Goal: Transaction & Acquisition: Purchase product/service

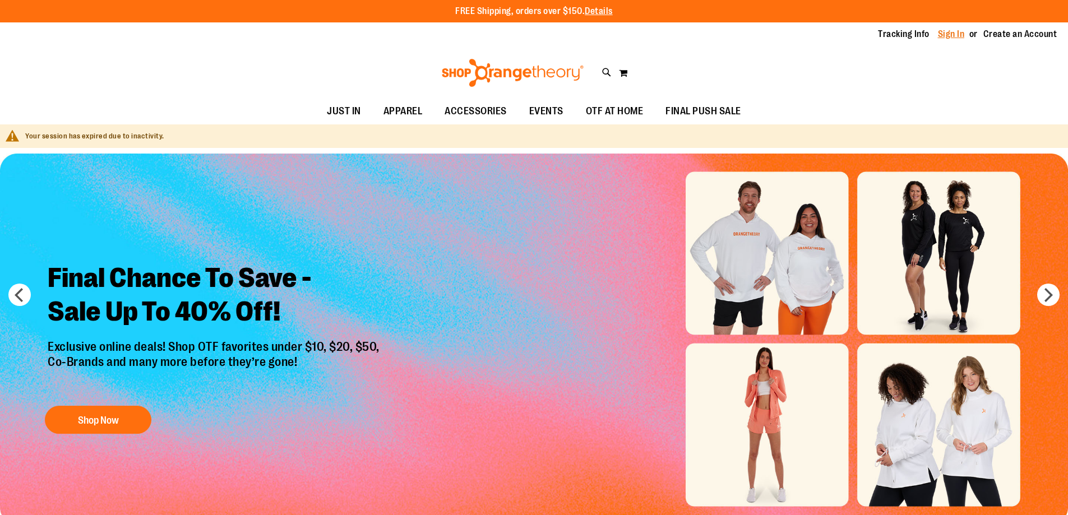
type input "**********"
click at [954, 34] on link "Sign In" at bounding box center [951, 34] width 27 height 12
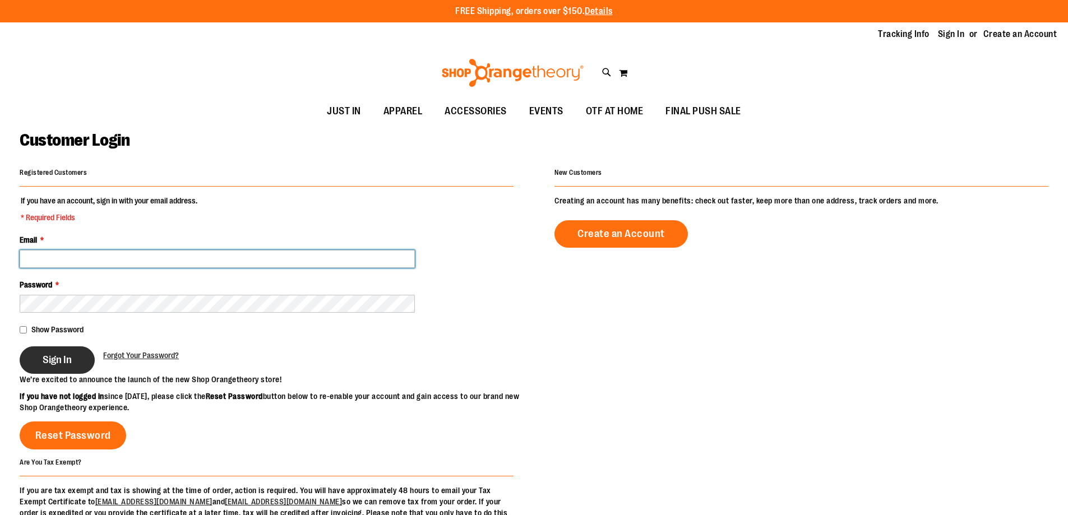
type input "**********"
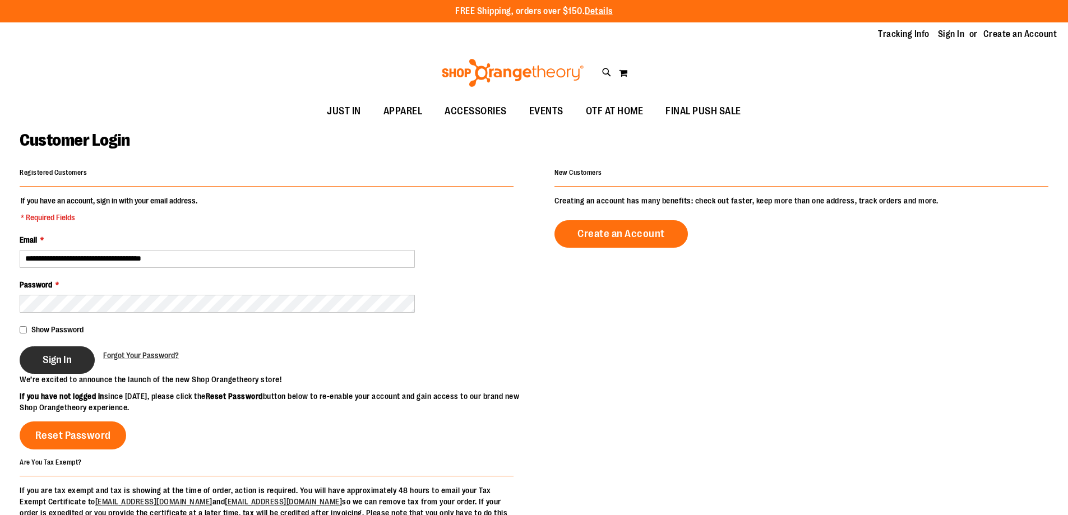
type input "**********"
click at [73, 358] on button "Sign In" at bounding box center [57, 359] width 75 height 27
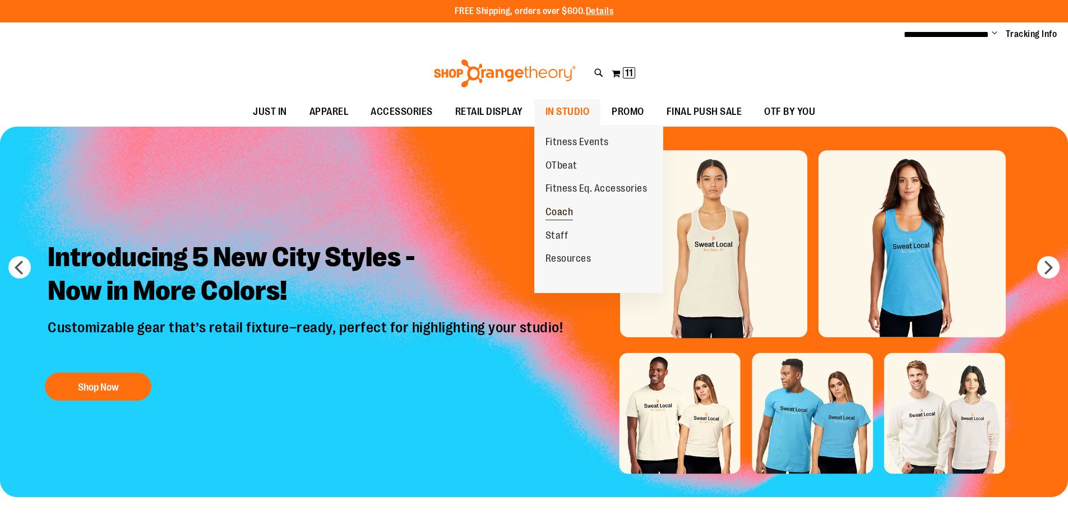
type input "**********"
click at [562, 220] on span "Coach" at bounding box center [560, 213] width 28 height 14
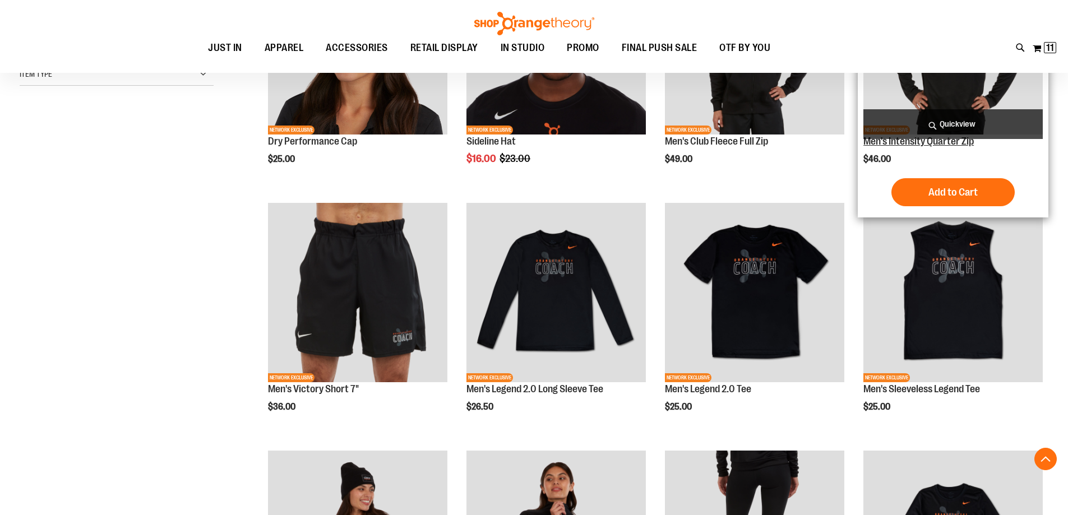
scroll to position [280, 0]
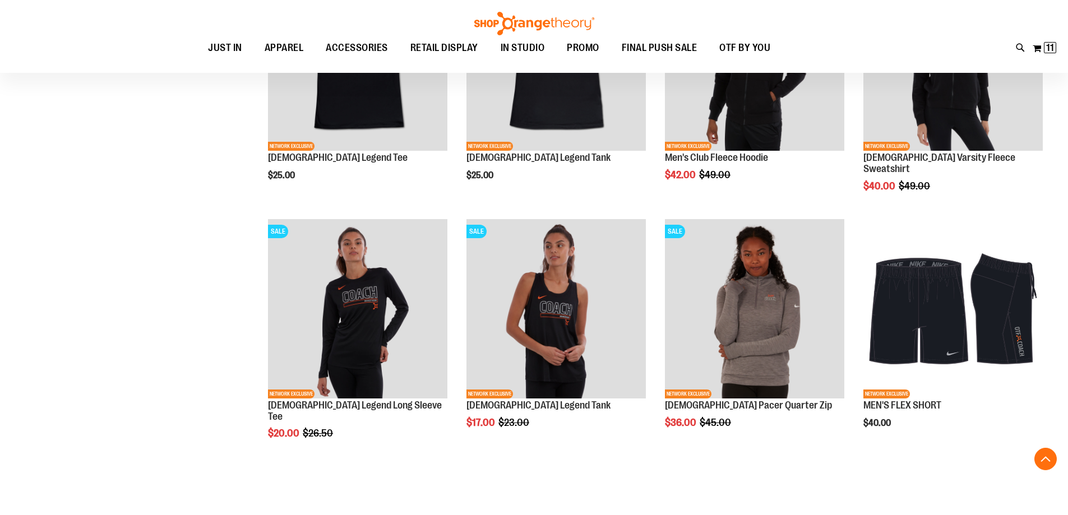
scroll to position [1009, 0]
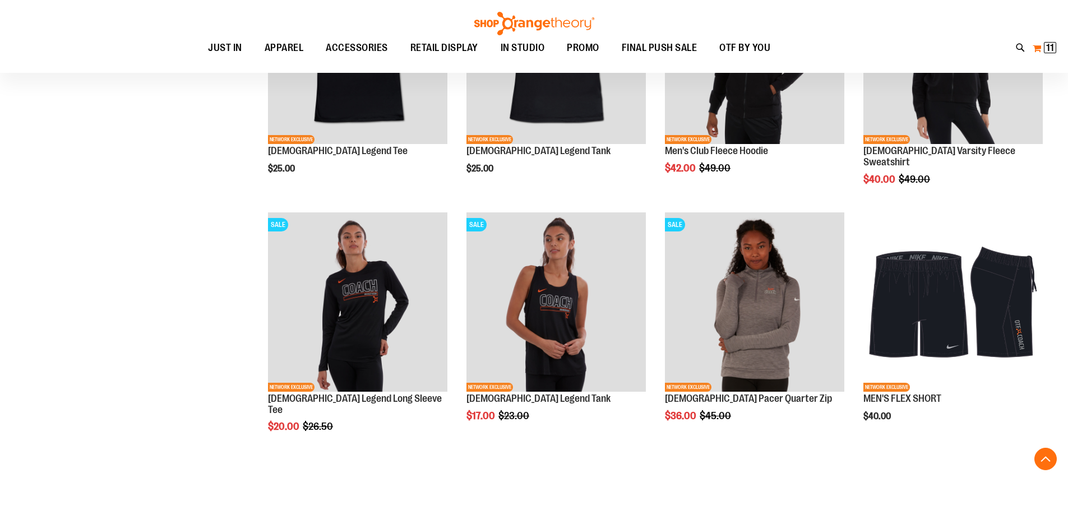
type input "**********"
click at [1047, 44] on span "11" at bounding box center [1050, 47] width 8 height 11
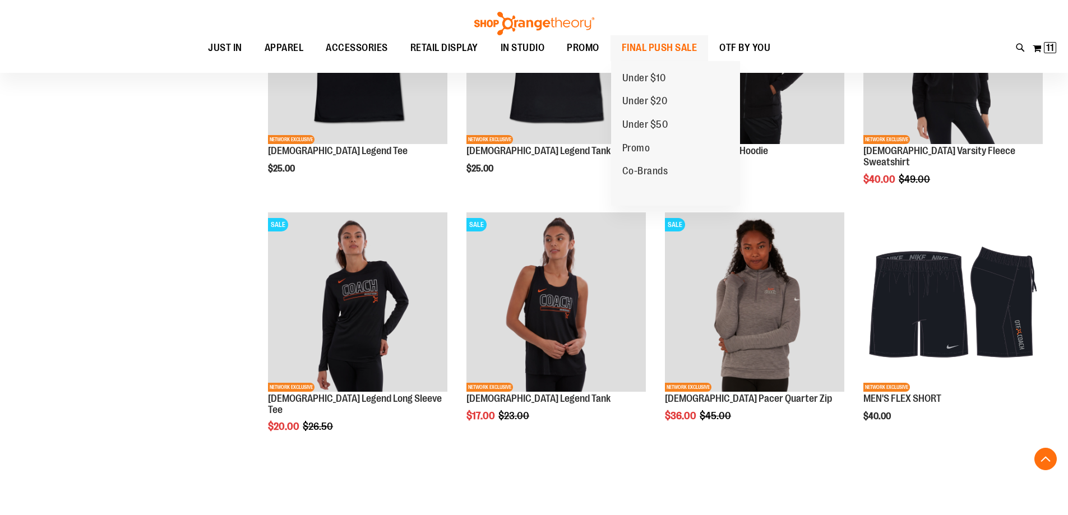
click at [642, 51] on span "FINAL PUSH SALE" at bounding box center [660, 47] width 76 height 25
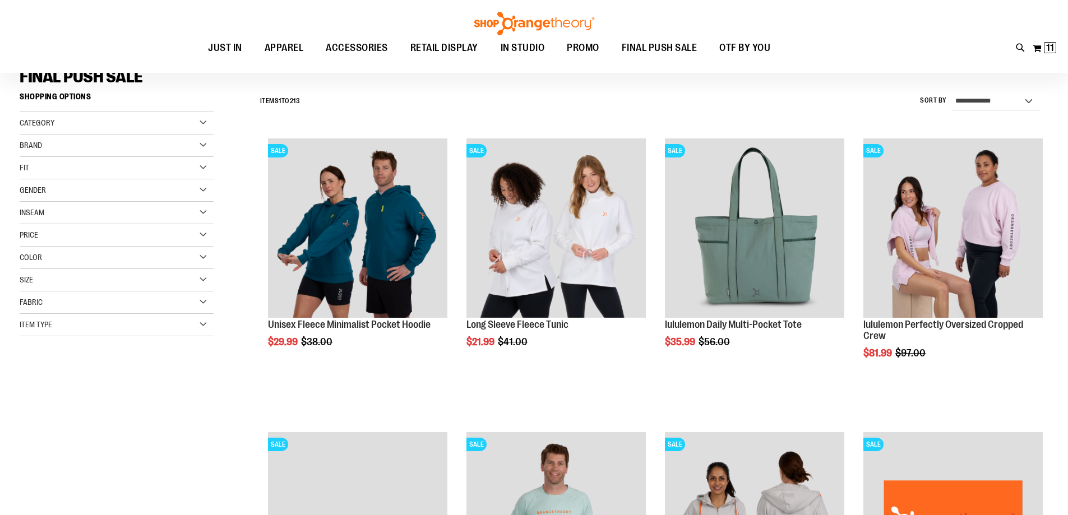
scroll to position [112, 0]
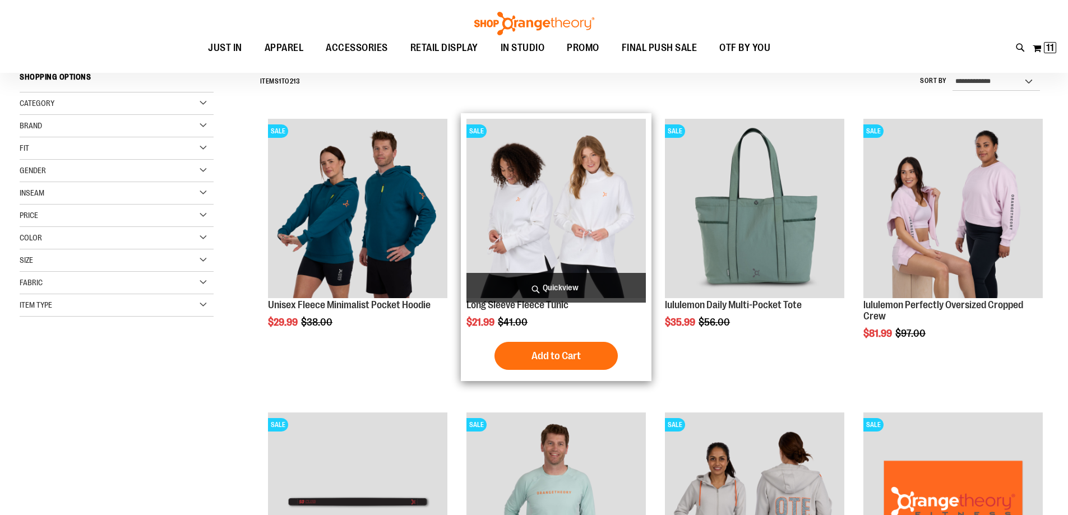
type input "**********"
click at [542, 184] on img "product" at bounding box center [555, 208] width 179 height 179
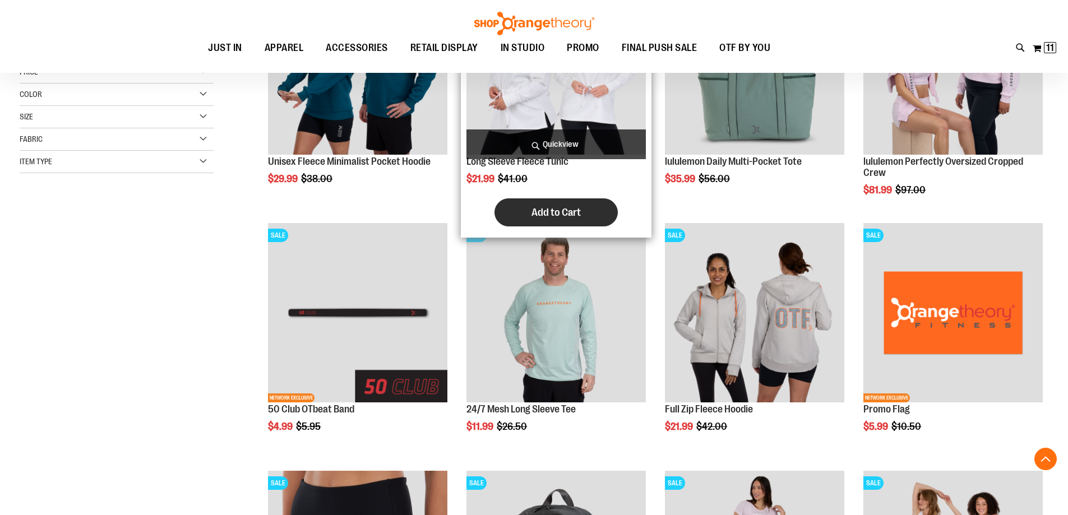
scroll to position [224, 0]
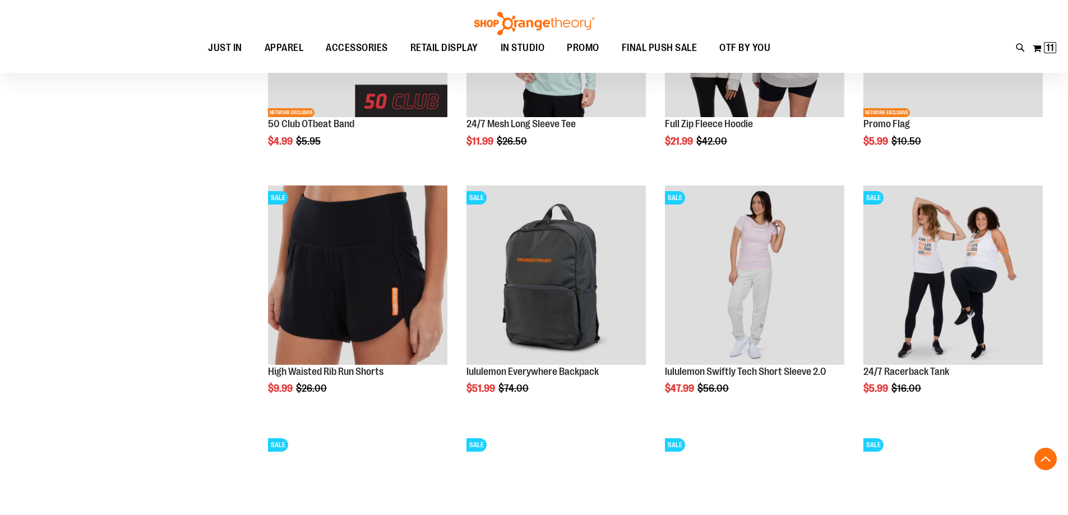
scroll to position [561, 0]
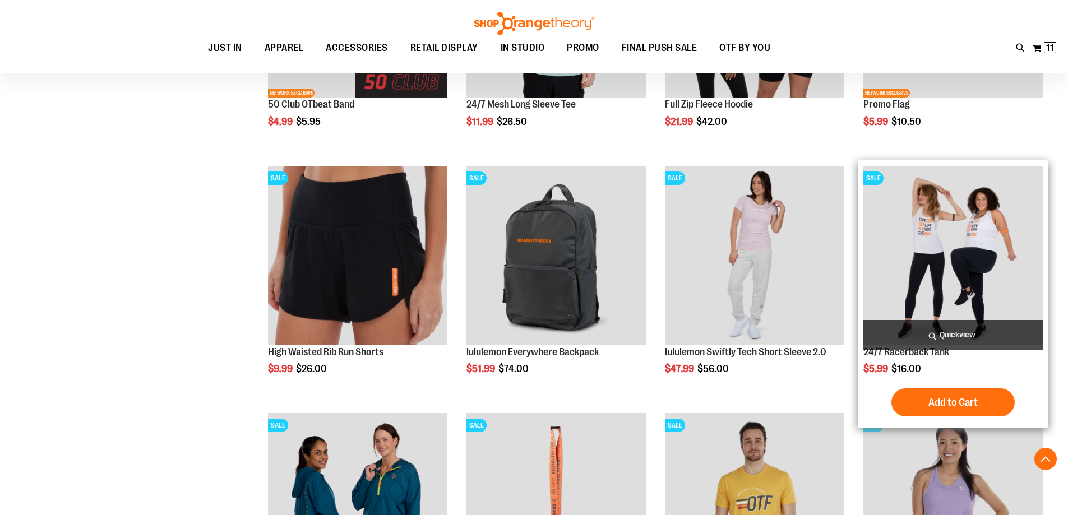
type input "**********"
click at [967, 251] on img "product" at bounding box center [952, 255] width 179 height 179
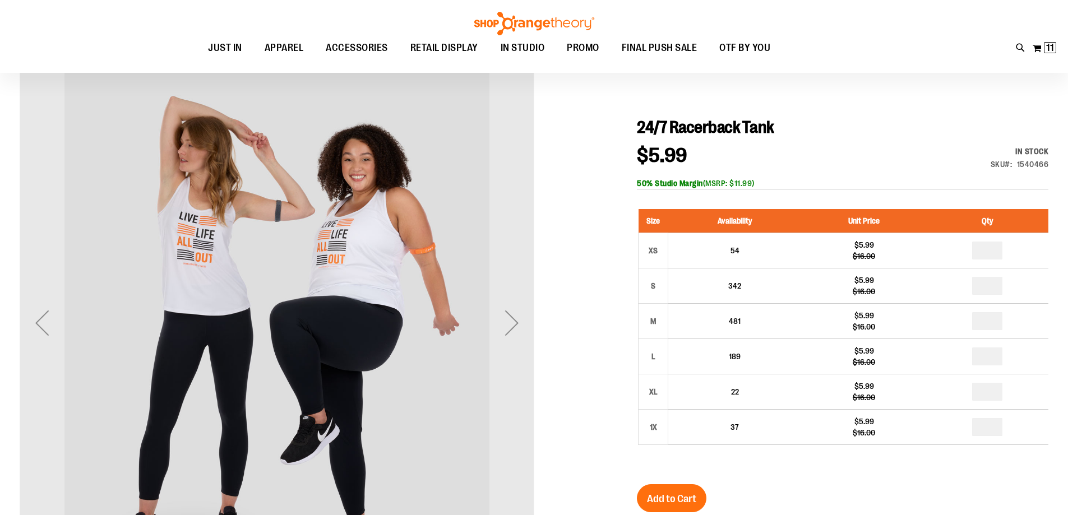
scroll to position [112, 0]
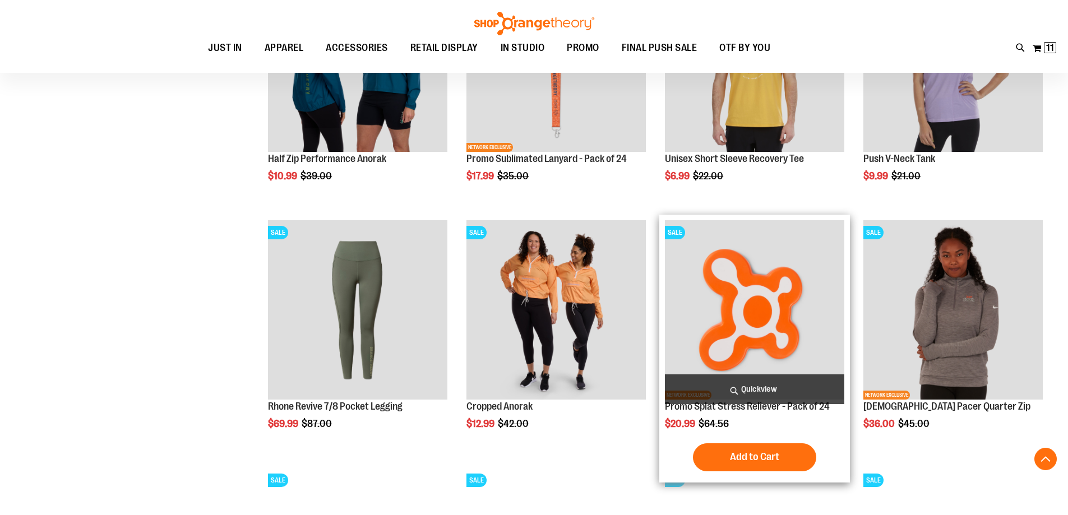
scroll to position [893, 0]
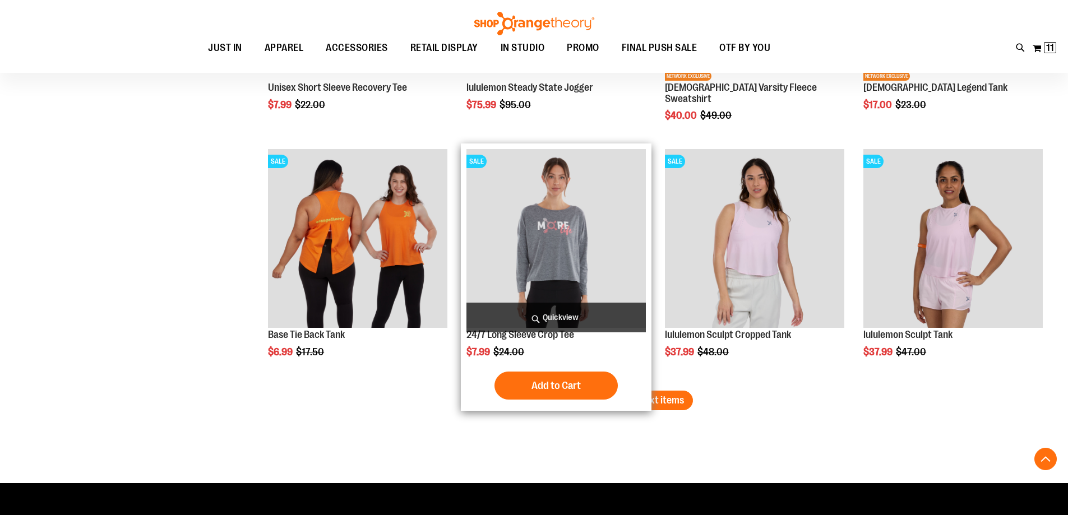
scroll to position [1958, 0]
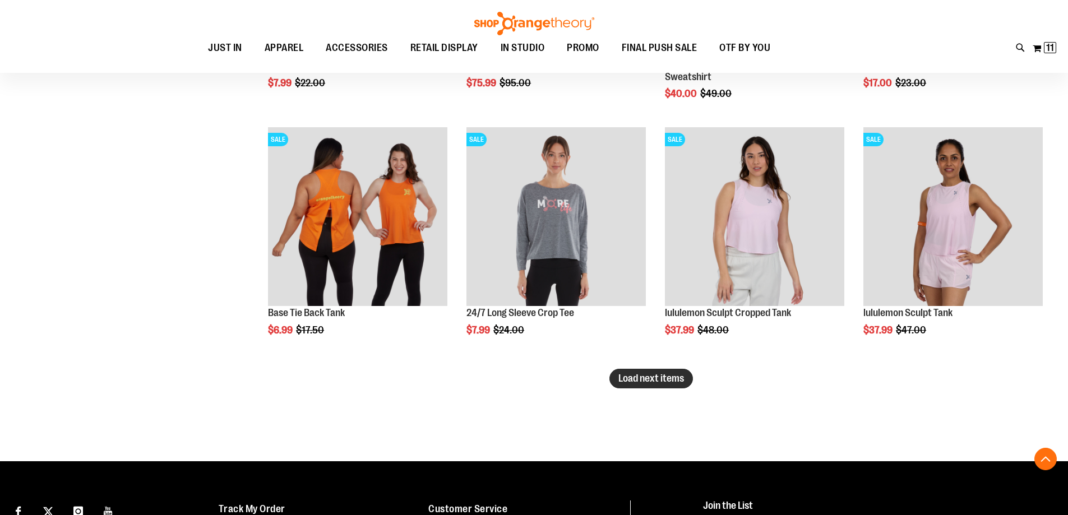
type input "**********"
click at [673, 384] on span "Load next items" at bounding box center [651, 378] width 66 height 11
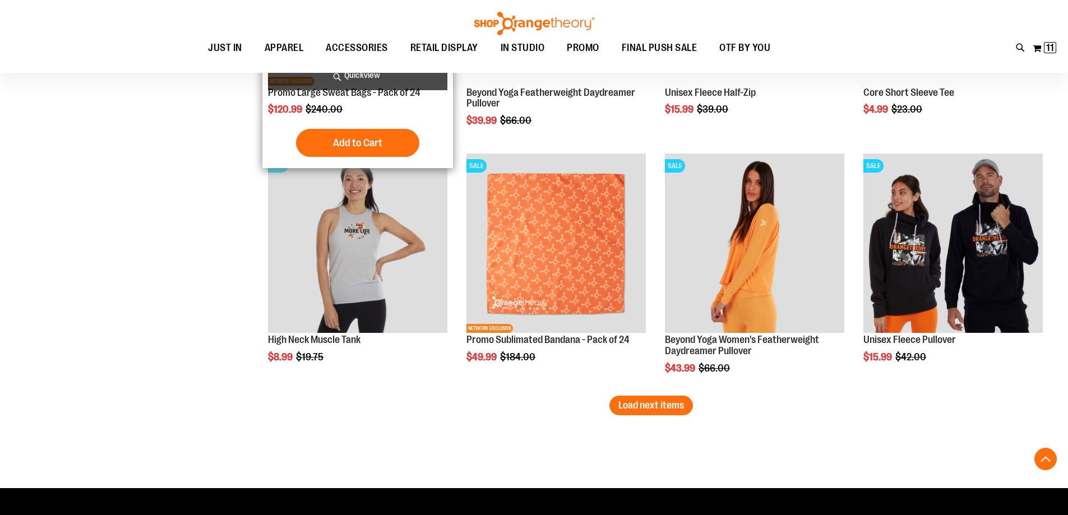
scroll to position [2687, 0]
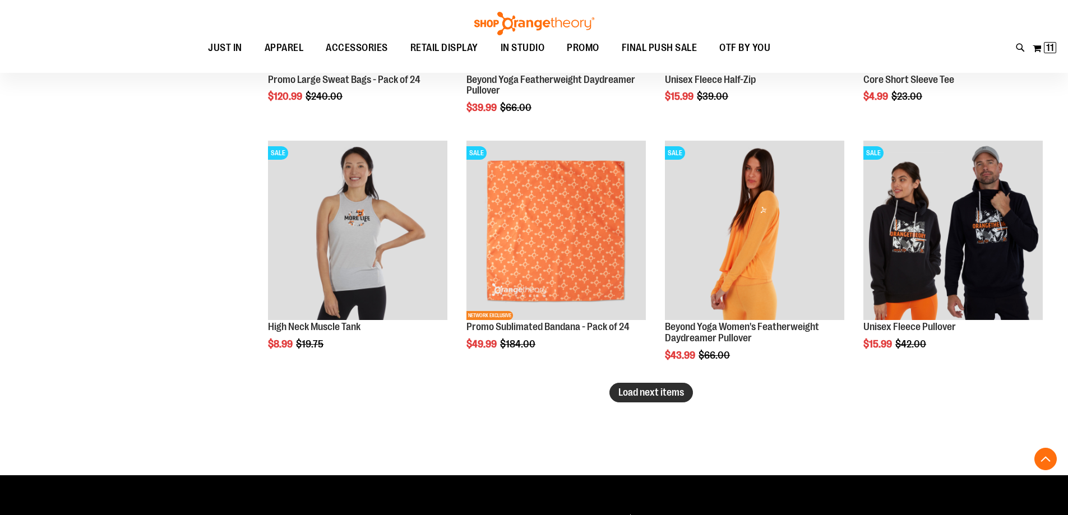
click at [644, 398] on span "Load next items" at bounding box center [651, 392] width 66 height 11
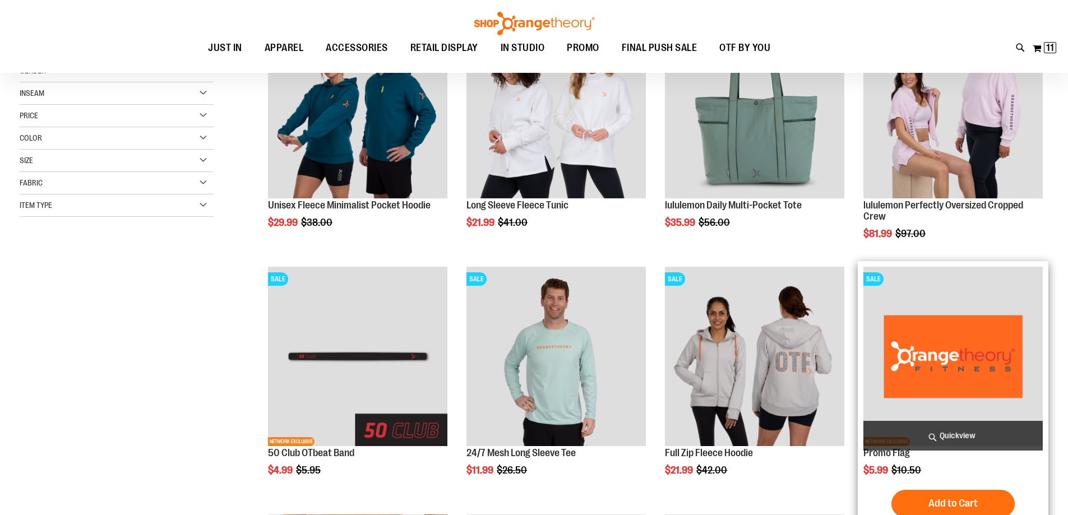
scroll to position [112, 0]
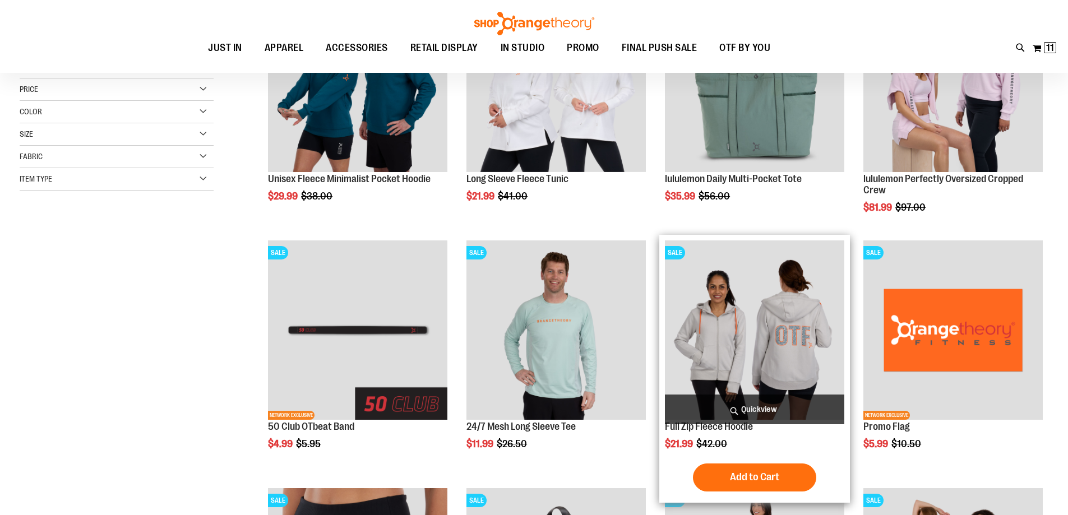
click at [752, 315] on img "product" at bounding box center [754, 330] width 179 height 179
click at [745, 371] on img "product" at bounding box center [754, 330] width 179 height 179
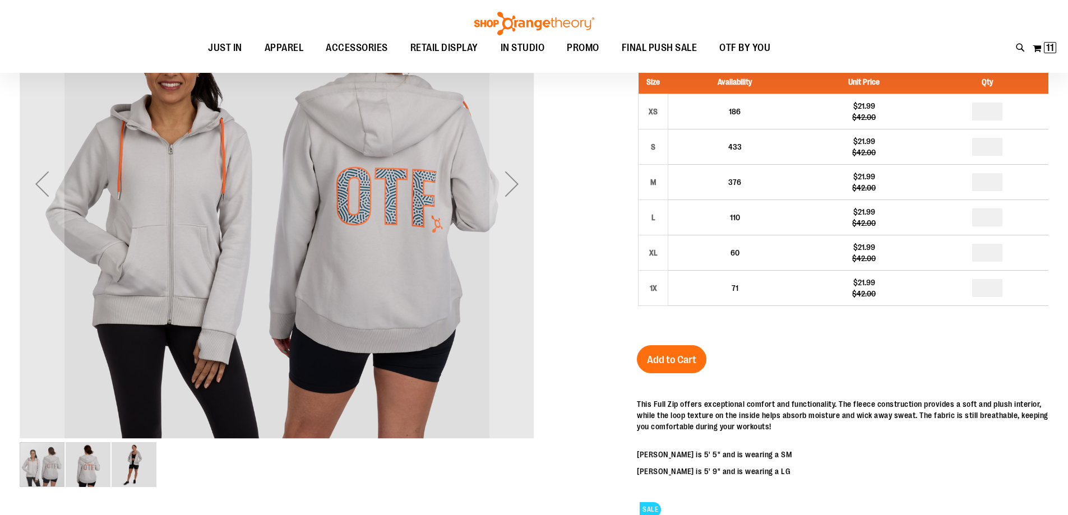
scroll to position [56, 0]
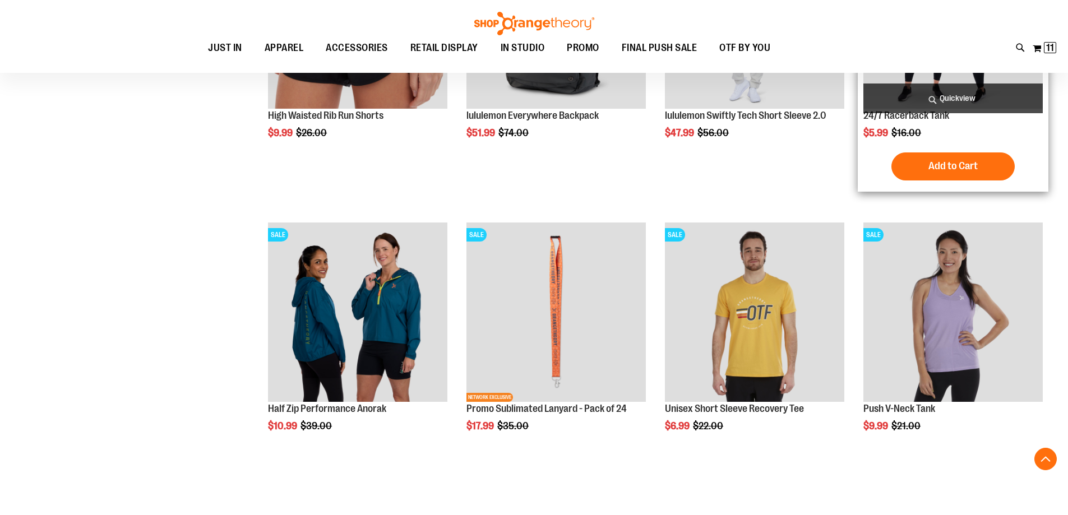
scroll to position [874, 0]
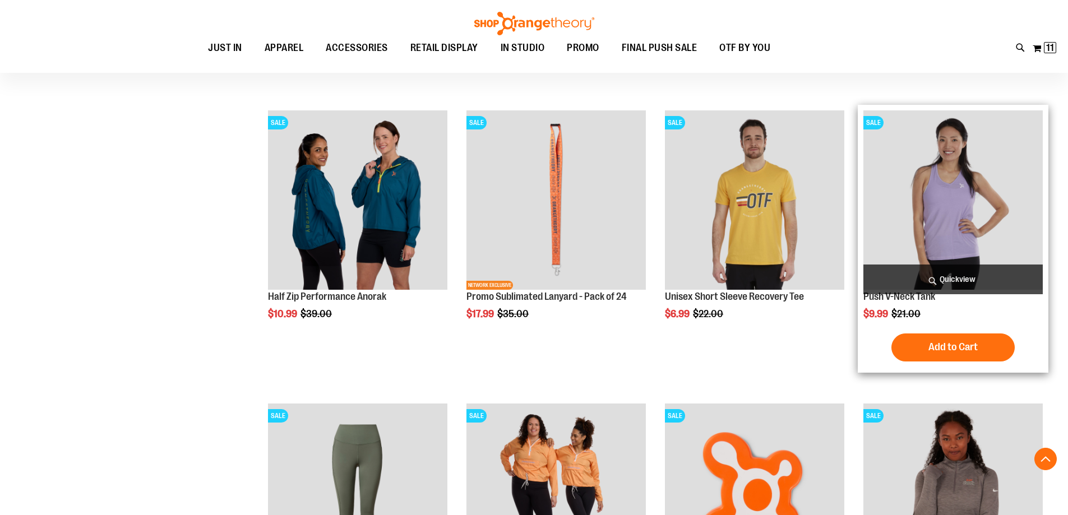
type input "**********"
click at [999, 220] on img "product" at bounding box center [952, 199] width 179 height 179
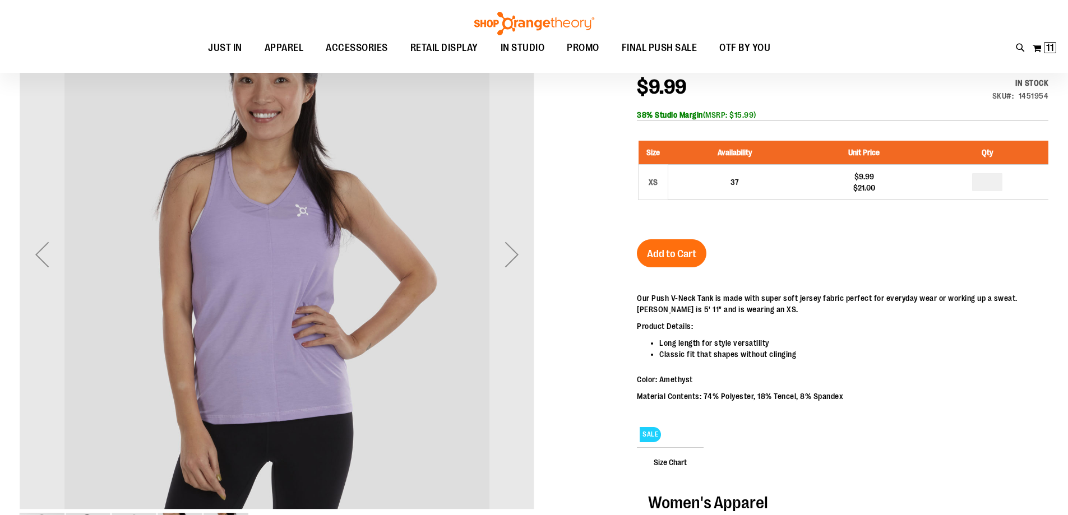
scroll to position [168, 0]
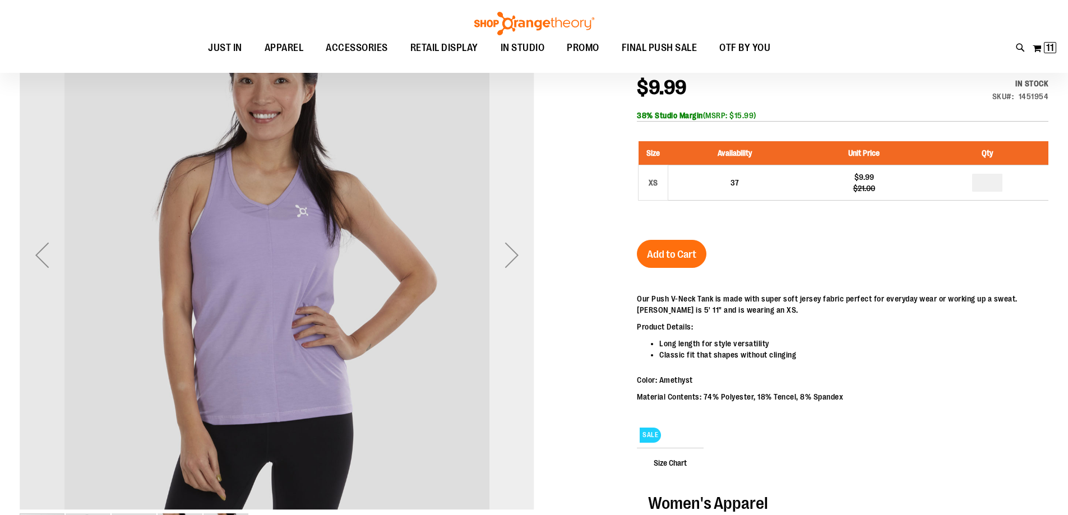
type input "**********"
click at [502, 254] on div "Next" at bounding box center [511, 255] width 45 height 45
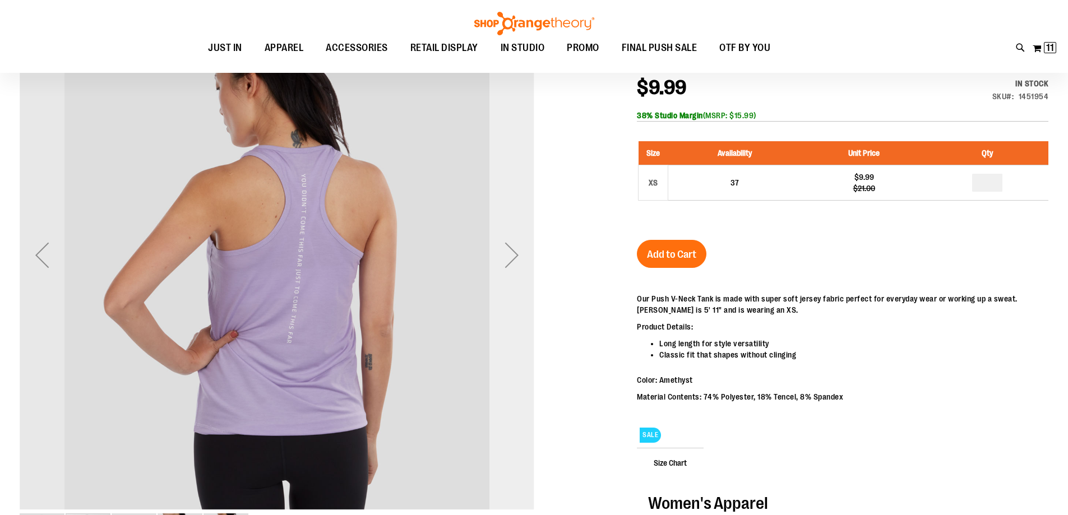
click at [502, 254] on div "Next" at bounding box center [511, 255] width 45 height 45
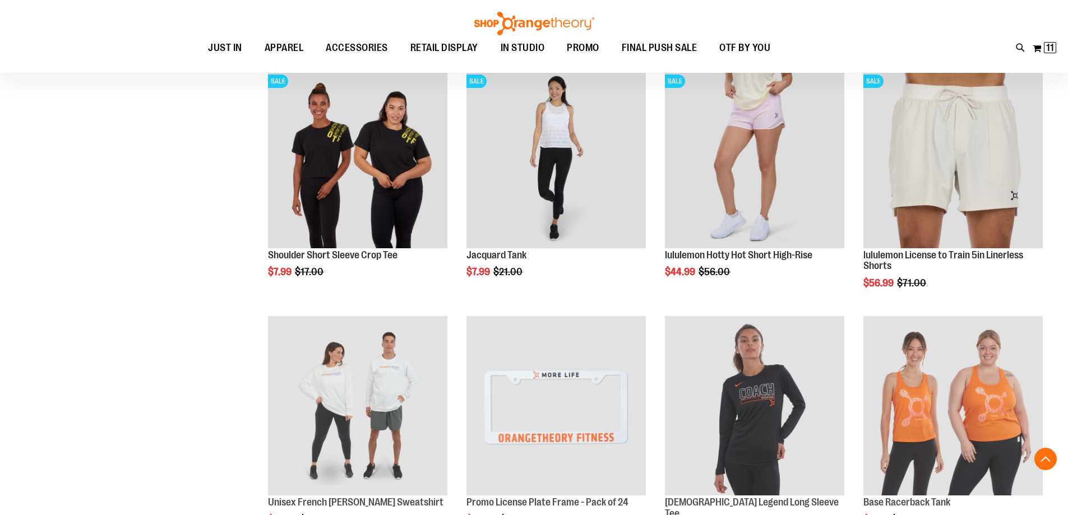
scroll to position [476, 0]
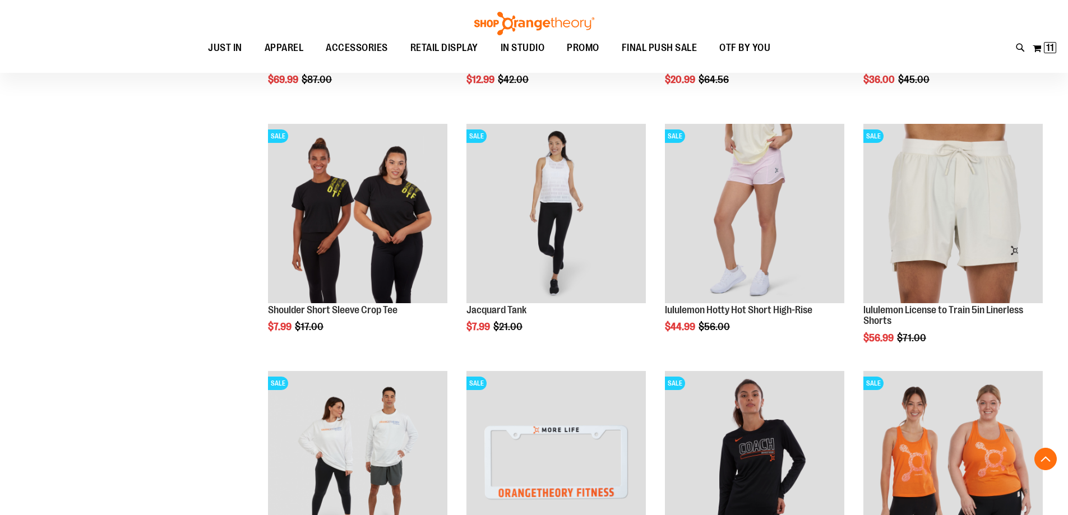
type input "**********"
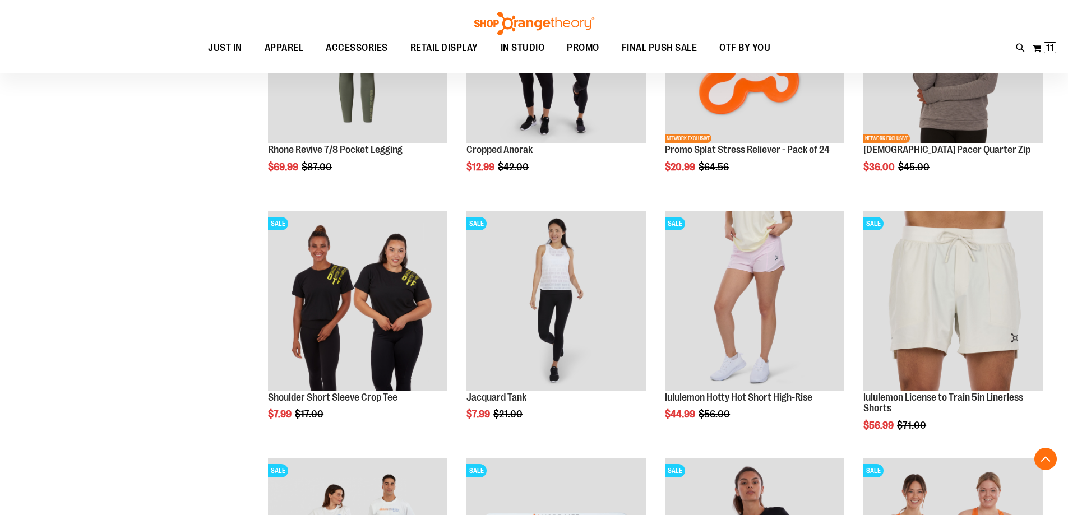
click at [654, 424] on ol "SALE Half Zip Performance Anorak $10.99 Regular Price $39.00 Quickview Add to C…" at bounding box center [652, 453] width 794 height 1486
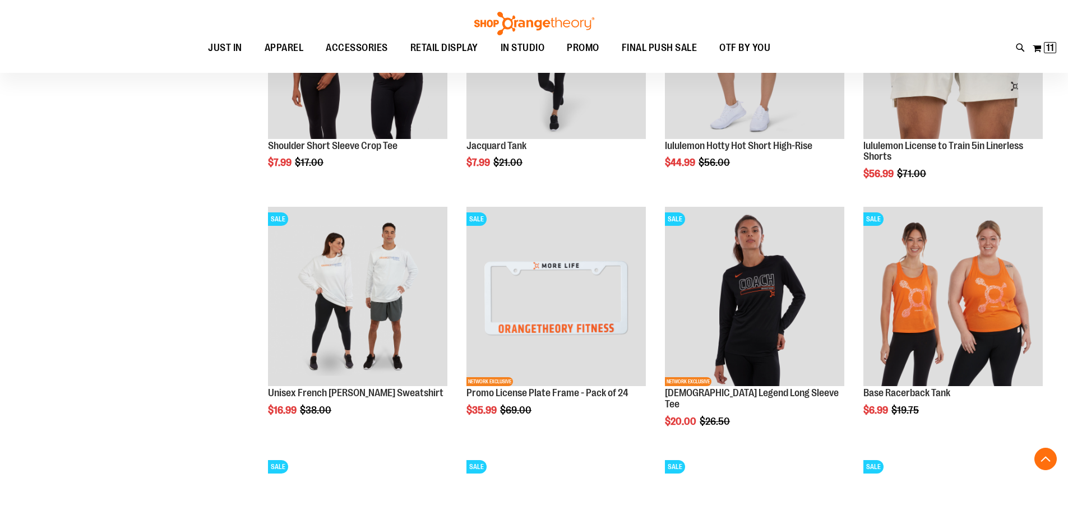
scroll to position [672, 0]
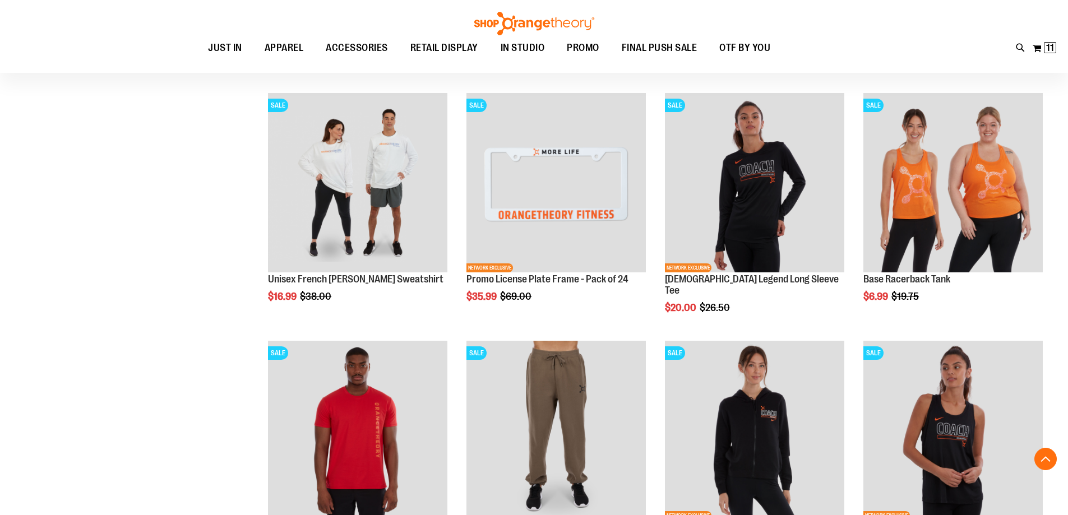
scroll to position [784, 0]
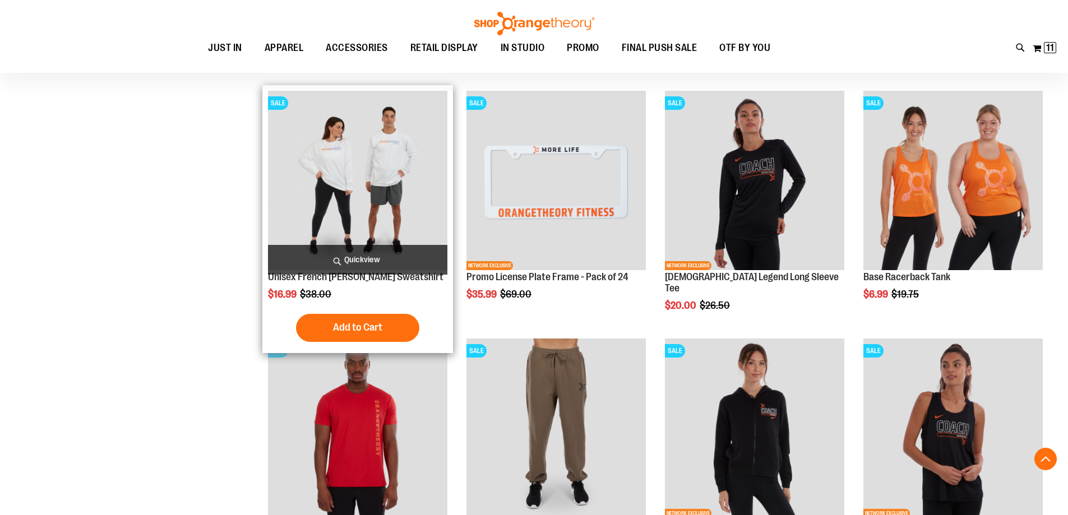
click at [402, 199] on img "product" at bounding box center [357, 180] width 179 height 179
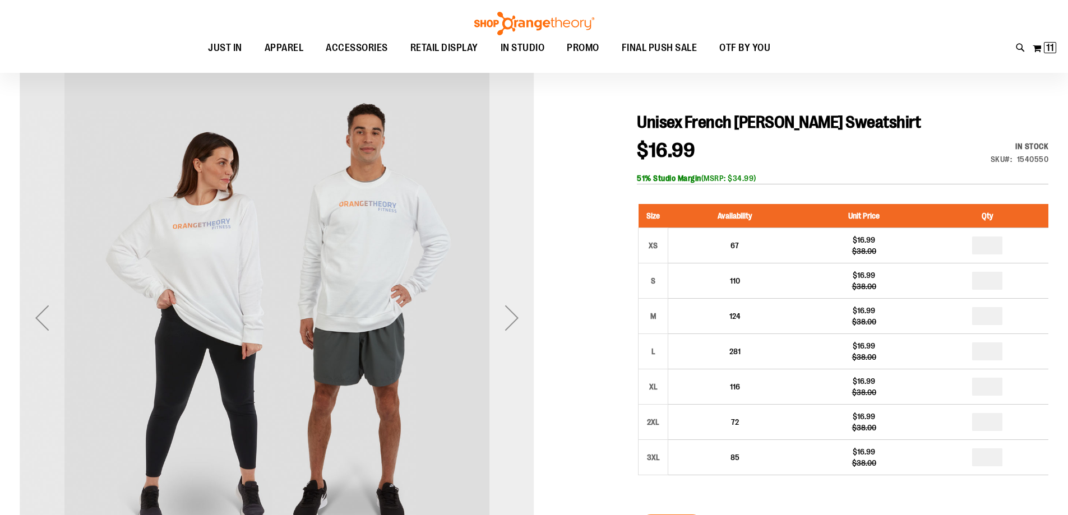
scroll to position [112, 0]
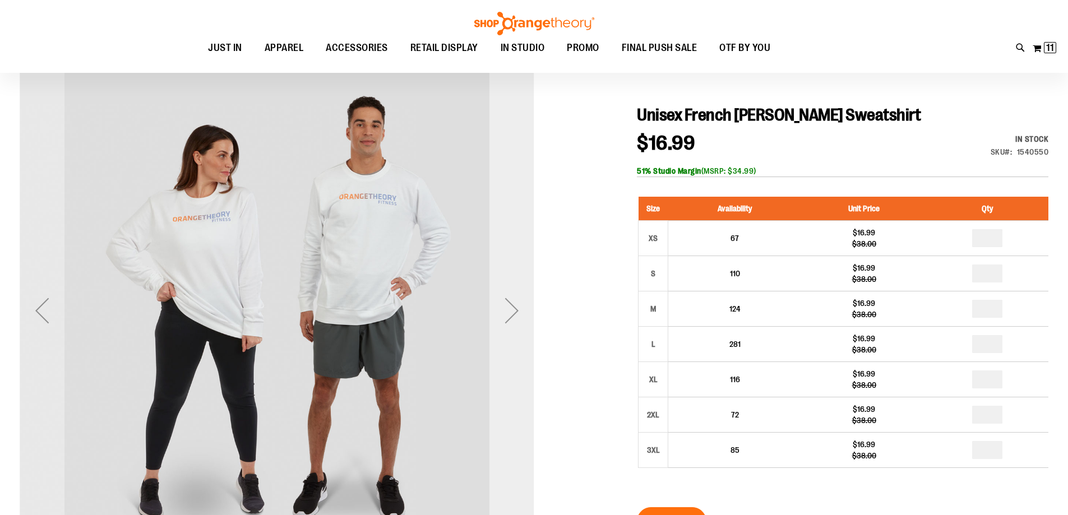
type input "**********"
click at [501, 318] on div "Next" at bounding box center [511, 310] width 45 height 45
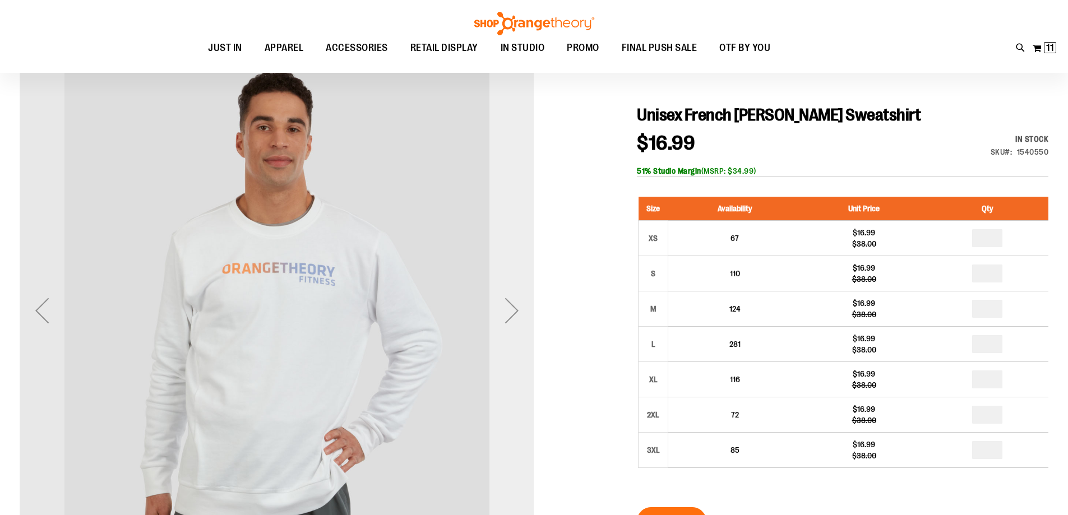
click at [501, 318] on div "Next" at bounding box center [511, 310] width 45 height 45
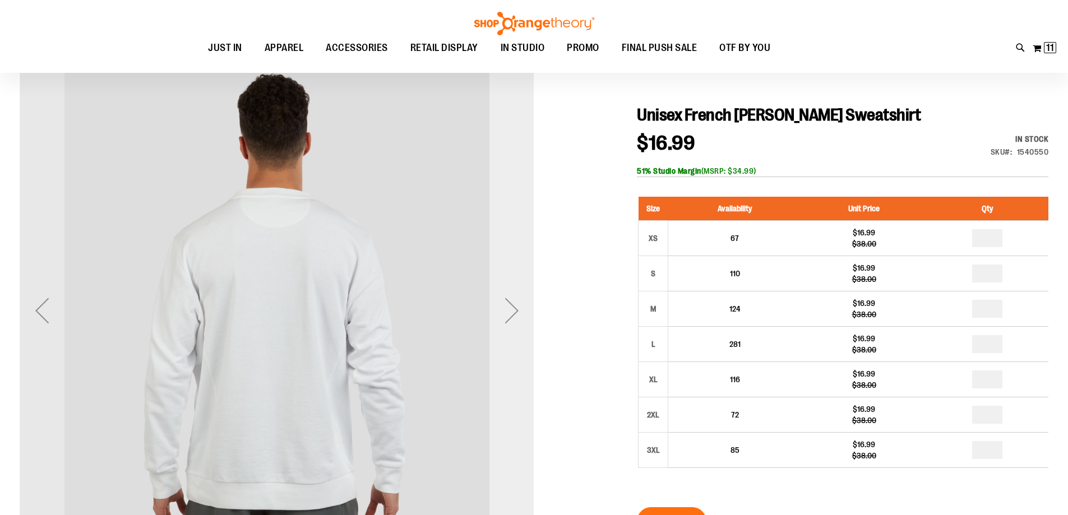
click at [501, 318] on div "Next" at bounding box center [511, 310] width 45 height 45
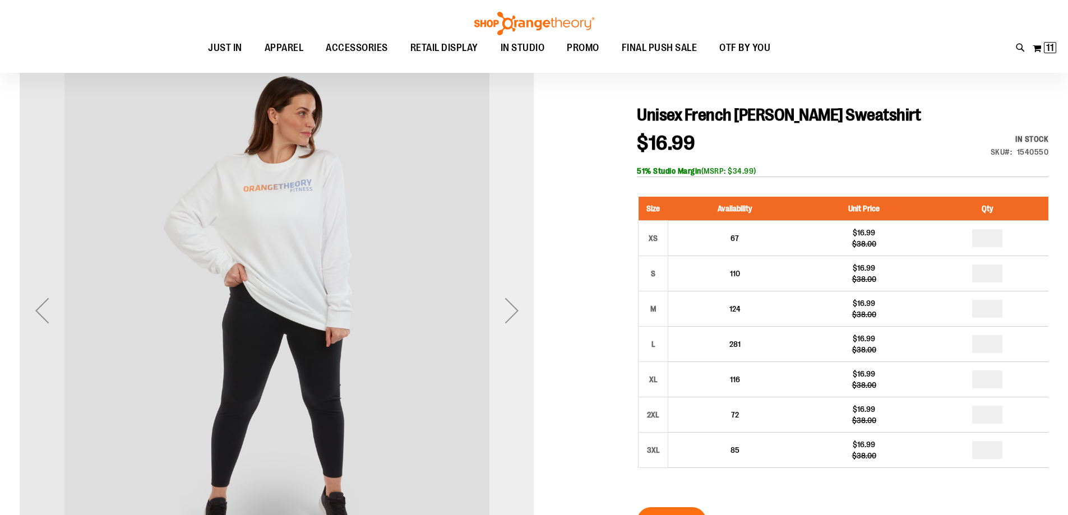
click at [501, 320] on div "Next" at bounding box center [511, 310] width 45 height 45
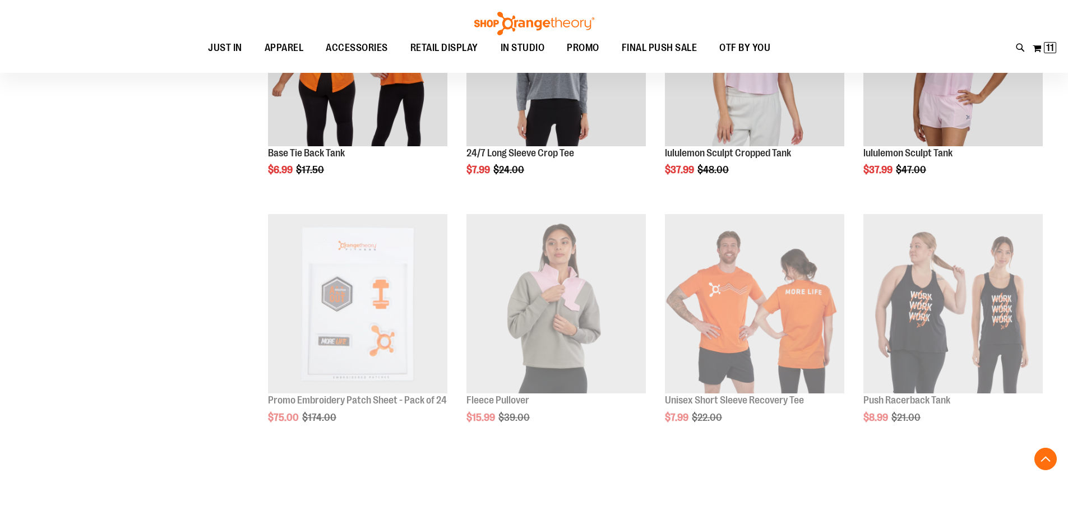
scroll to position [493, 0]
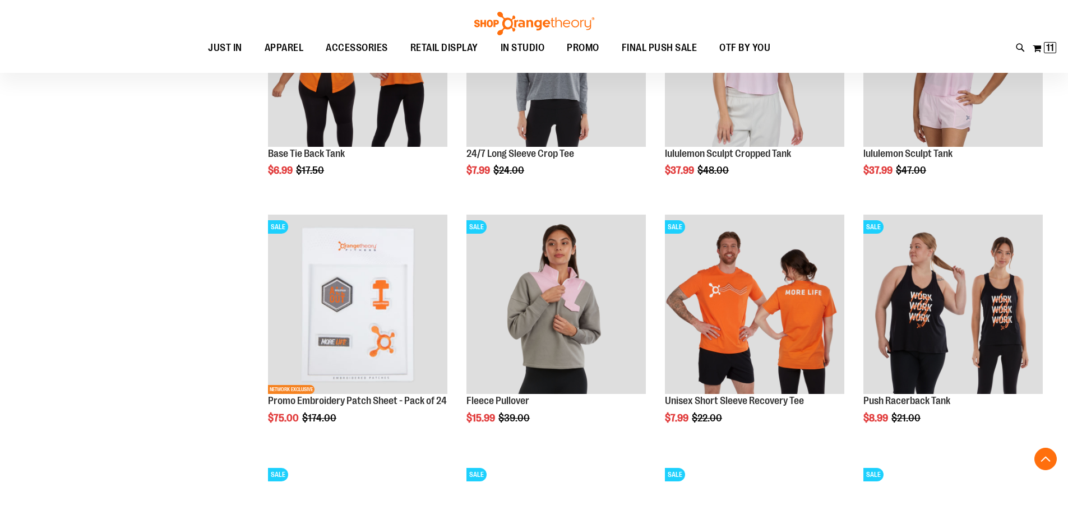
scroll to position [717, 0]
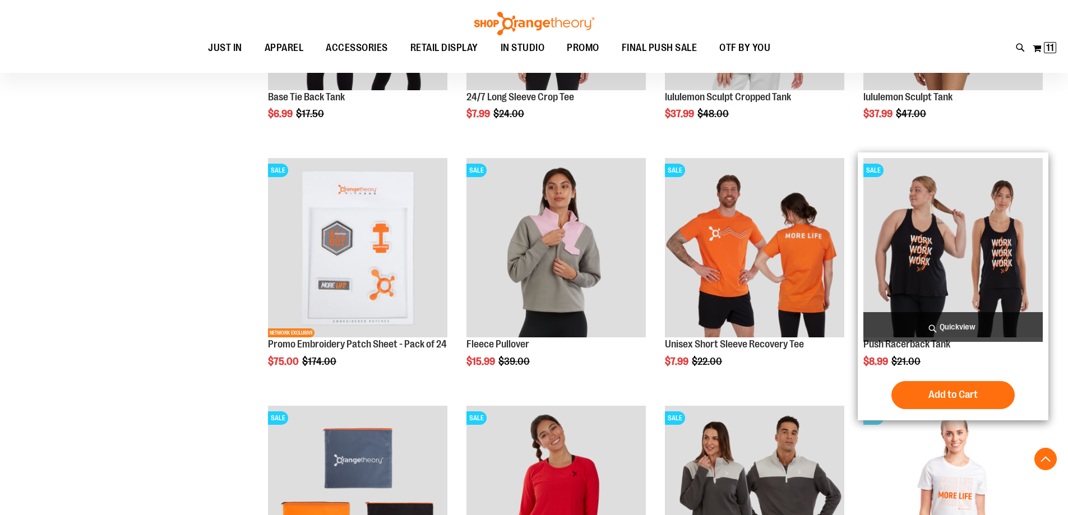
type input "**********"
click at [996, 251] on img "product" at bounding box center [952, 247] width 179 height 179
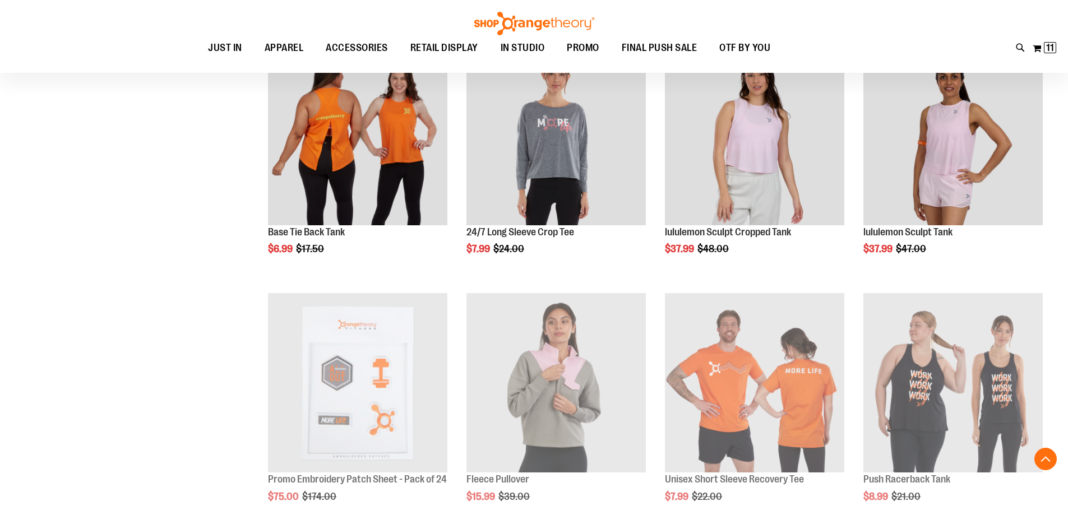
scroll to position [477, 0]
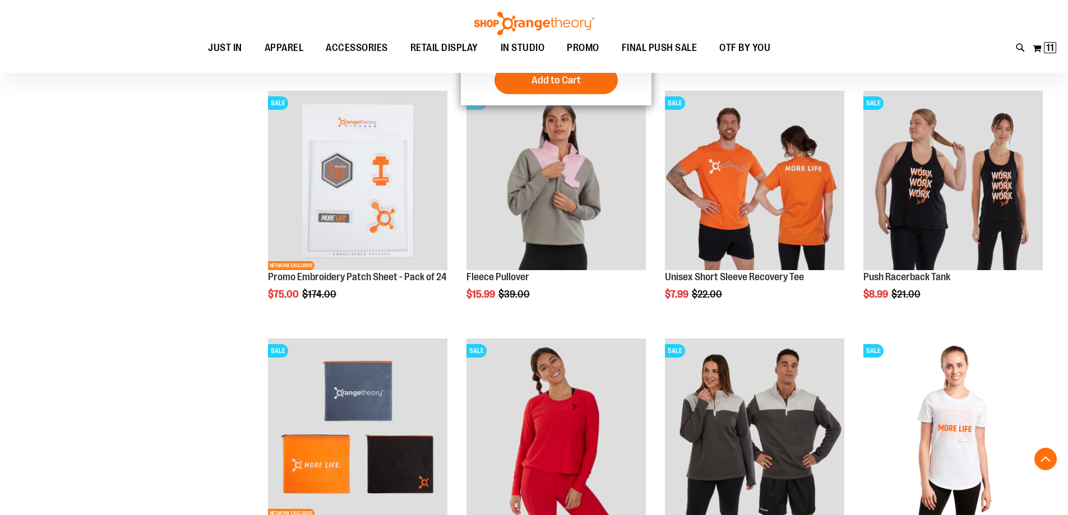
scroll to position [757, 0]
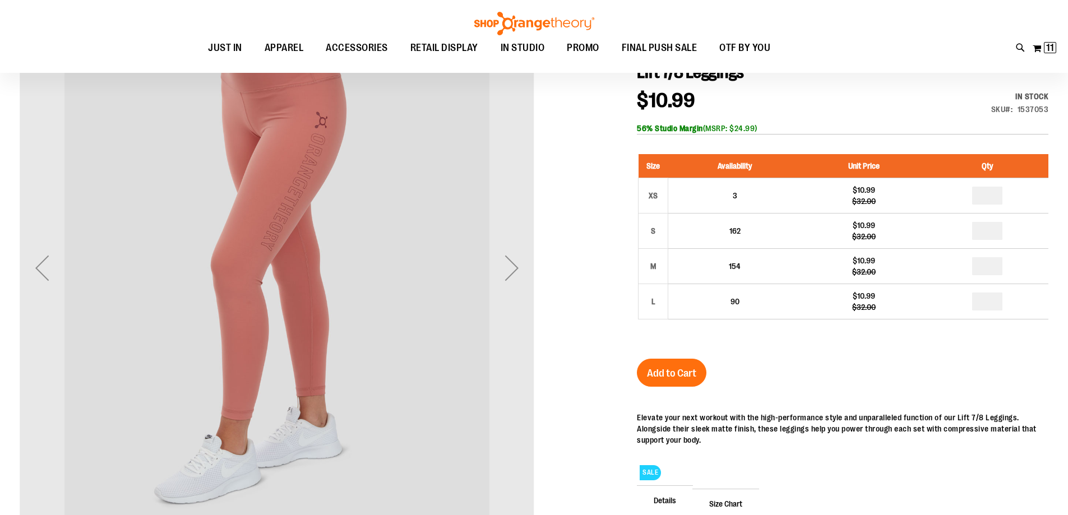
scroll to position [56, 0]
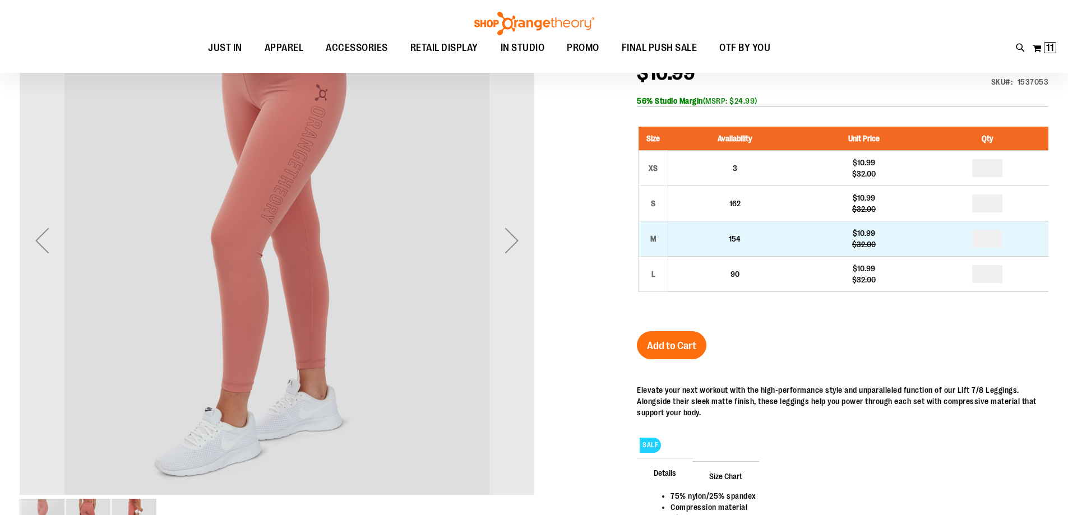
type input "**********"
click at [997, 255] on td "*" at bounding box center [988, 238] width 122 height 35
click at [1002, 248] on input "number" at bounding box center [987, 239] width 30 height 18
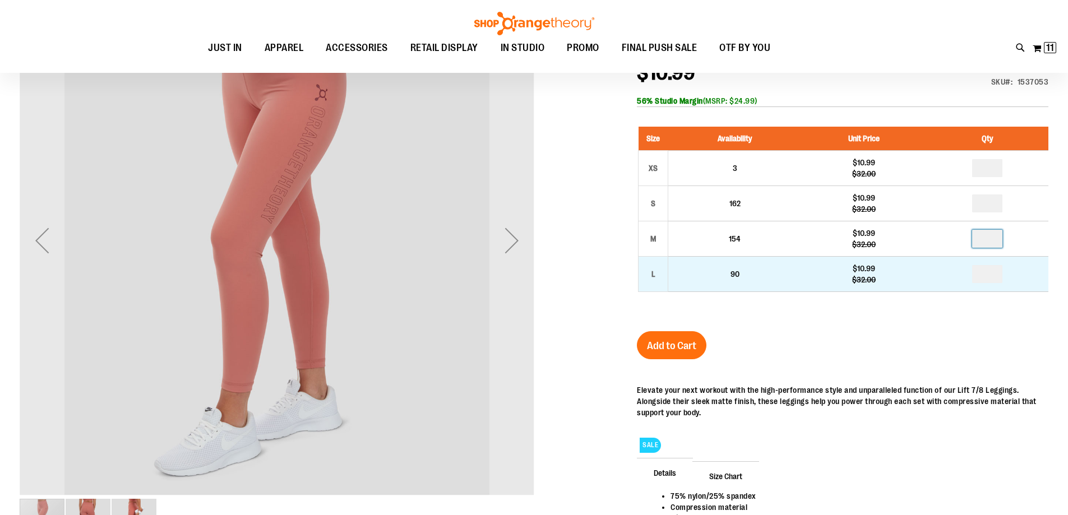
type input "*"
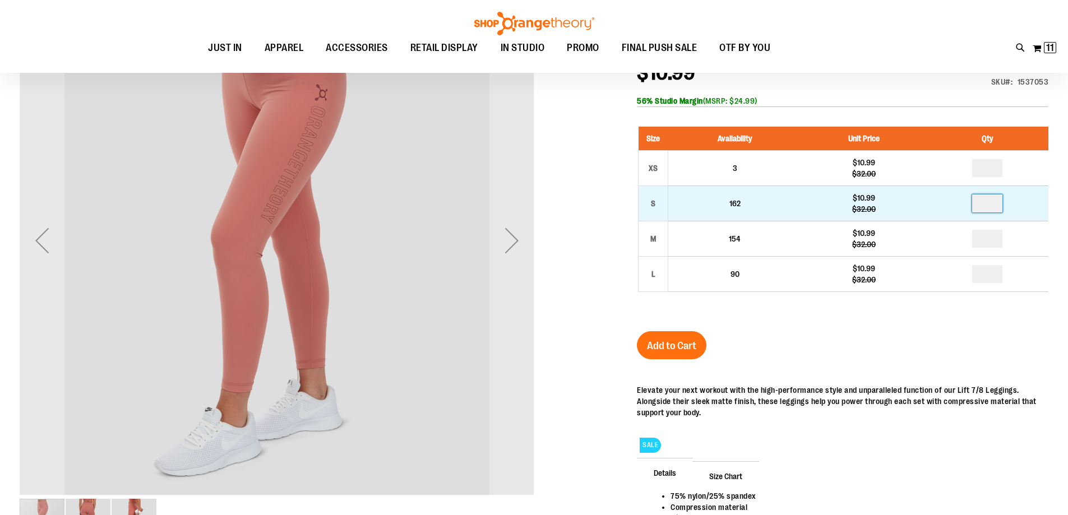
click at [1002, 212] on input "number" at bounding box center [987, 204] width 30 height 18
type input "*"
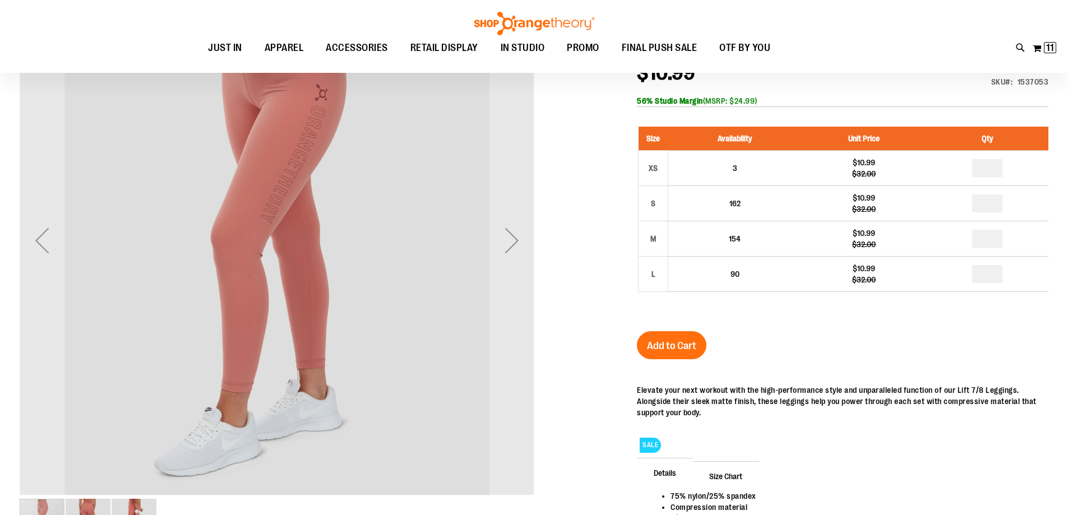
type input "*"
click at [683, 352] on span "Add to Cart" at bounding box center [671, 346] width 49 height 12
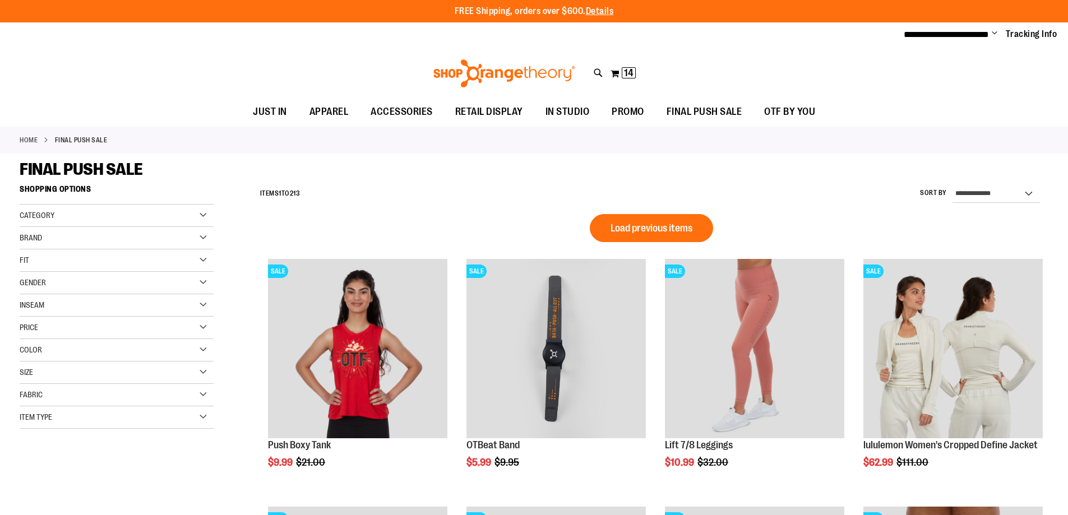
scroll to position [56, 0]
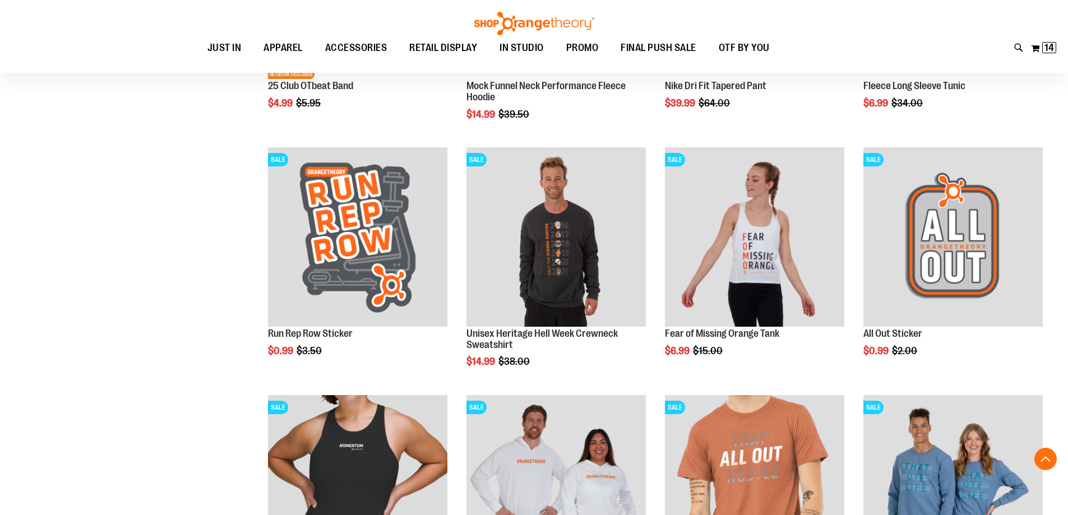
scroll to position [1121, 0]
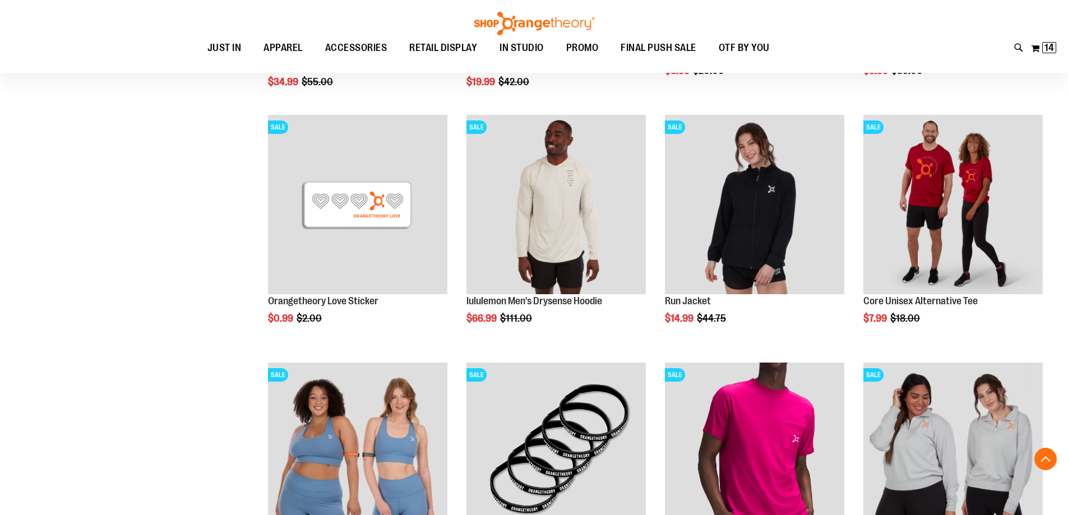
scroll to position [1626, 0]
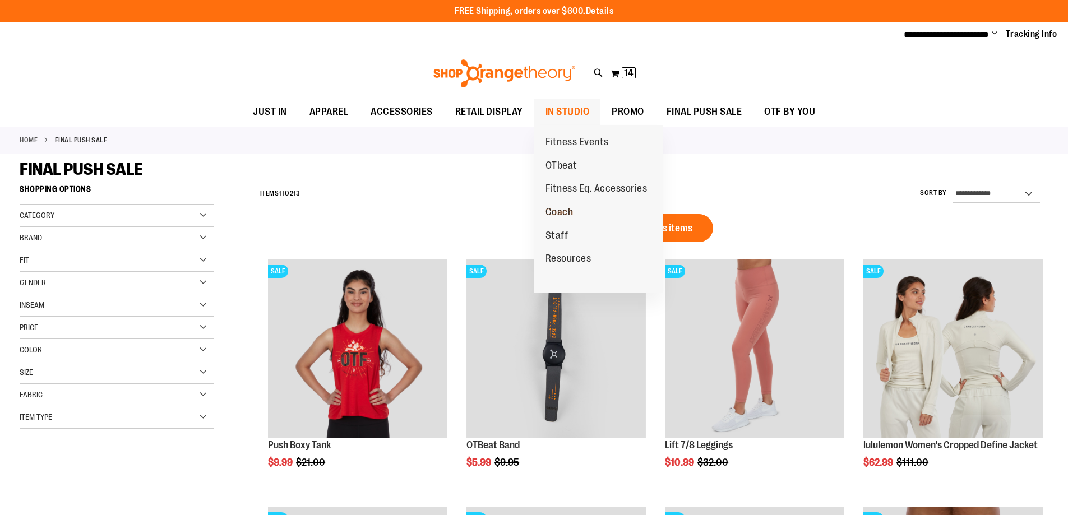
type input "**********"
click at [571, 219] on span "Coach" at bounding box center [560, 213] width 28 height 14
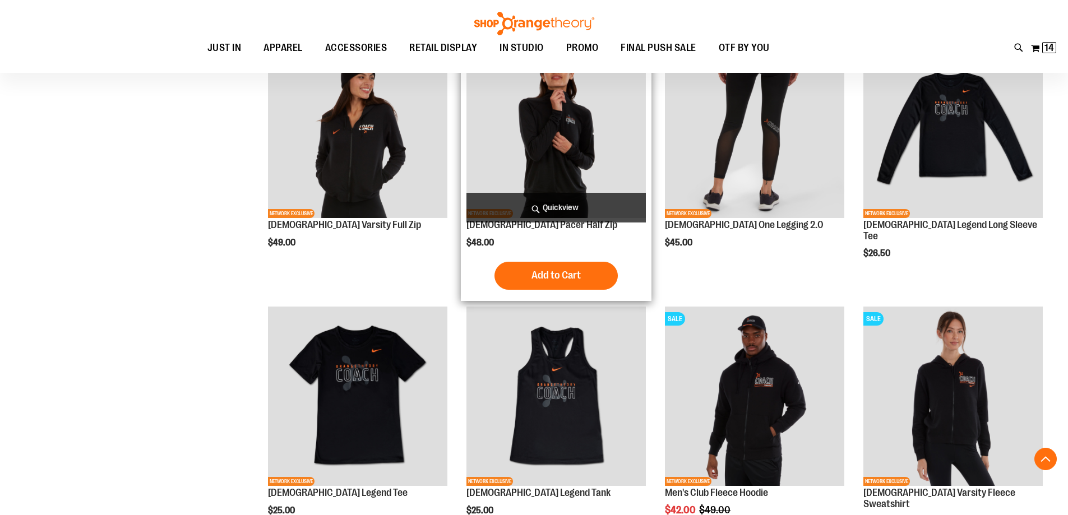
scroll to position [785, 0]
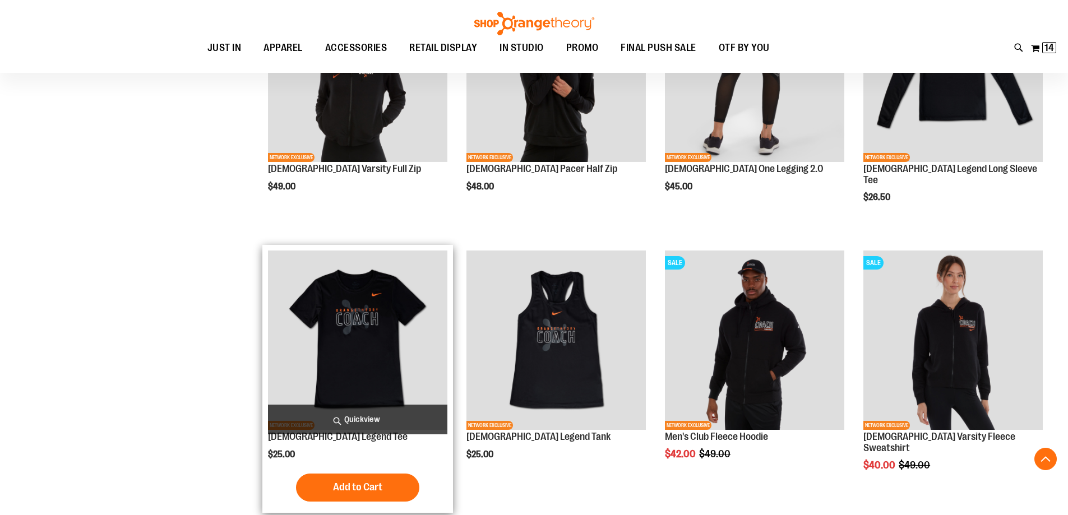
type input "**********"
click at [383, 346] on img "product" at bounding box center [357, 340] width 179 height 179
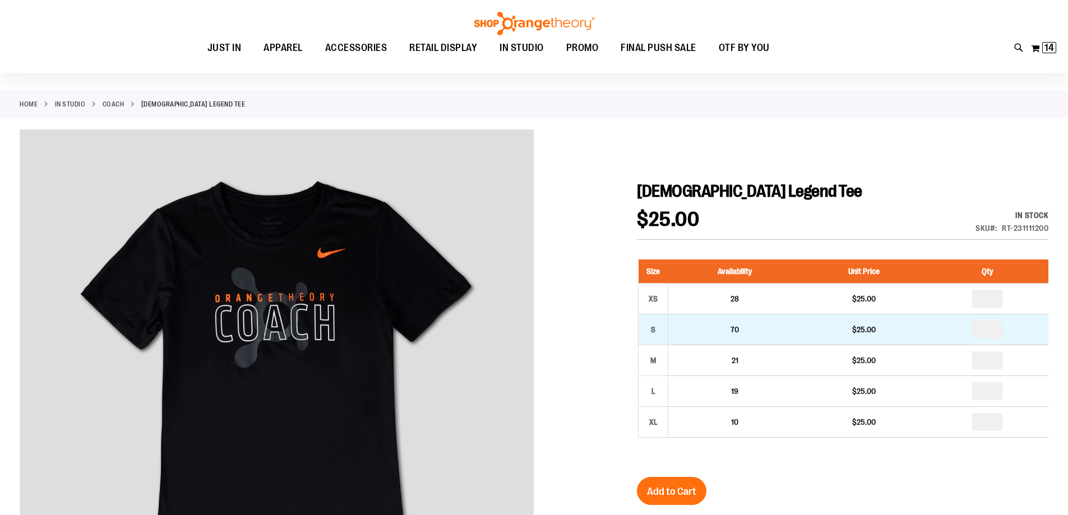
scroll to position [56, 0]
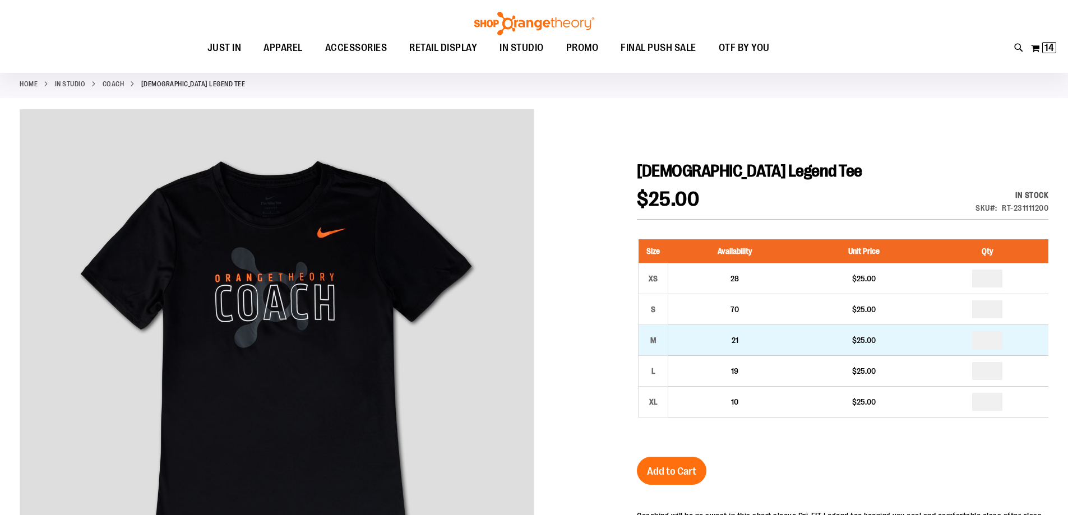
type input "**********"
click at [1002, 349] on input "number" at bounding box center [987, 340] width 30 height 18
type input "*"
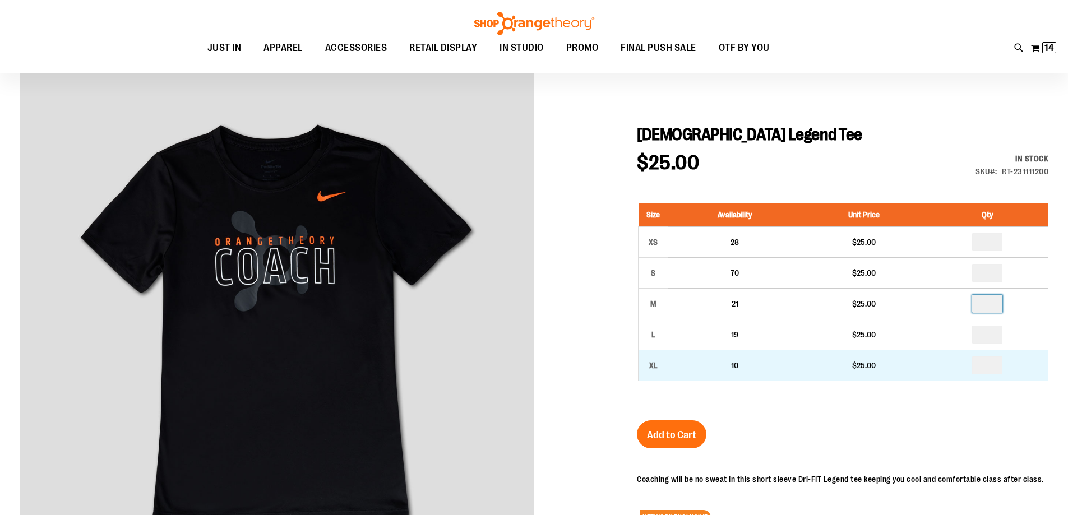
scroll to position [112, 0]
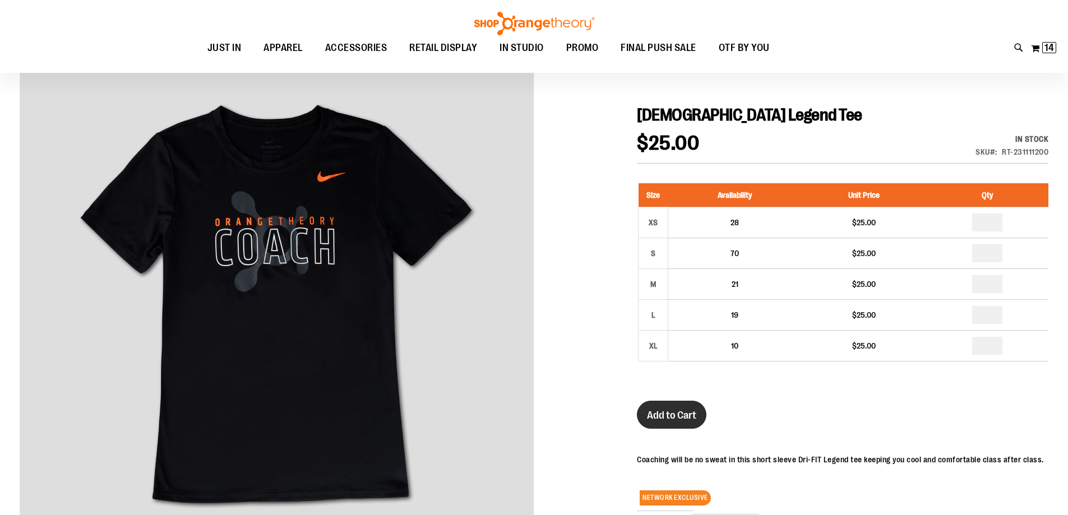
click at [658, 422] on span "Add to Cart" at bounding box center [671, 415] width 49 height 12
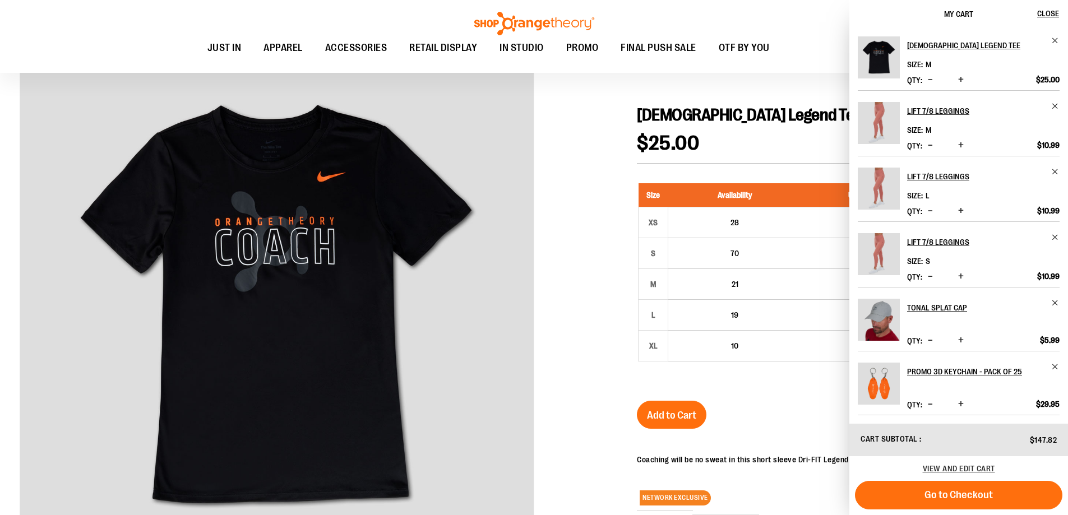
scroll to position [56, 0]
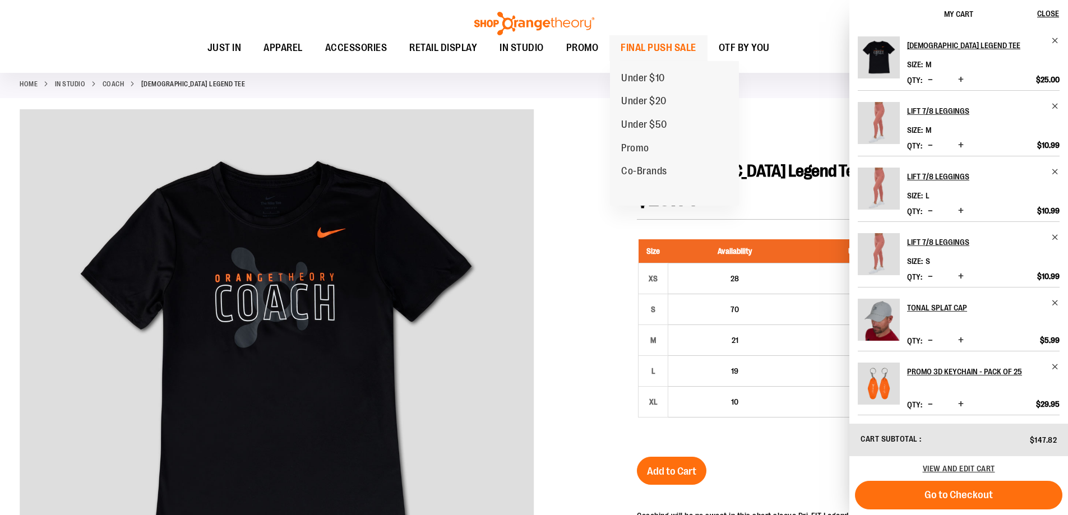
click at [662, 48] on span "FINAL PUSH SALE" at bounding box center [659, 47] width 76 height 25
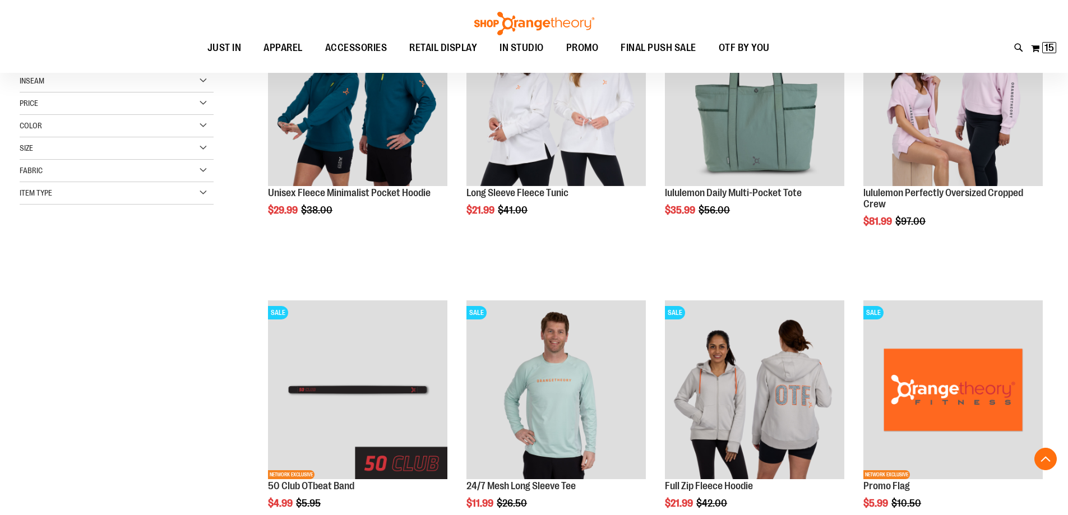
scroll to position [280, 0]
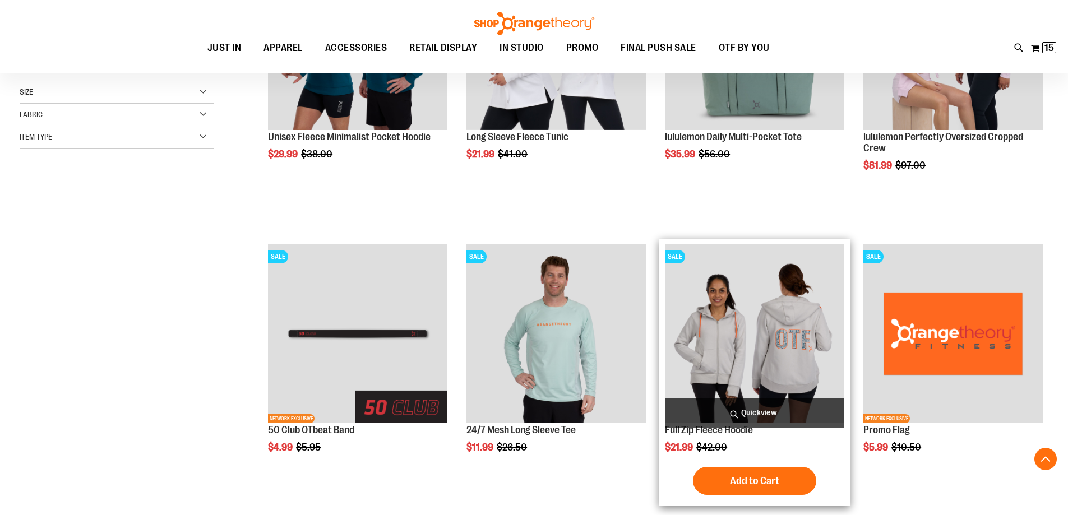
type input "**********"
click at [713, 334] on img "product" at bounding box center [754, 333] width 179 height 179
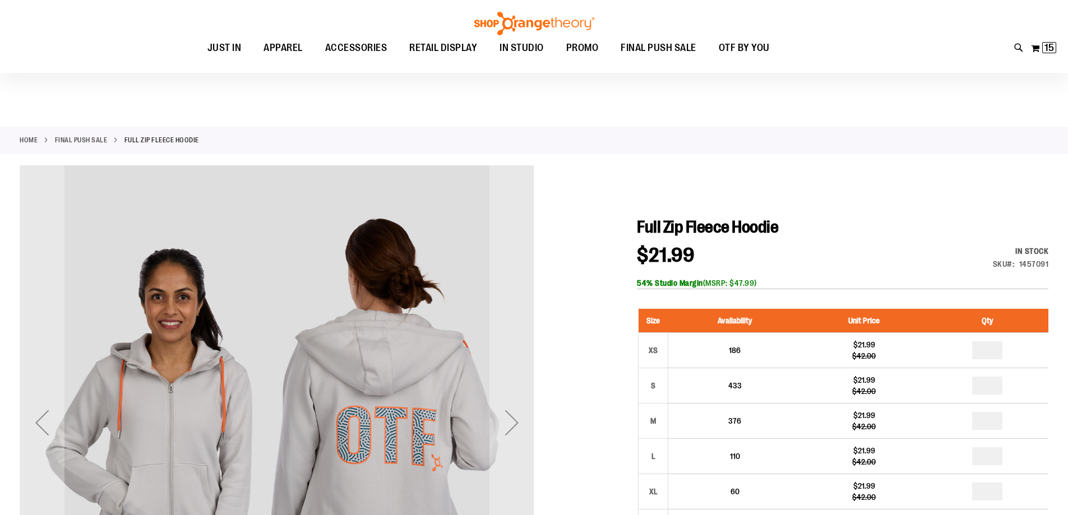
scroll to position [112, 0]
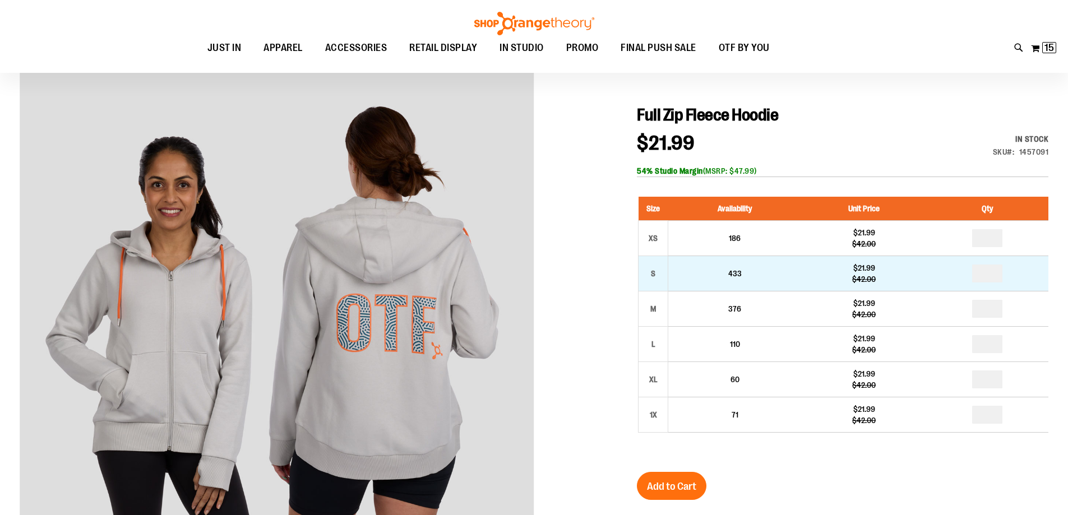
type input "**********"
click at [1001, 283] on input "number" at bounding box center [987, 274] width 30 height 18
type input "*"
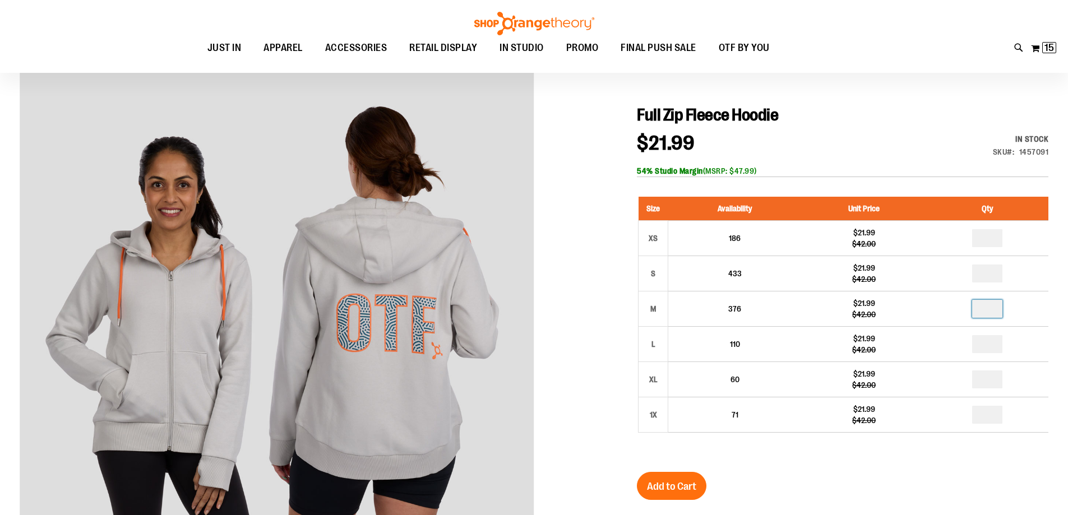
click at [1002, 318] on input "number" at bounding box center [987, 309] width 30 height 18
type input "*"
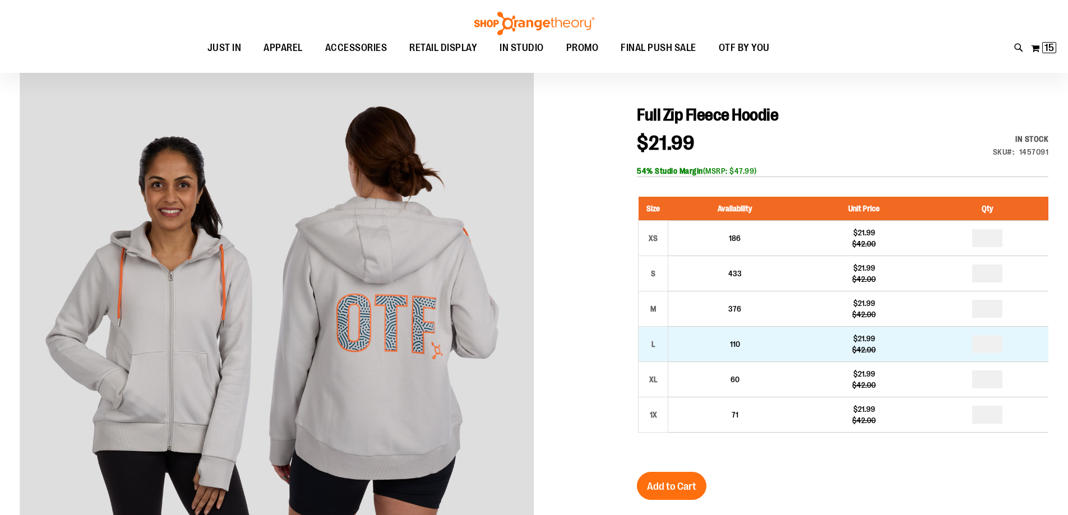
type input "*"
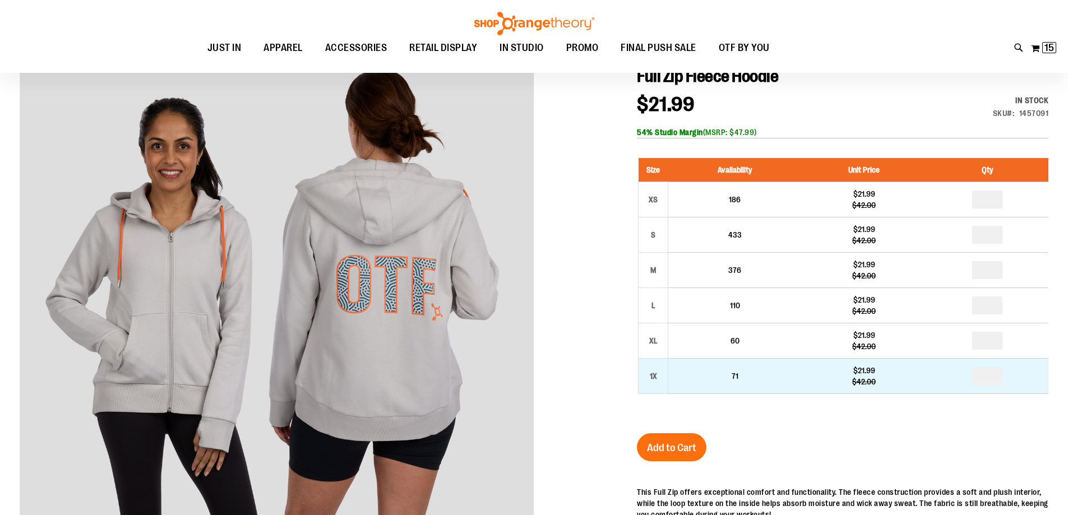
scroll to position [168, 0]
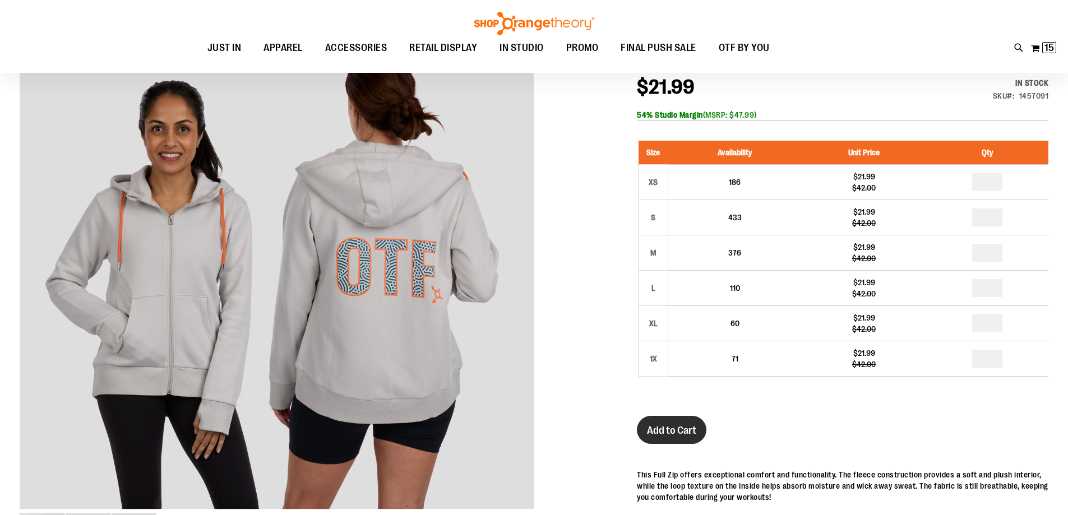
click at [688, 437] on span "Add to Cart" at bounding box center [671, 430] width 49 height 12
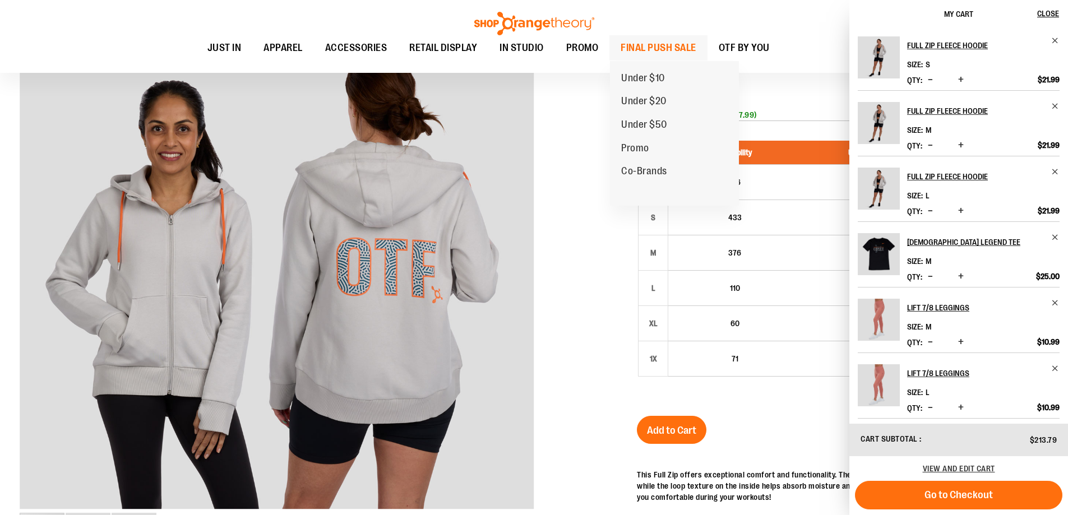
click at [623, 49] on span "FINAL PUSH SALE" at bounding box center [659, 47] width 76 height 25
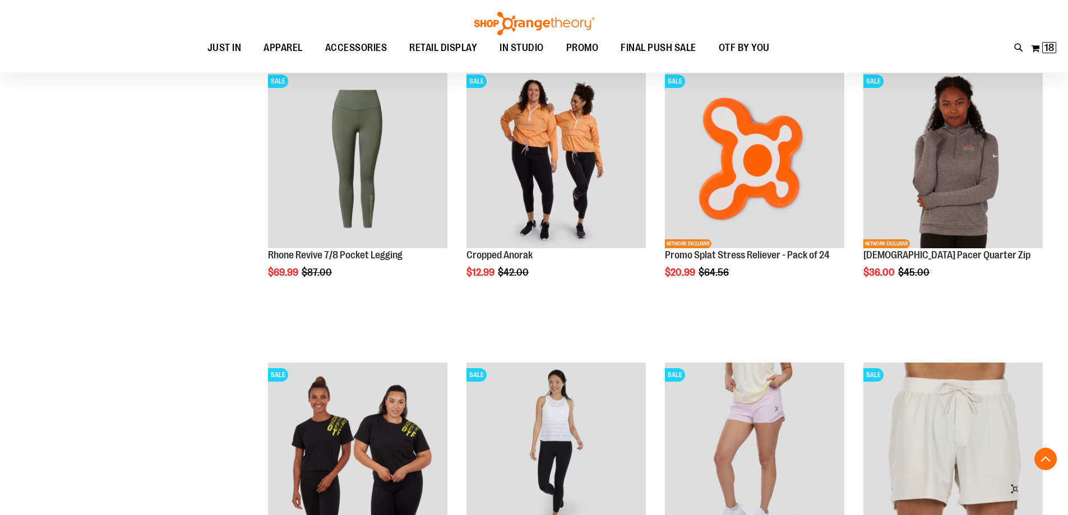
scroll to position [1402, 0]
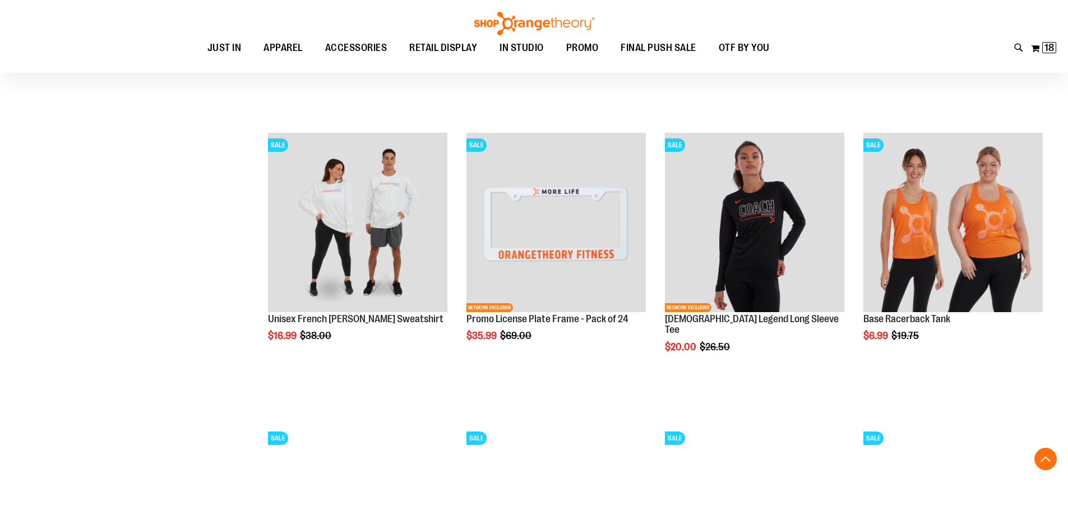
scroll to position [1850, 0]
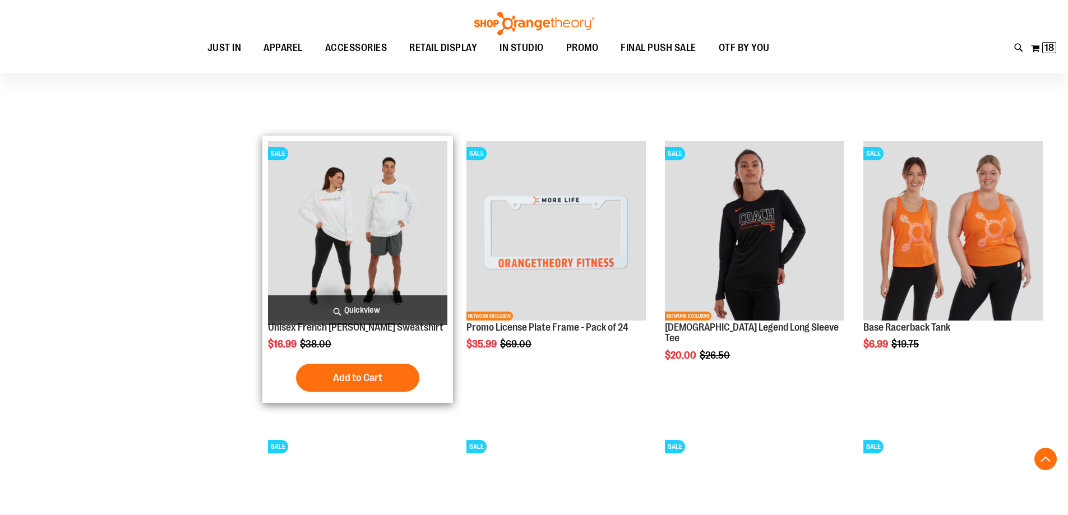
type input "**********"
click at [366, 228] on img "product" at bounding box center [357, 230] width 179 height 179
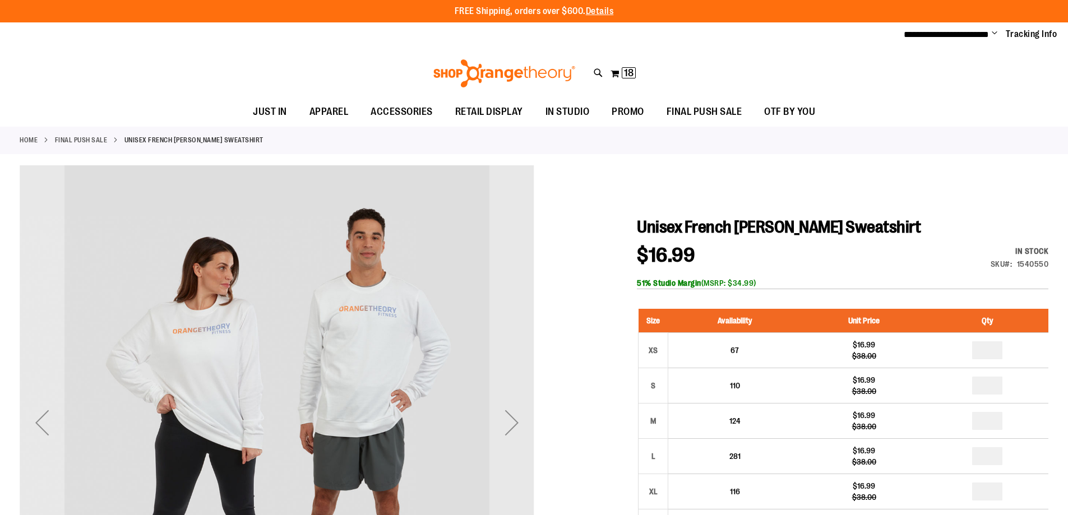
scroll to position [112, 0]
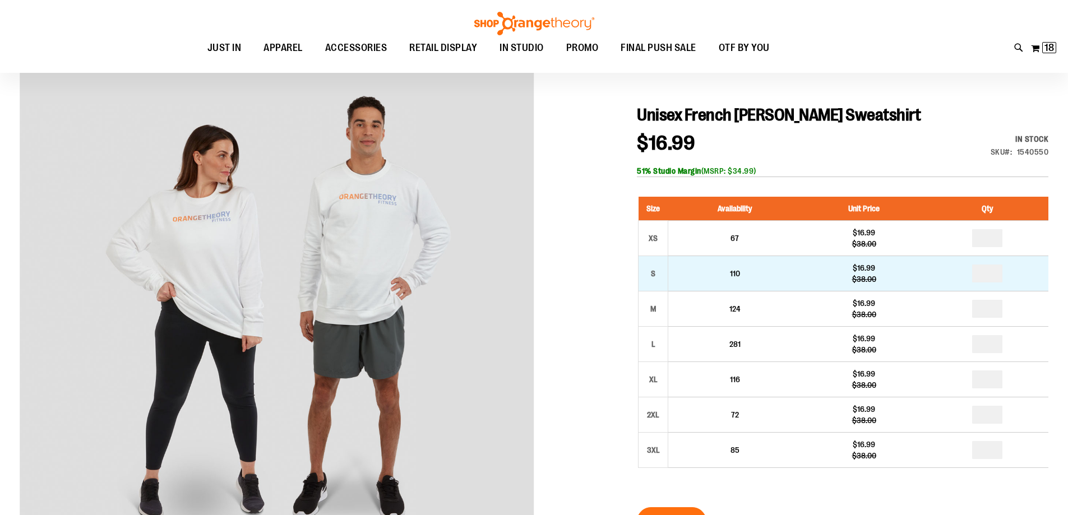
type input "**********"
drag, startPoint x: 1010, startPoint y: 302, endPoint x: 1009, endPoint y: 308, distance: 6.8
click at [1009, 291] on td at bounding box center [988, 273] width 122 height 35
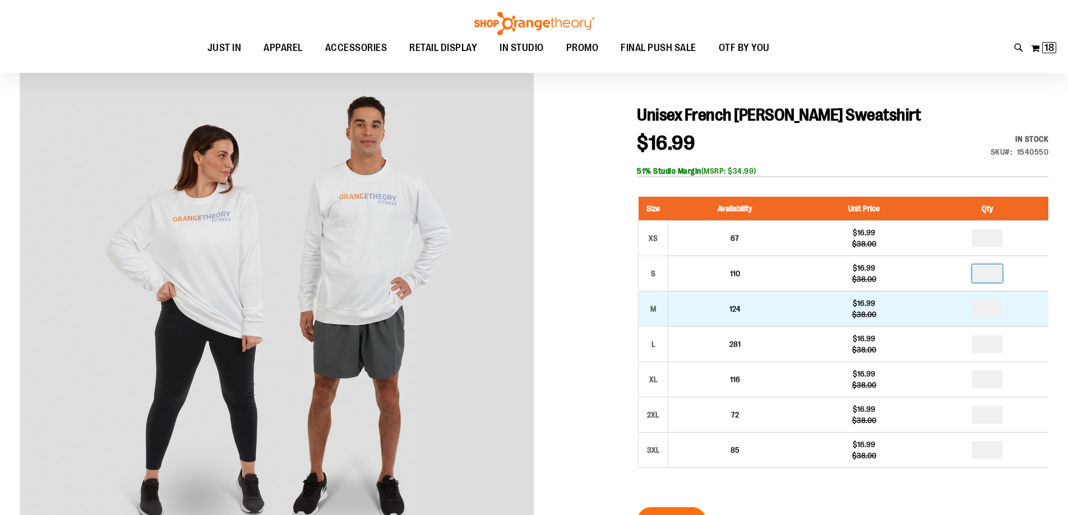
type input "*"
click at [1002, 318] on input "number" at bounding box center [987, 309] width 30 height 18
type input "*"
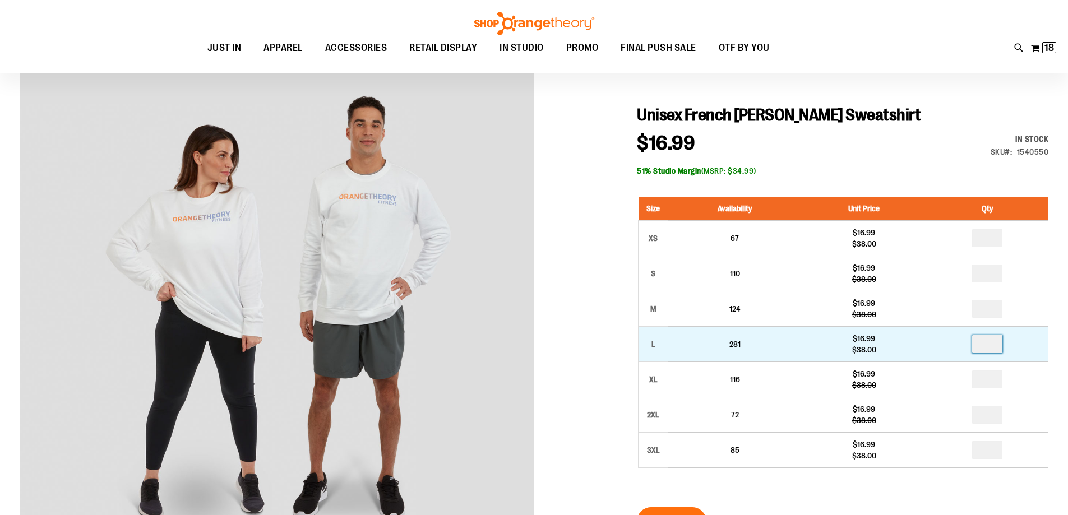
click at [1001, 353] on input "number" at bounding box center [987, 344] width 30 height 18
type input "*"
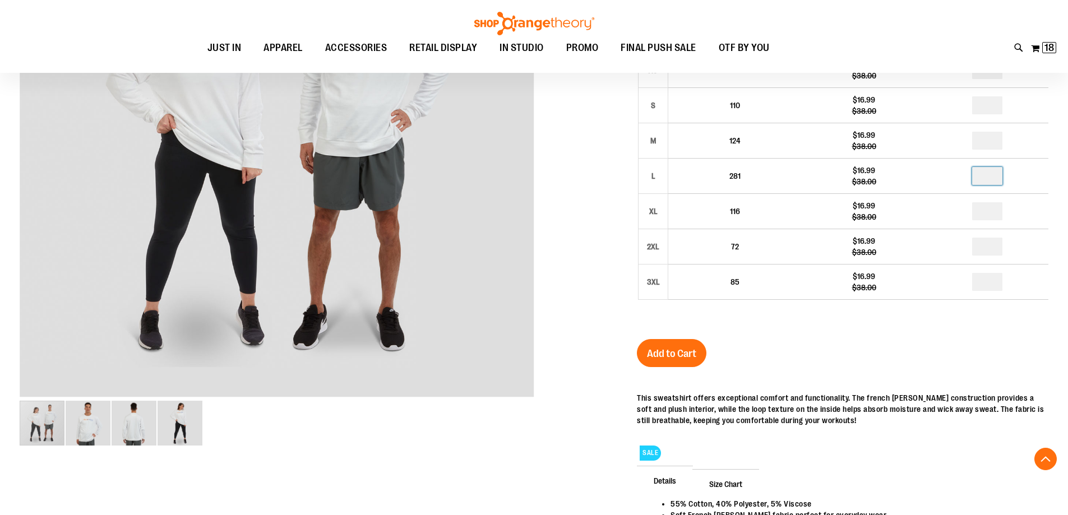
scroll to position [224, 0]
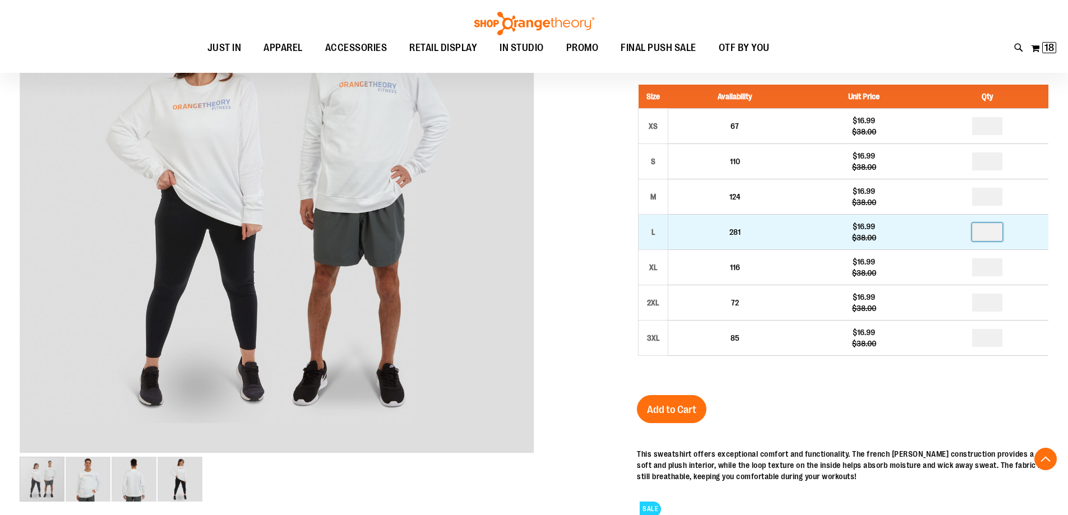
click at [1002, 241] on input "*" at bounding box center [987, 232] width 30 height 18
type input "*"
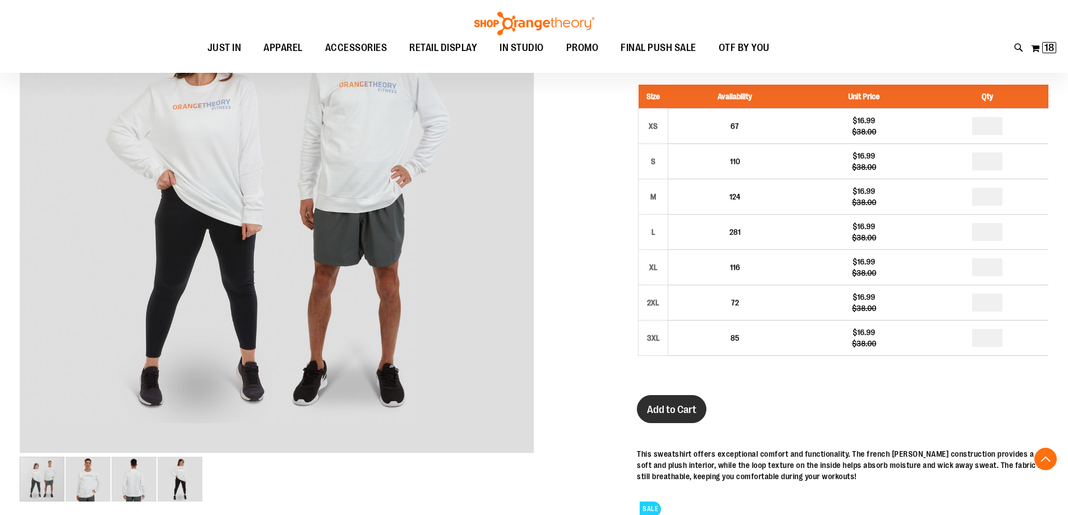
click at [675, 416] on span "Add to Cart" at bounding box center [671, 410] width 49 height 12
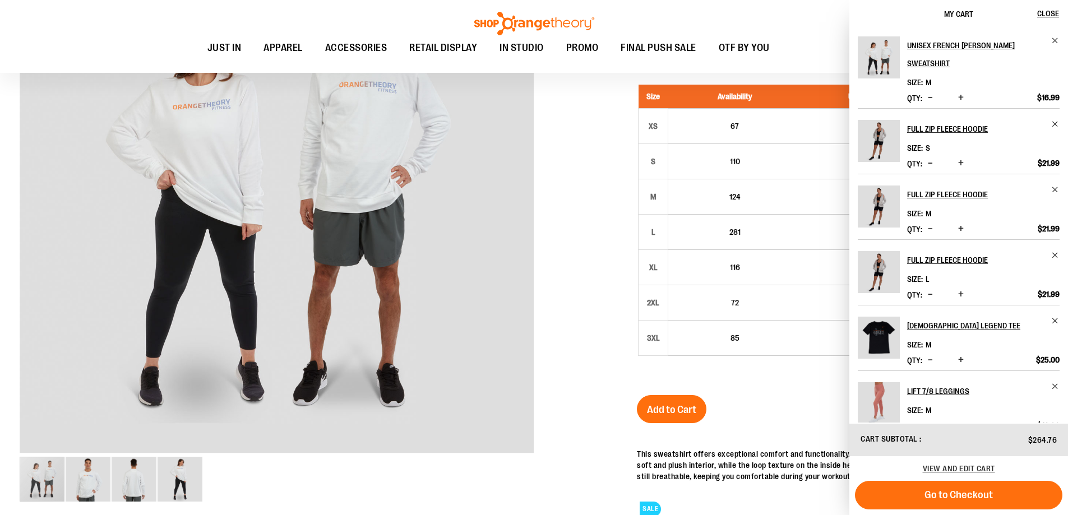
click at [573, 242] on div at bounding box center [534, 304] width 1029 height 726
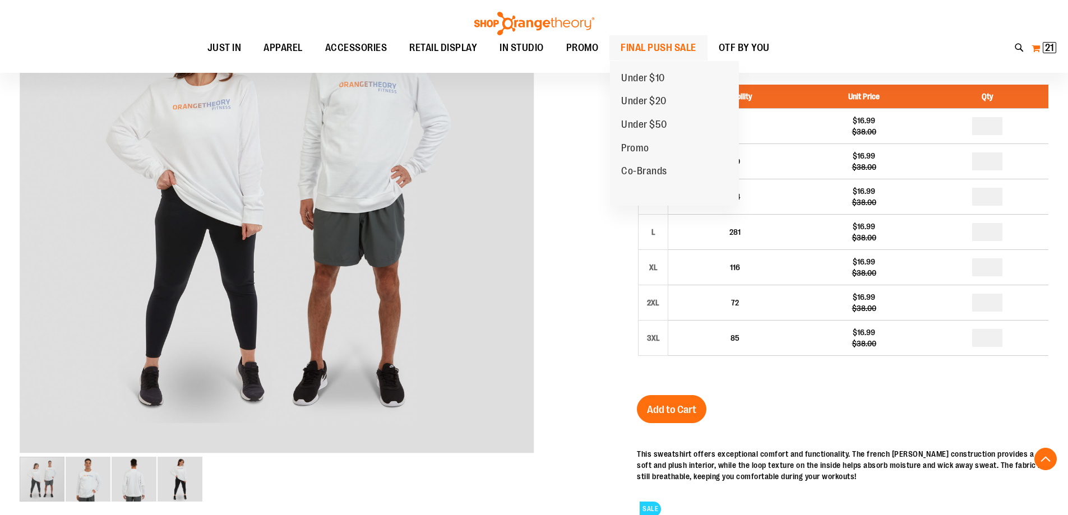
click at [655, 46] on span "FINAL PUSH SALE" at bounding box center [659, 47] width 76 height 25
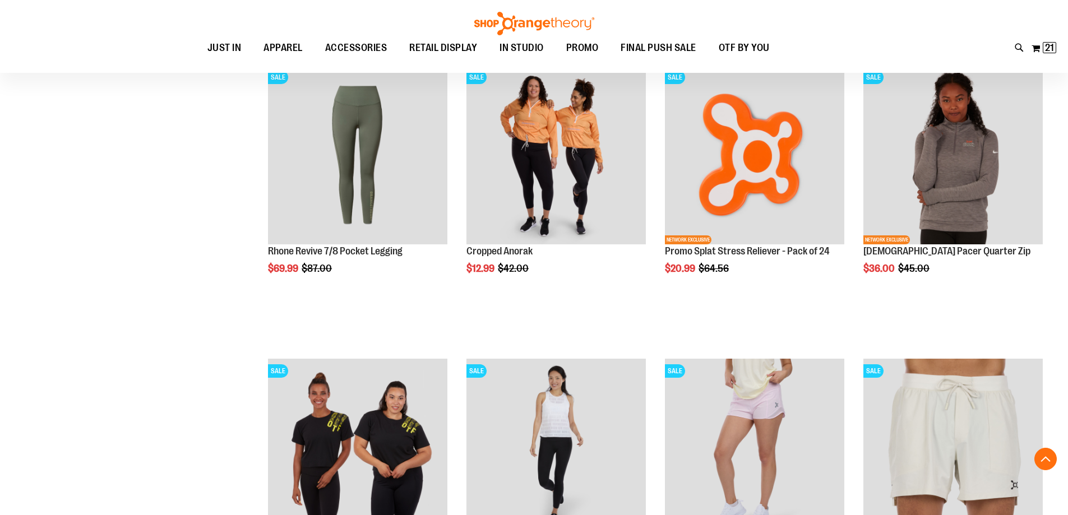
scroll to position [1346, 0]
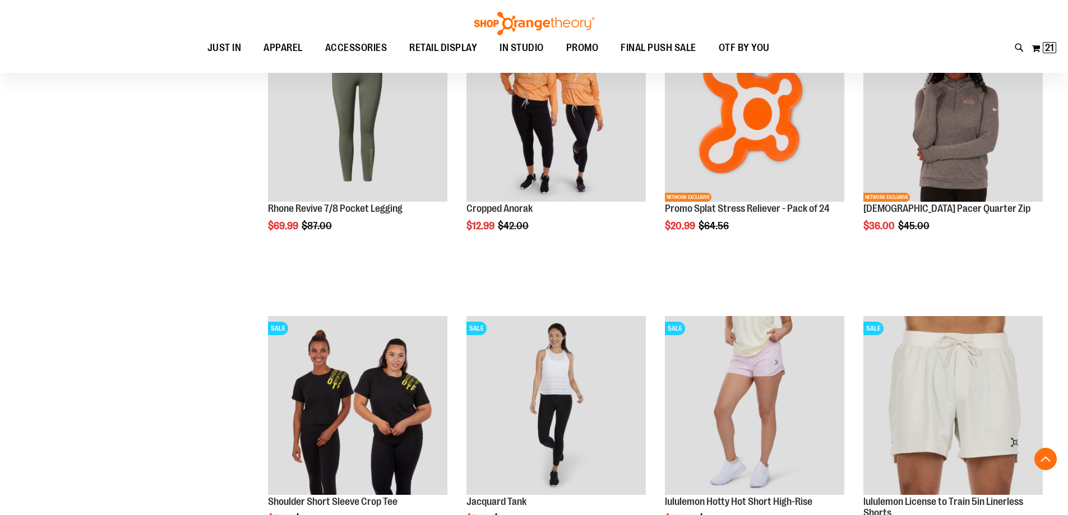
scroll to position [1458, 0]
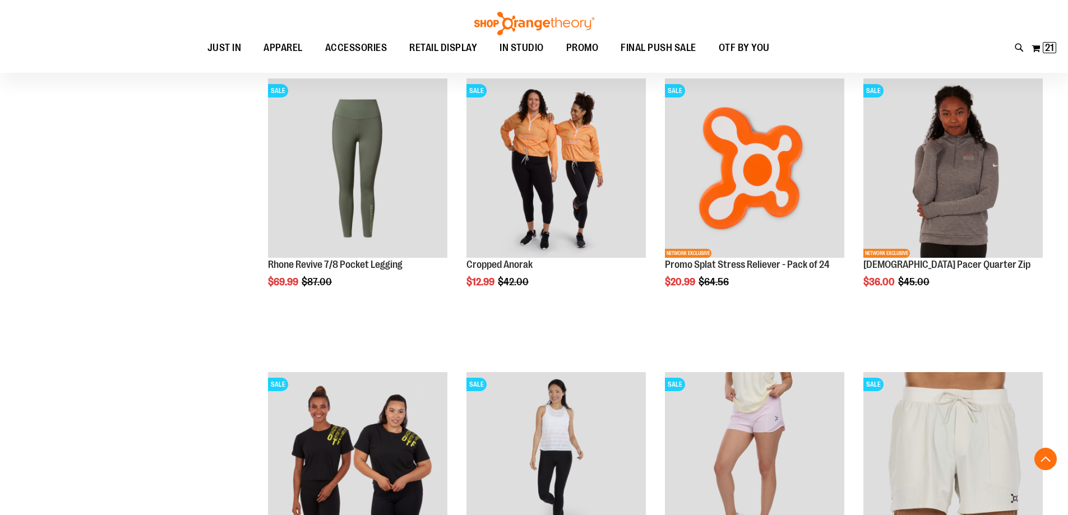
scroll to position [1346, 0]
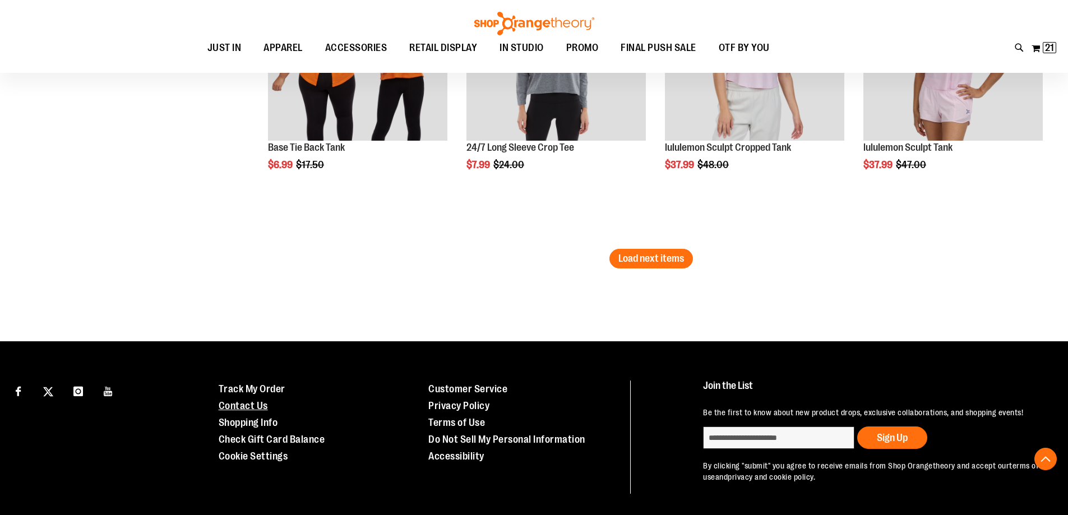
scroll to position [2635, 0]
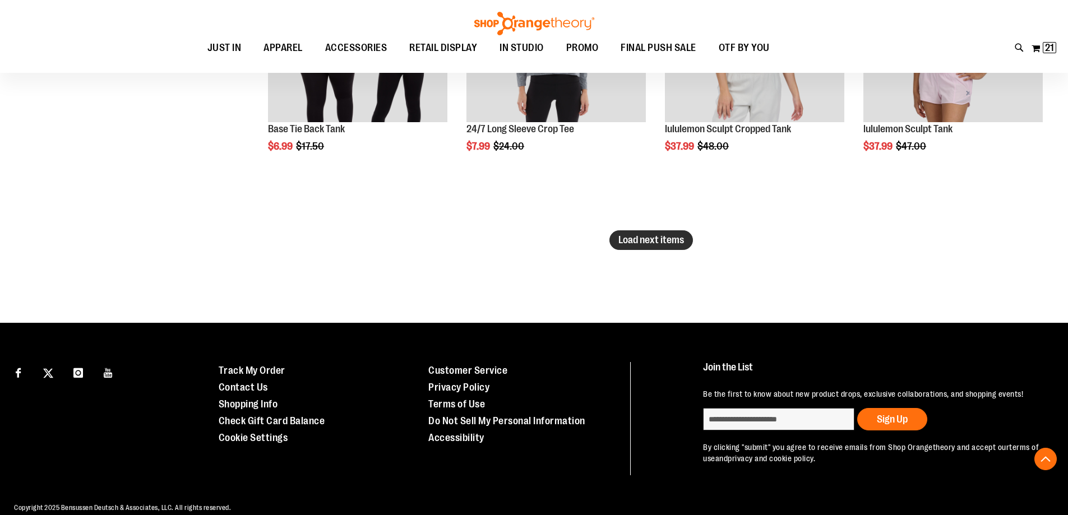
type input "**********"
click at [684, 239] on span "Load next items" at bounding box center [651, 239] width 66 height 11
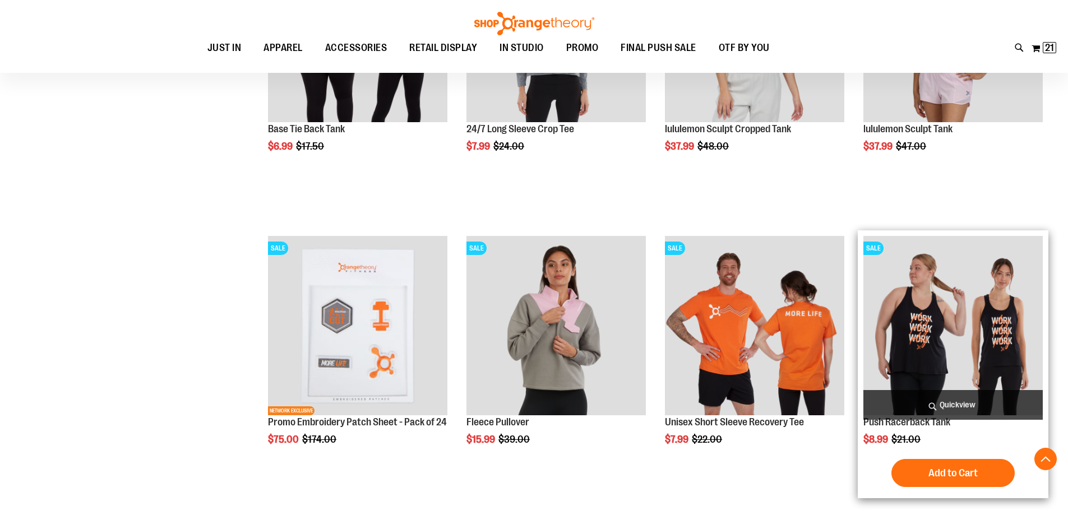
click at [959, 340] on img "product" at bounding box center [952, 325] width 179 height 179
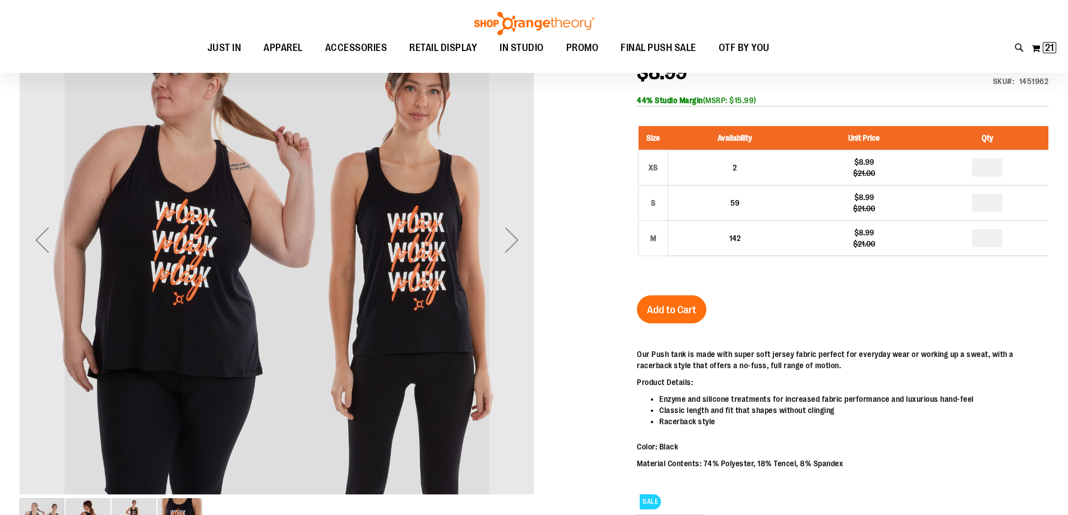
scroll to position [56, 0]
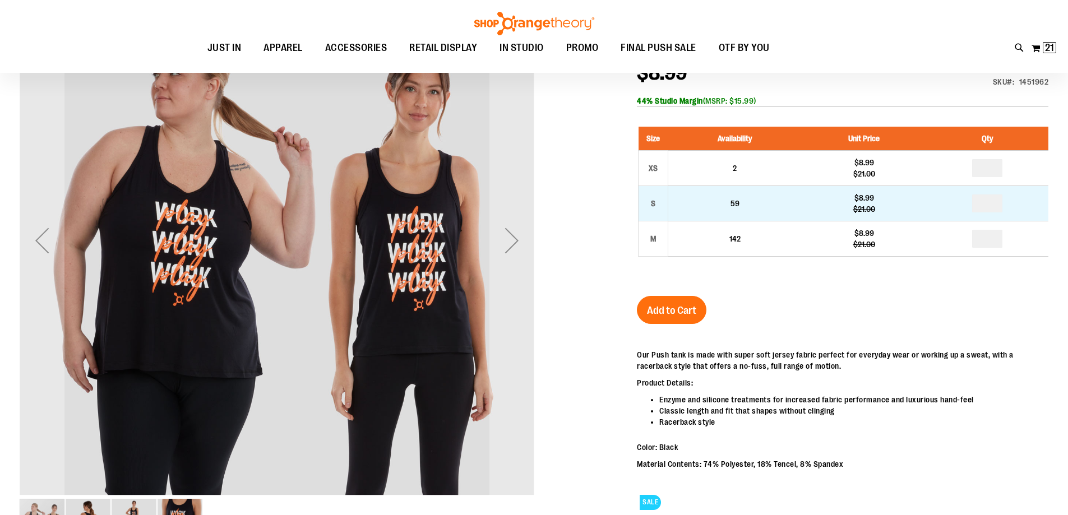
type input "**********"
click at [999, 212] on input "number" at bounding box center [987, 204] width 30 height 18
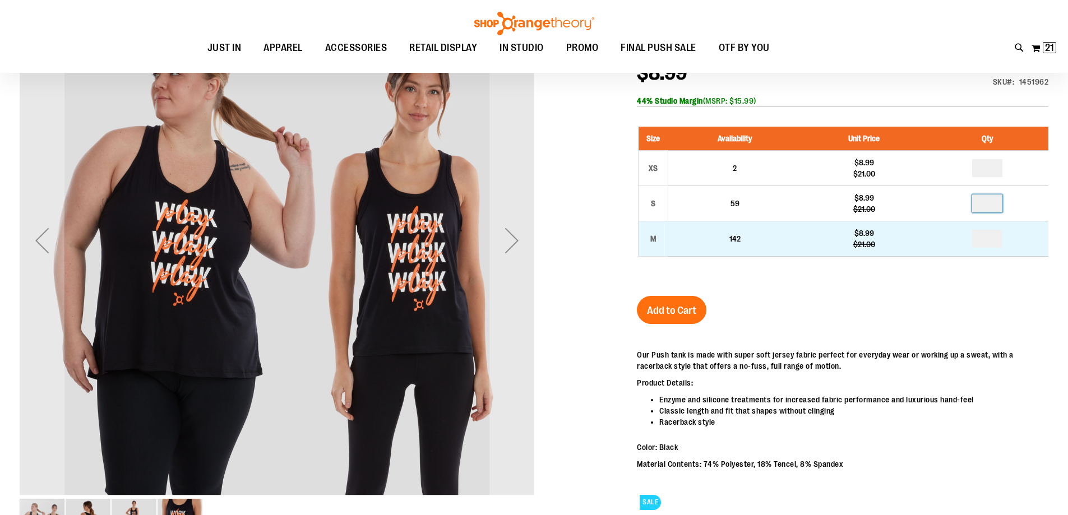
type input "*"
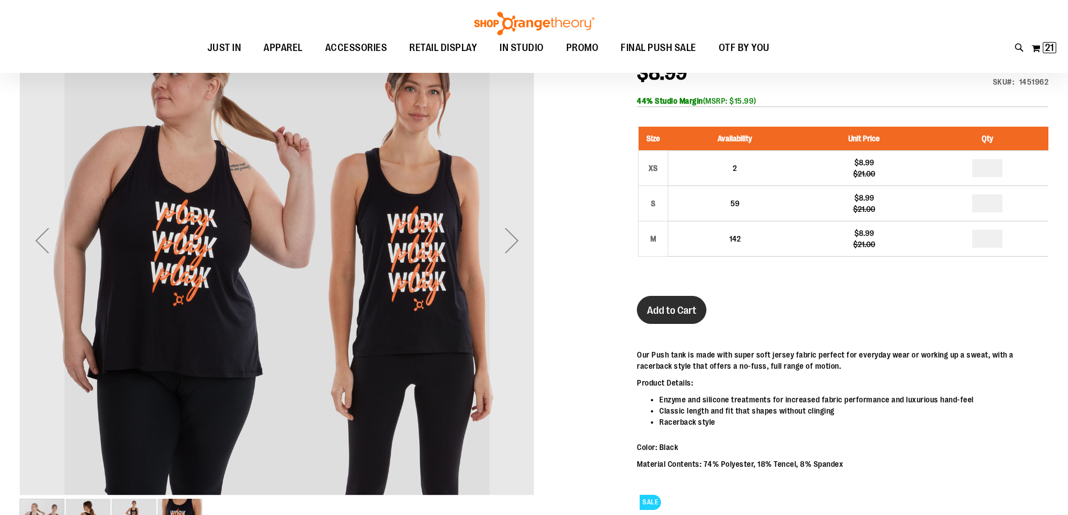
click at [666, 317] on span "Add to Cart" at bounding box center [671, 310] width 49 height 12
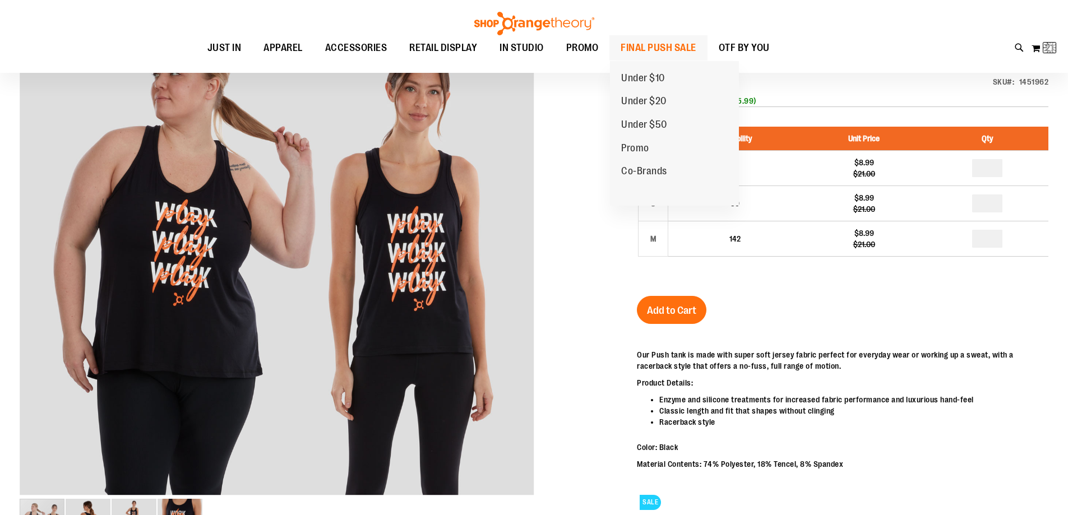
click at [651, 53] on span "FINAL PUSH SALE" at bounding box center [659, 47] width 76 height 25
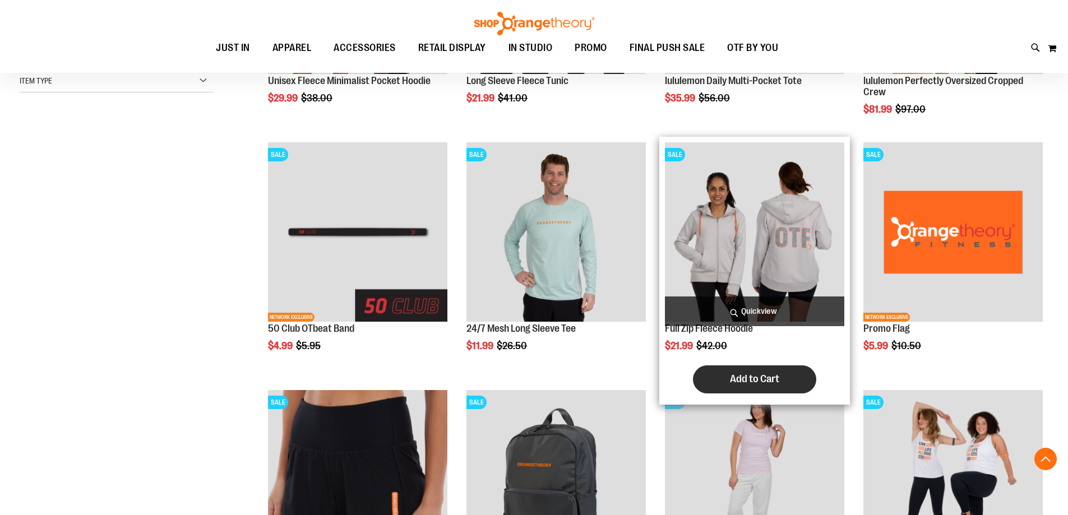
scroll to position [729, 0]
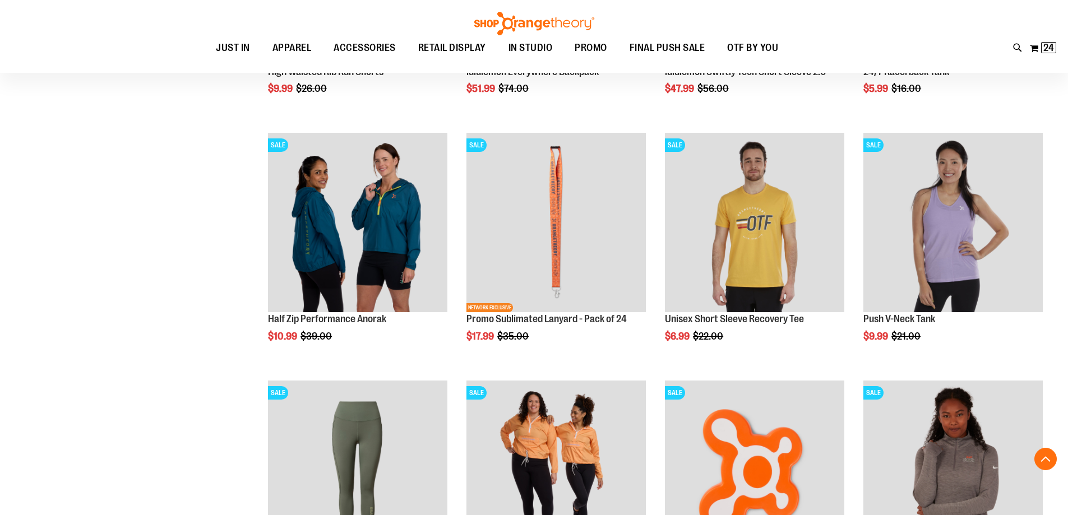
scroll to position [1065, 0]
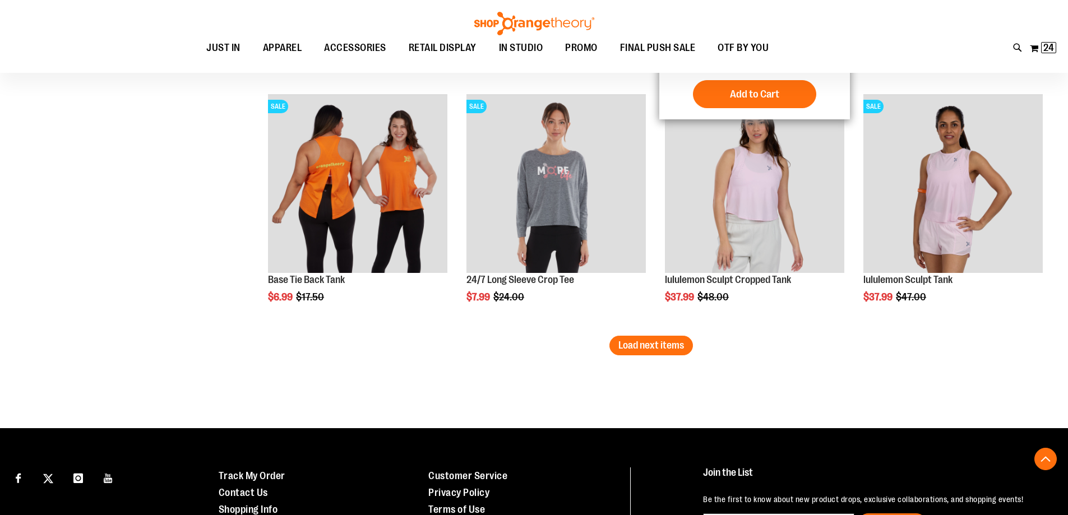
scroll to position [2131, 0]
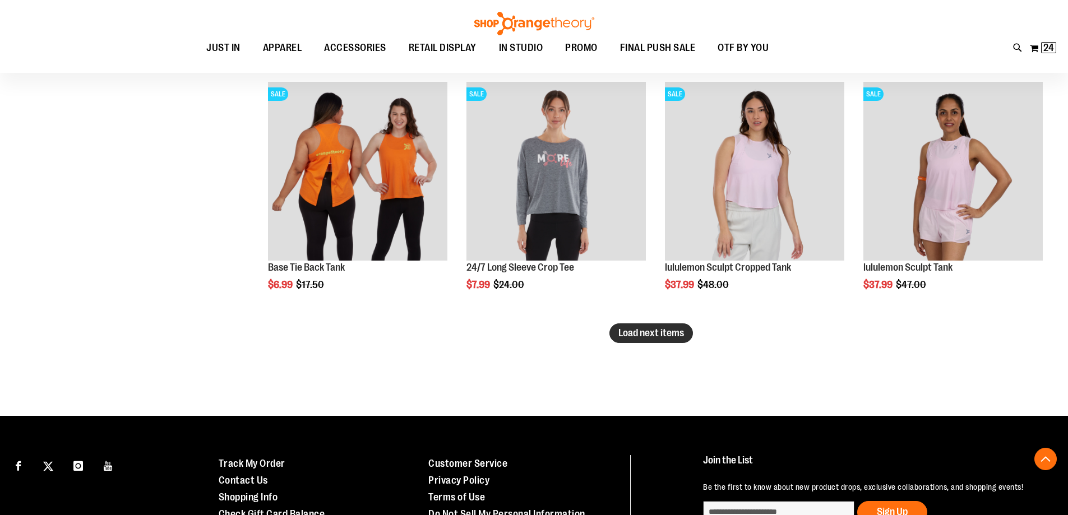
type input "**********"
click at [662, 337] on span "Load next items" at bounding box center [651, 332] width 66 height 11
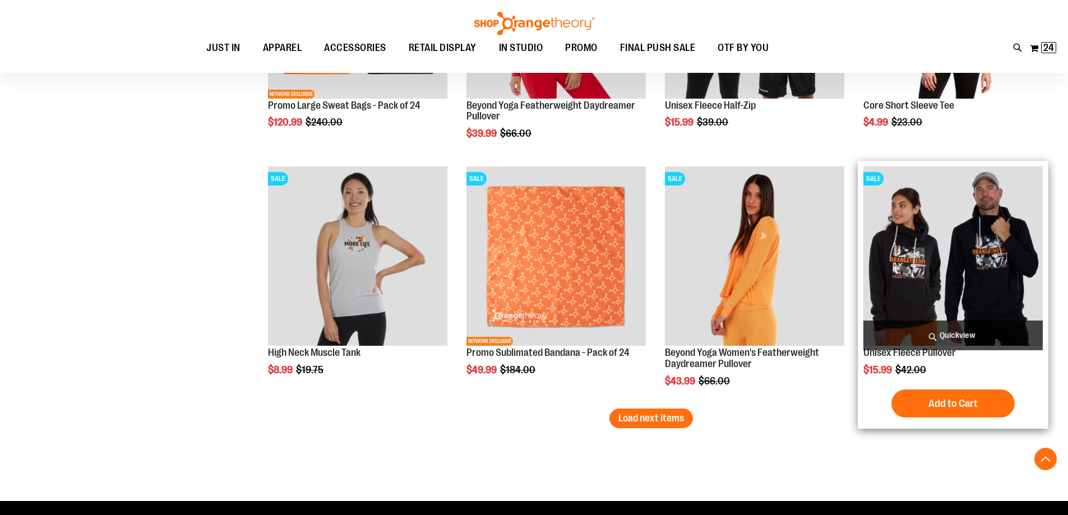
scroll to position [2803, 0]
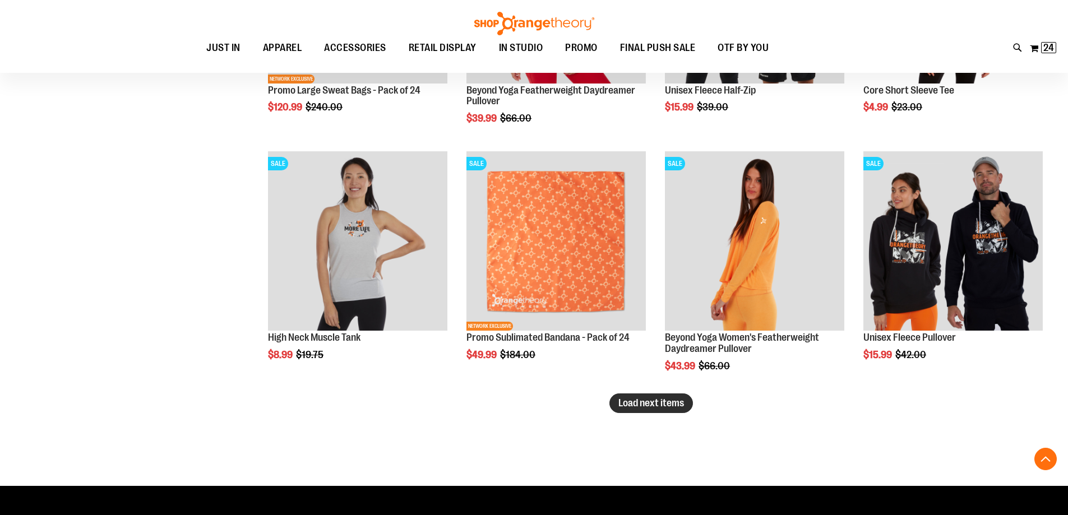
click at [643, 413] on button "Load next items" at bounding box center [651, 404] width 84 height 20
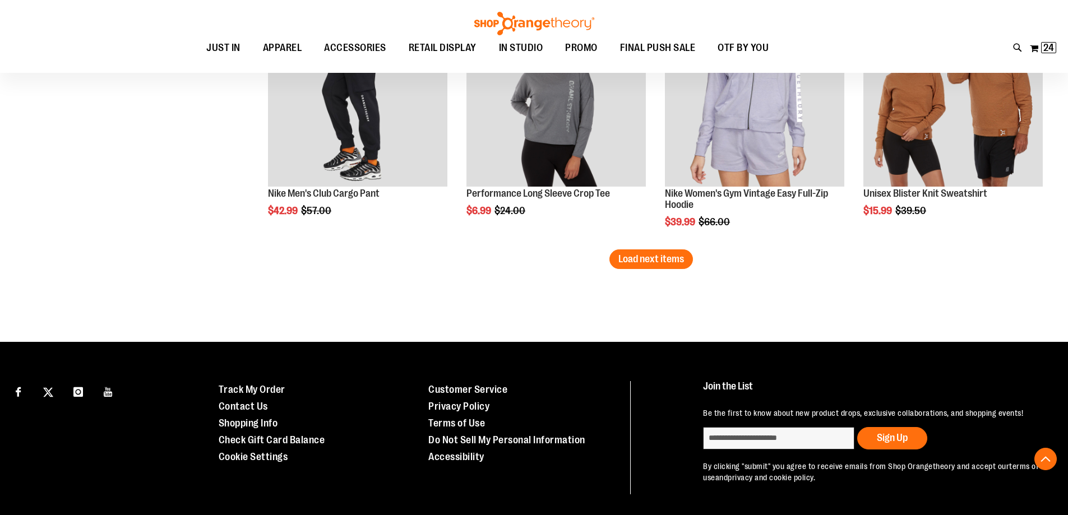
scroll to position [3700, 0]
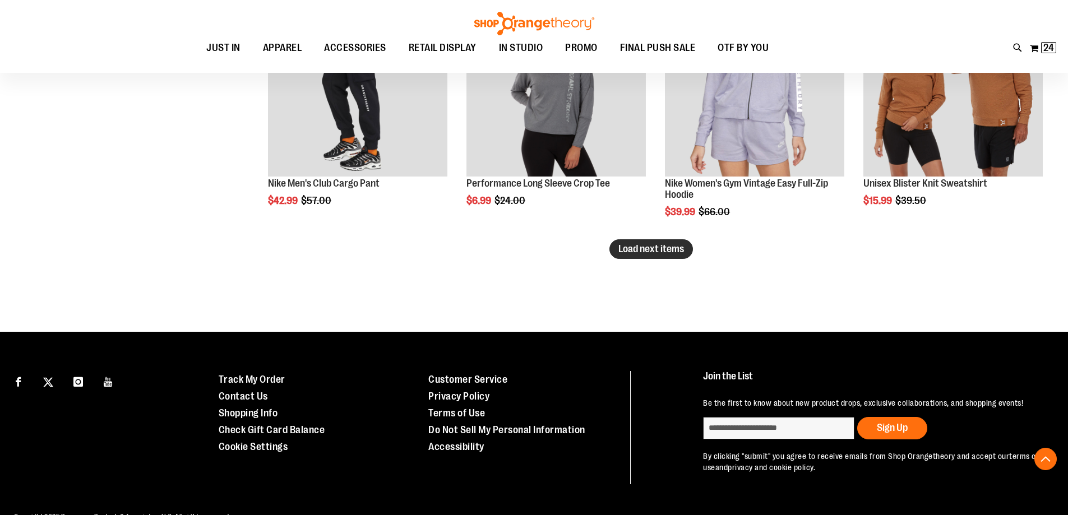
click at [671, 255] on span "Load next items" at bounding box center [651, 248] width 66 height 11
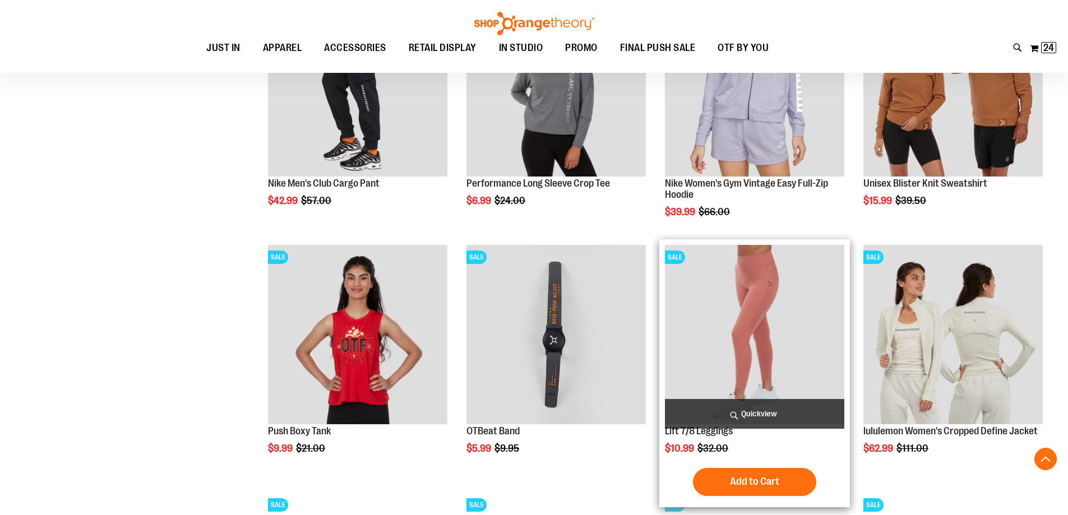
scroll to position [3813, 0]
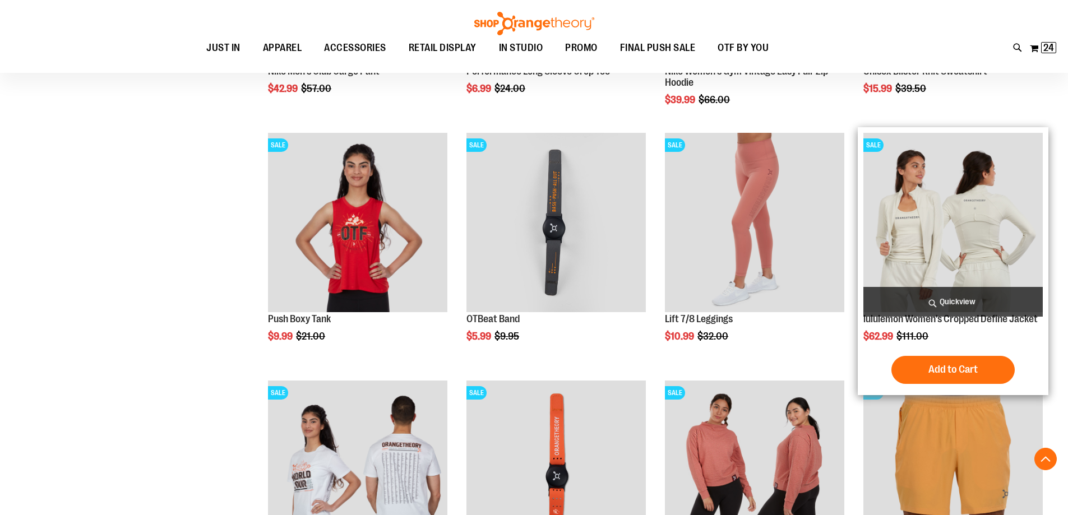
click at [986, 246] on img "product" at bounding box center [952, 222] width 179 height 179
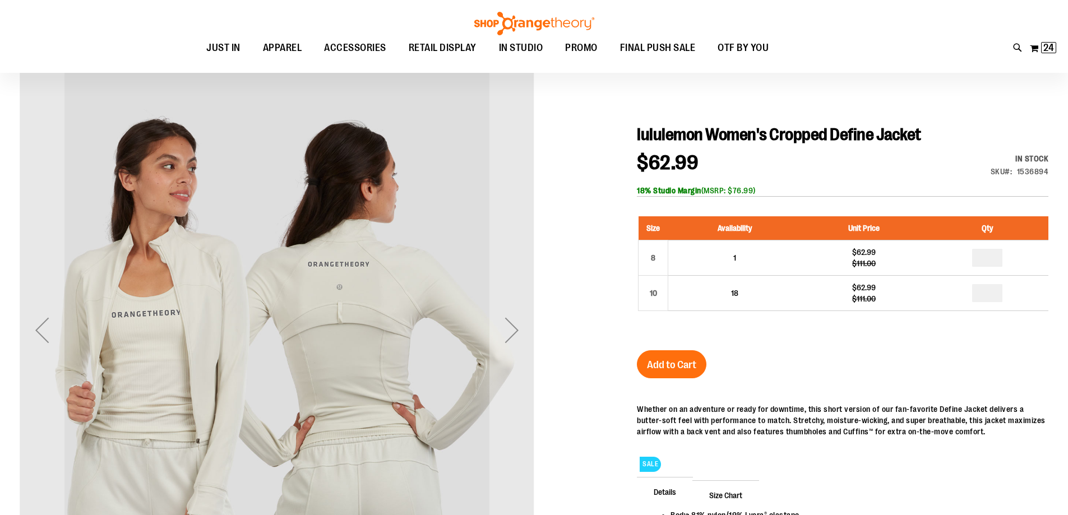
scroll to position [112, 0]
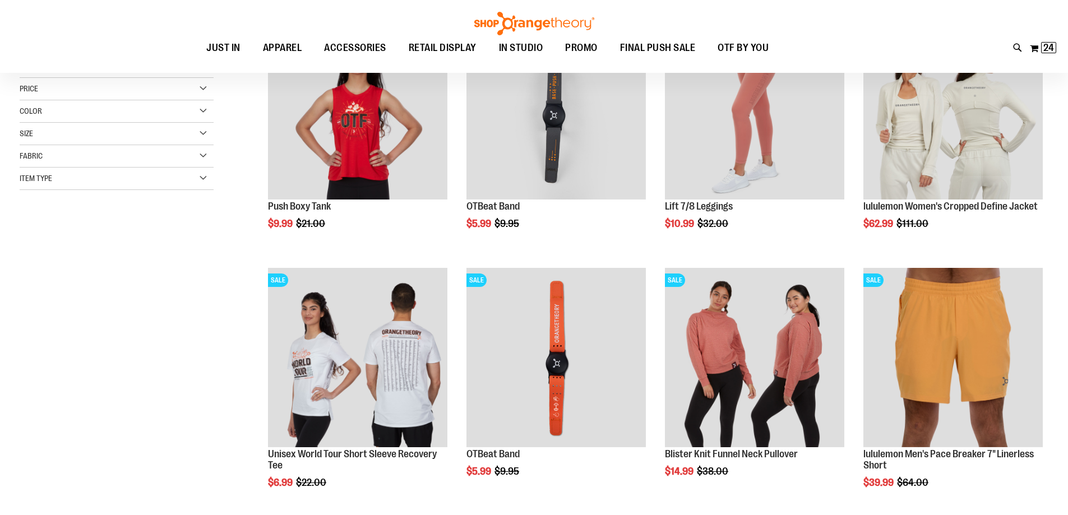
scroll to position [168, 0]
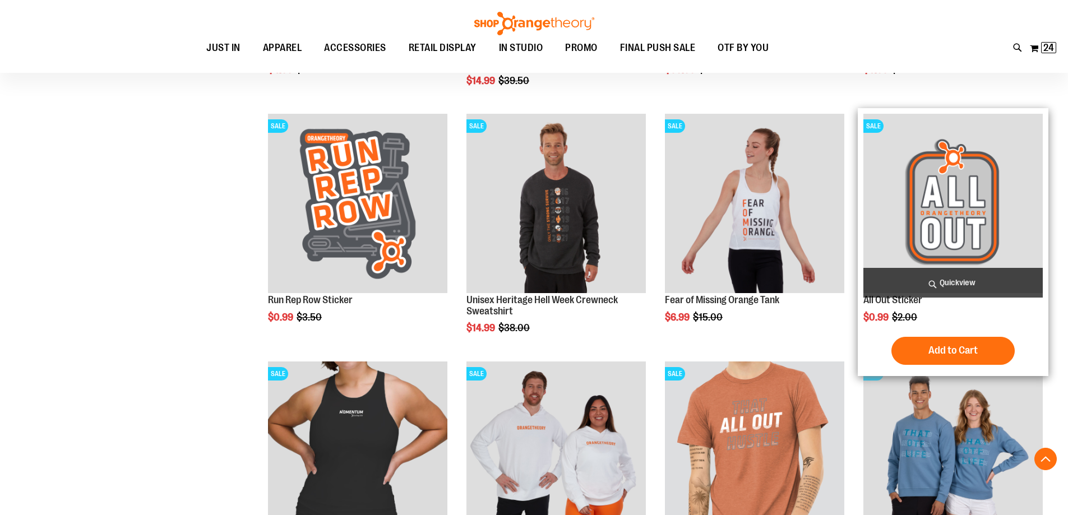
scroll to position [1065, 0]
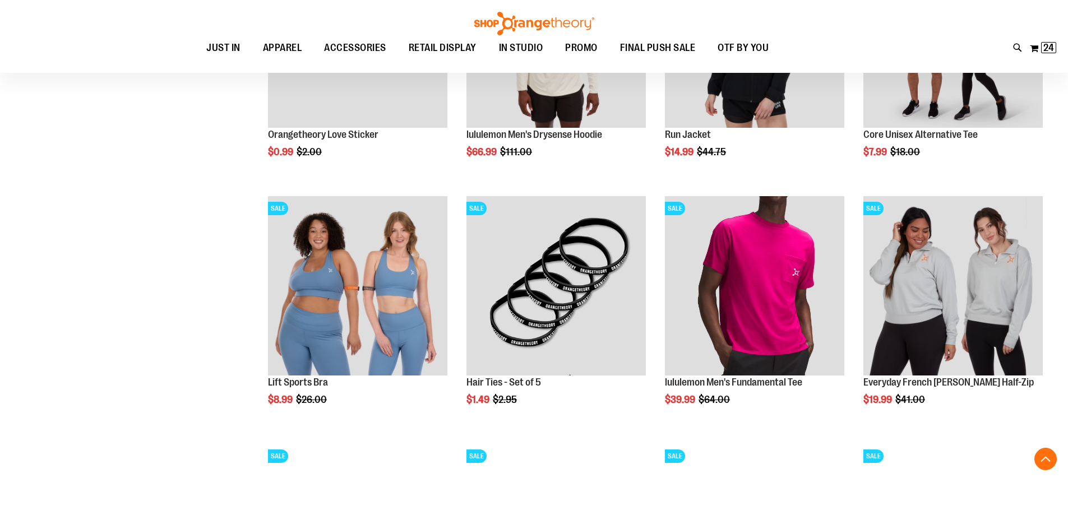
scroll to position [1682, 0]
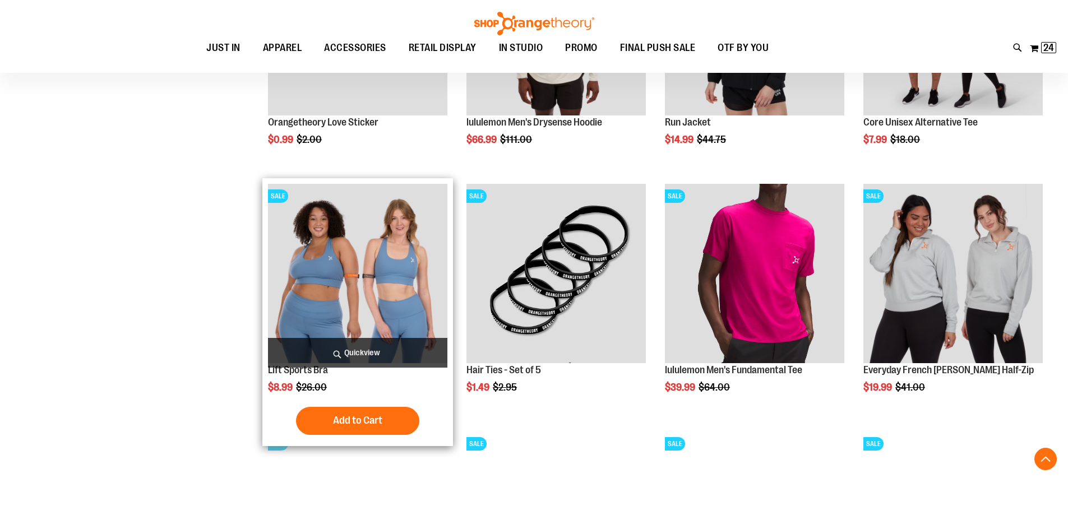
type input "**********"
click at [401, 290] on img "product" at bounding box center [357, 273] width 179 height 179
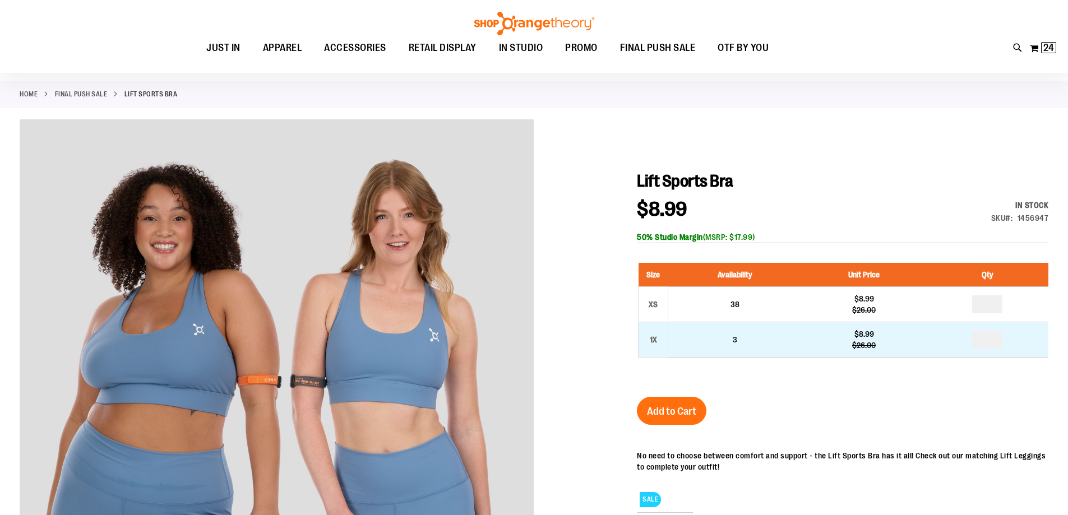
scroll to position [56, 0]
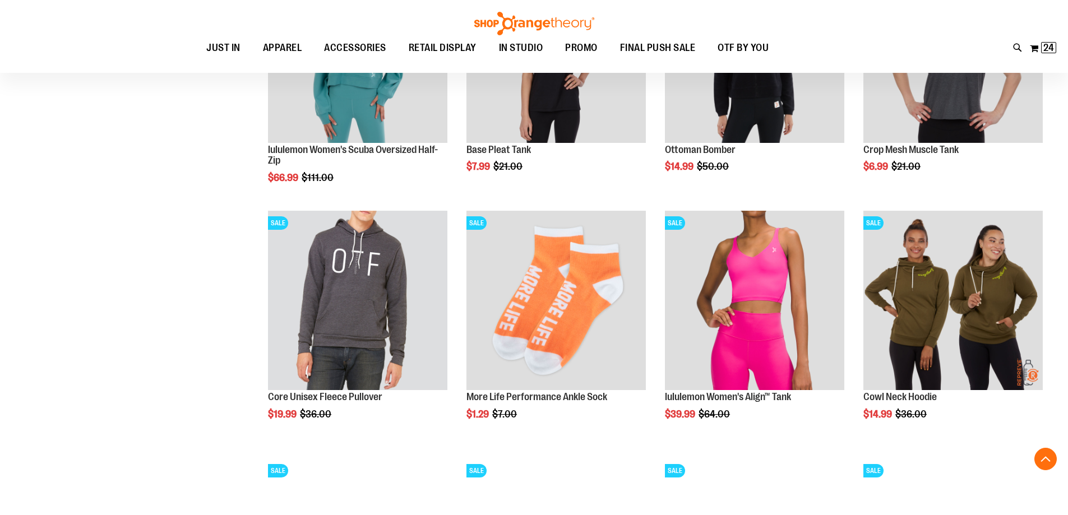
scroll to position [800, 0]
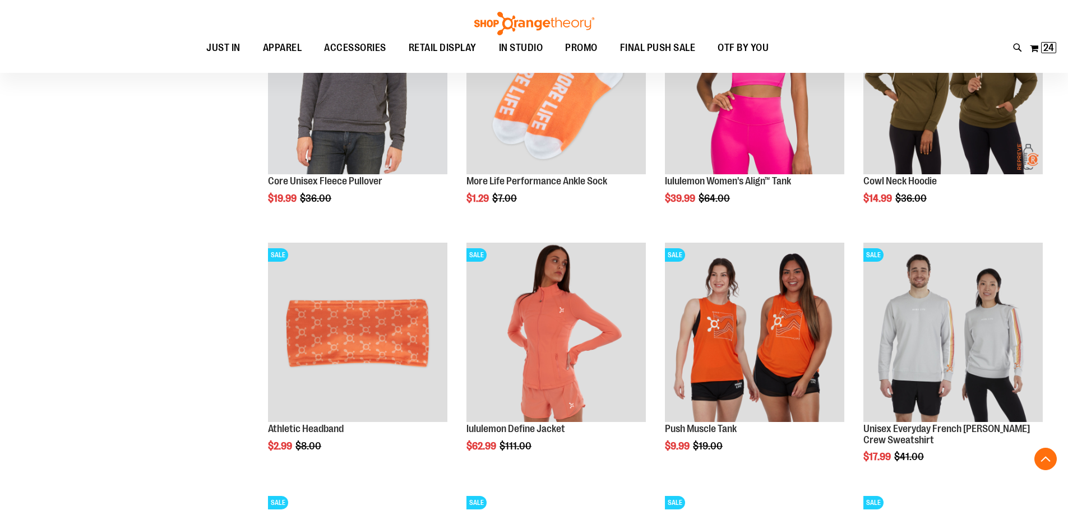
scroll to position [1024, 0]
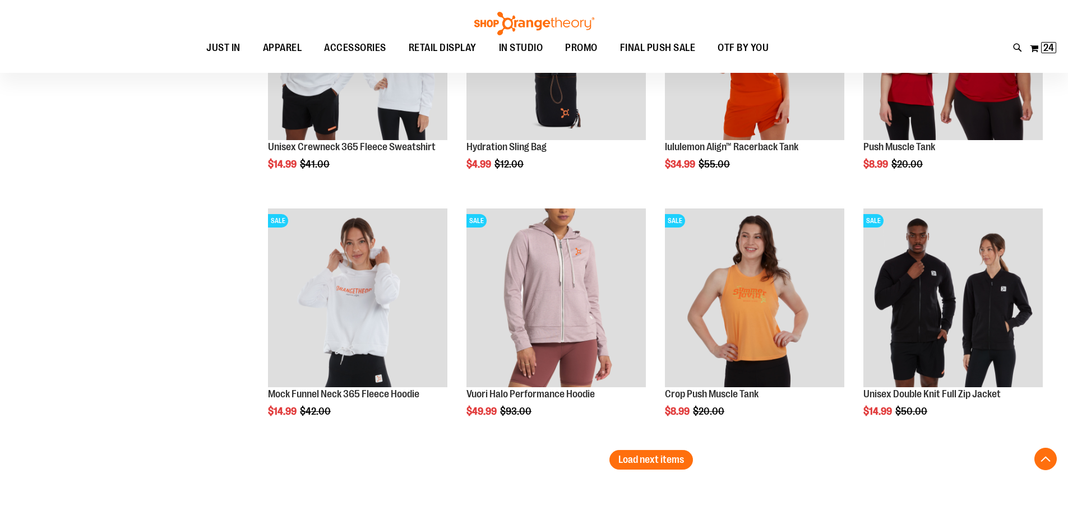
scroll to position [2033, 0]
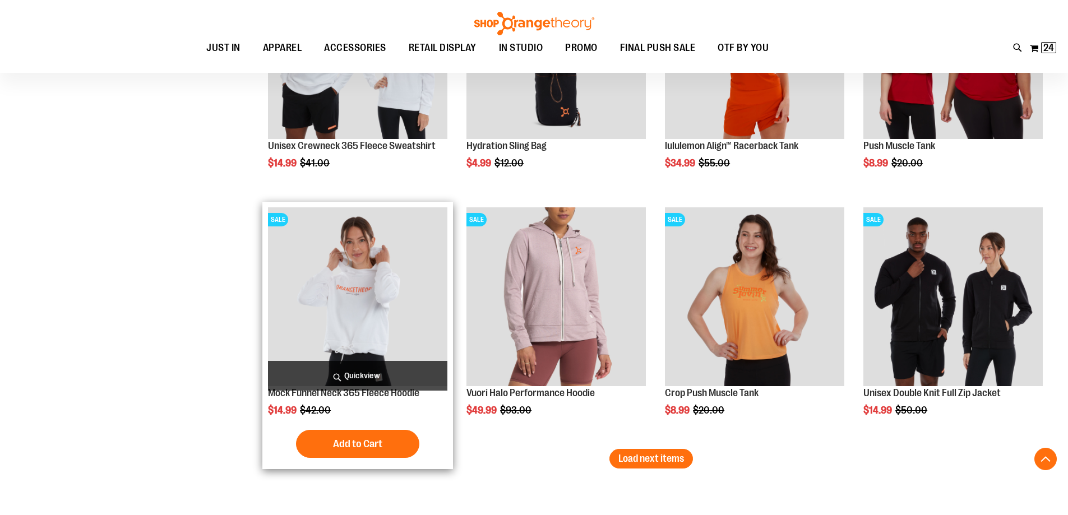
type input "**********"
click at [358, 282] on img "product" at bounding box center [357, 296] width 179 height 179
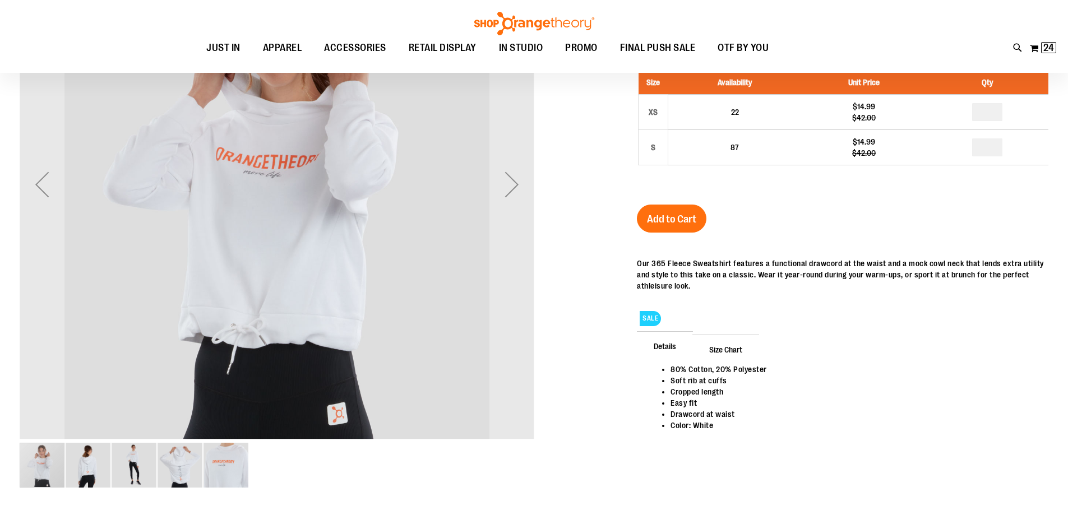
scroll to position [56, 0]
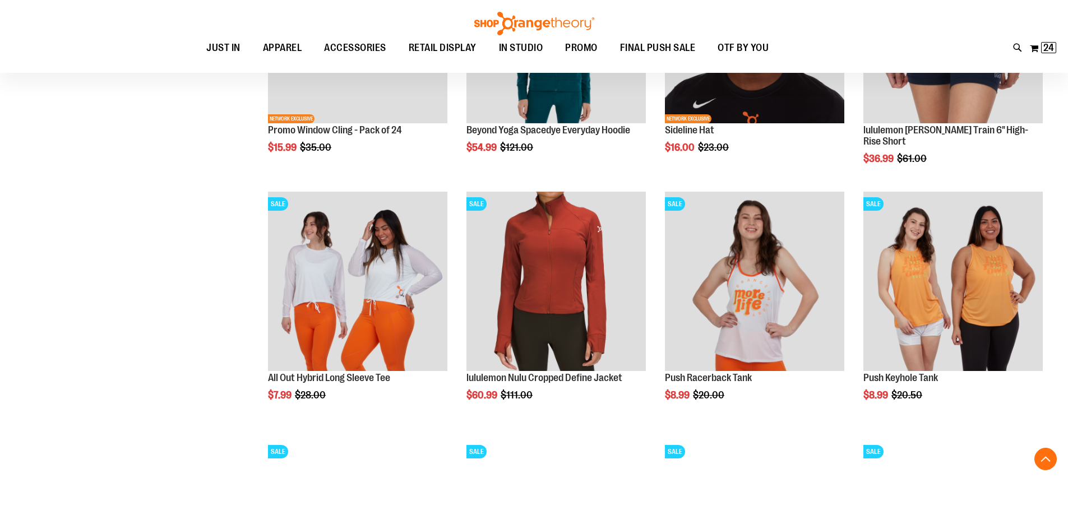
scroll to position [953, 0]
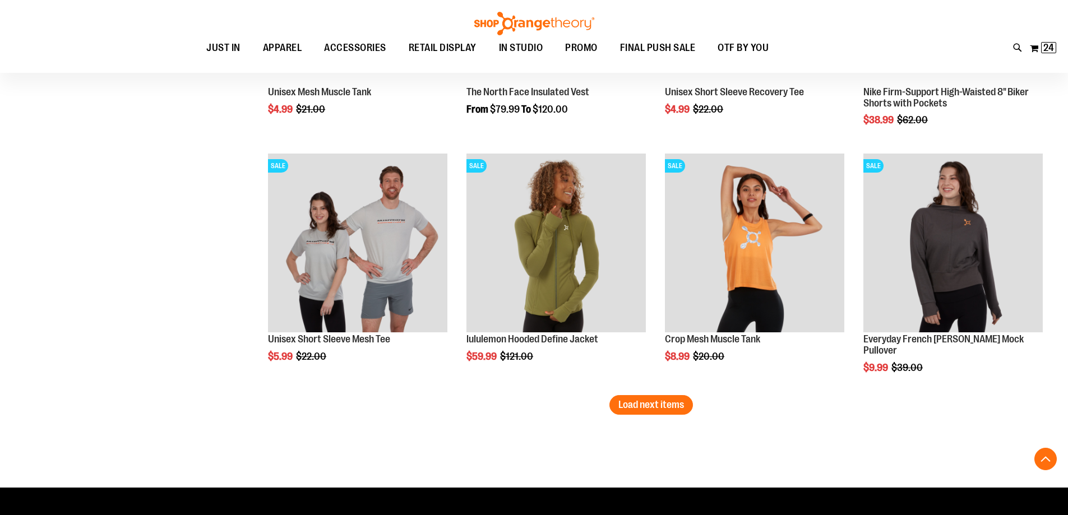
scroll to position [1962, 0]
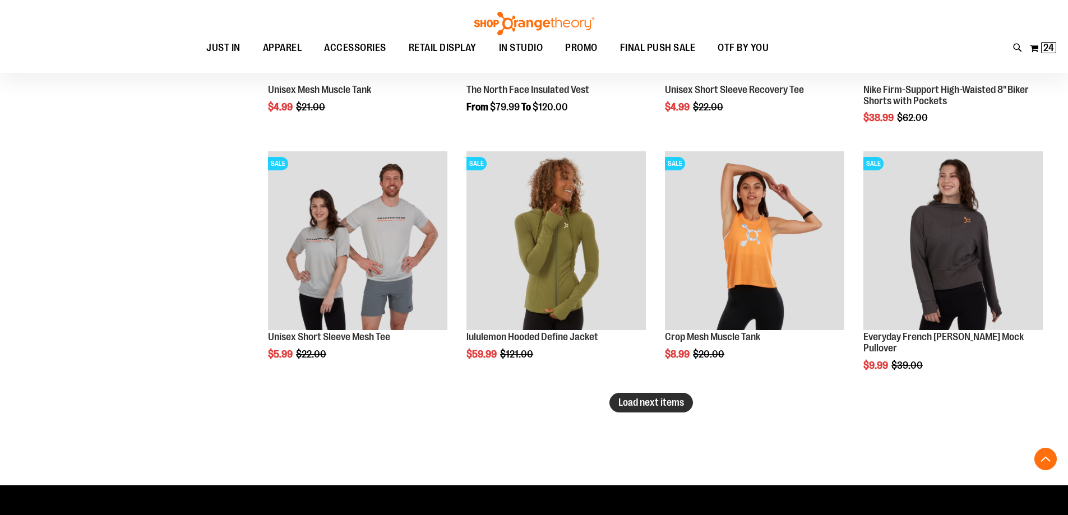
type input "**********"
click at [682, 408] on span "Load next items" at bounding box center [651, 402] width 66 height 11
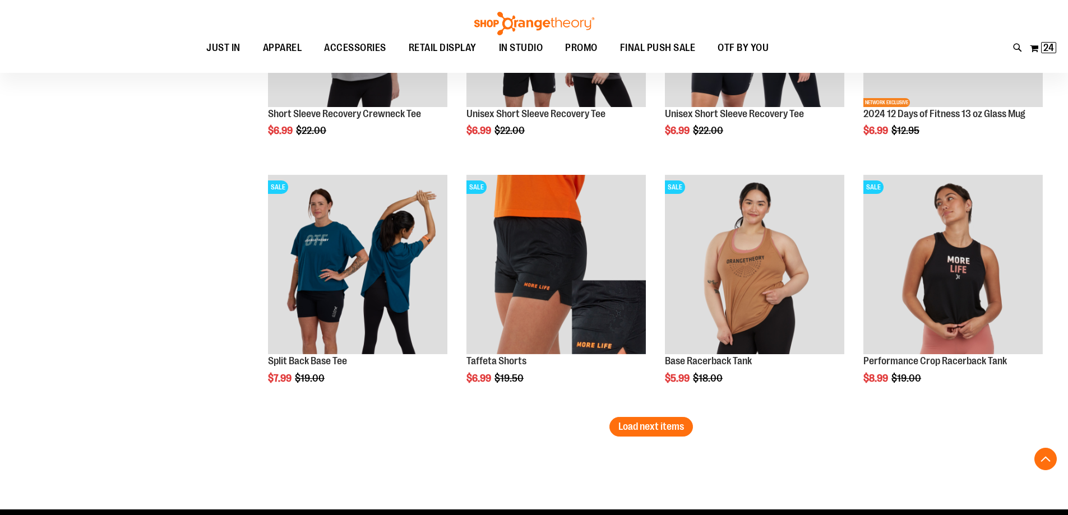
scroll to position [2691, 0]
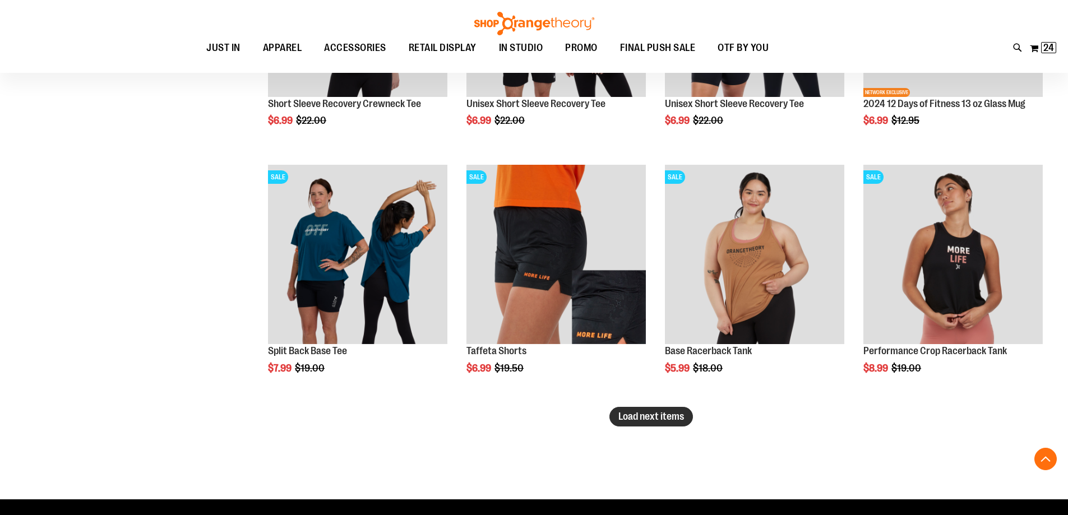
click at [665, 422] on span "Load next items" at bounding box center [651, 416] width 66 height 11
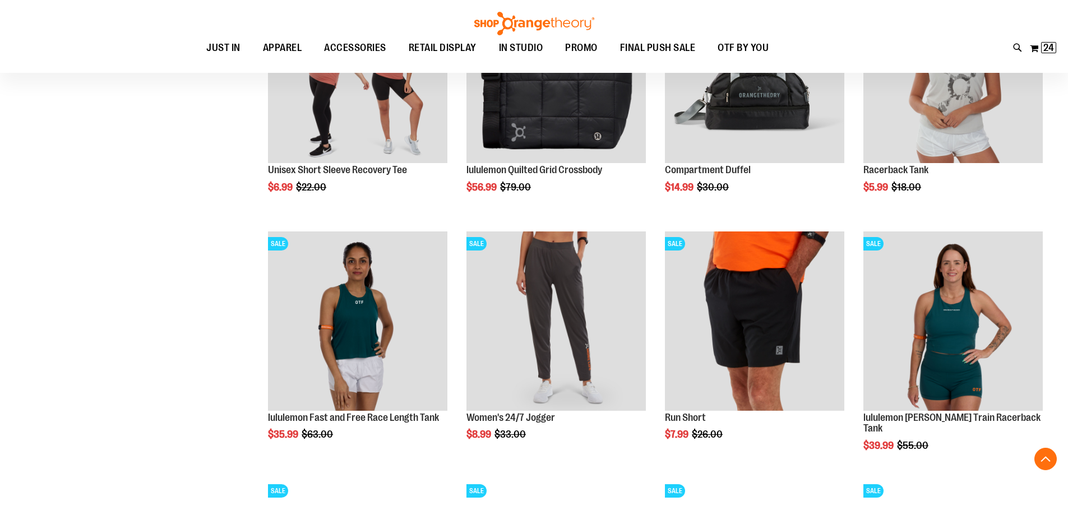
scroll to position [3140, 0]
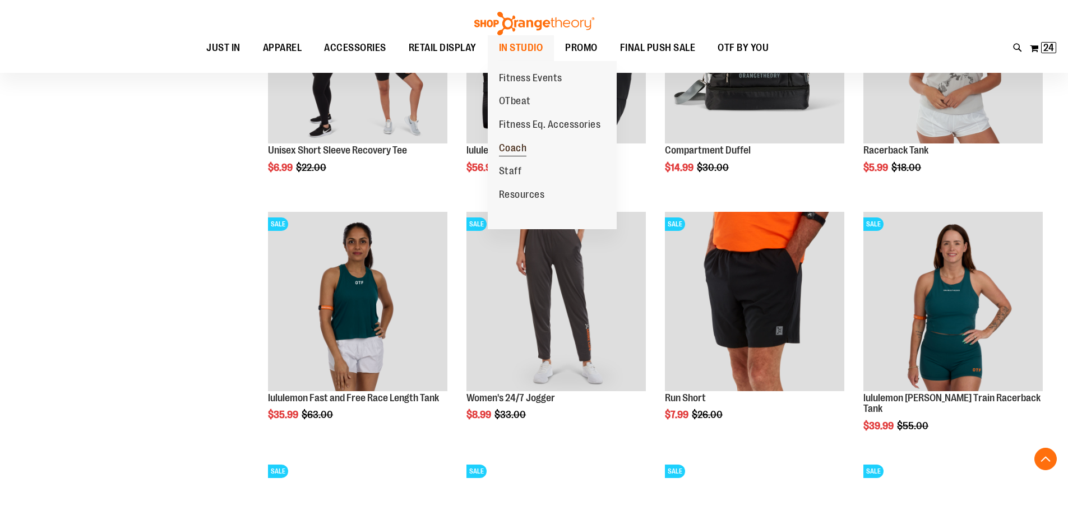
click at [506, 149] on span "Coach" at bounding box center [513, 149] width 28 height 14
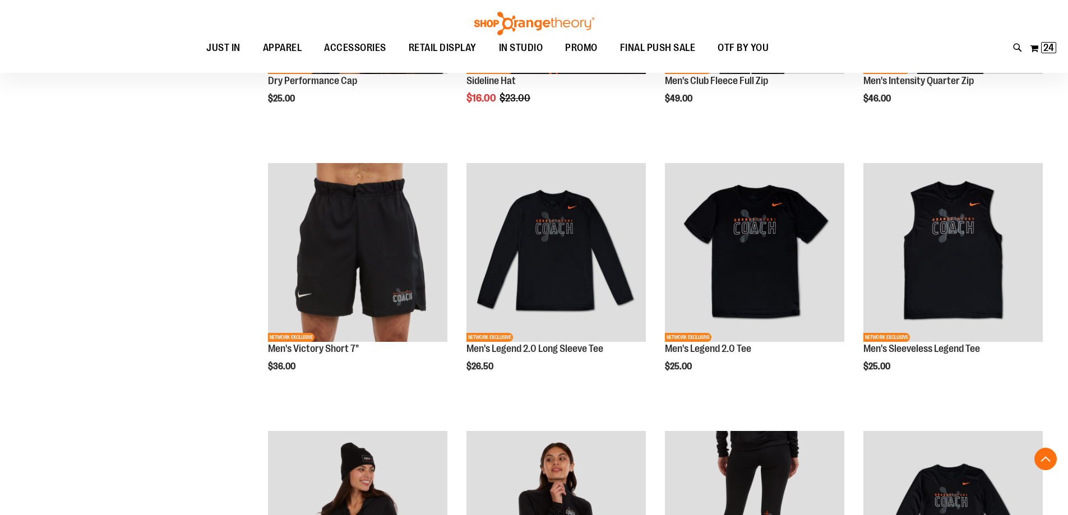
scroll to position [392, 0]
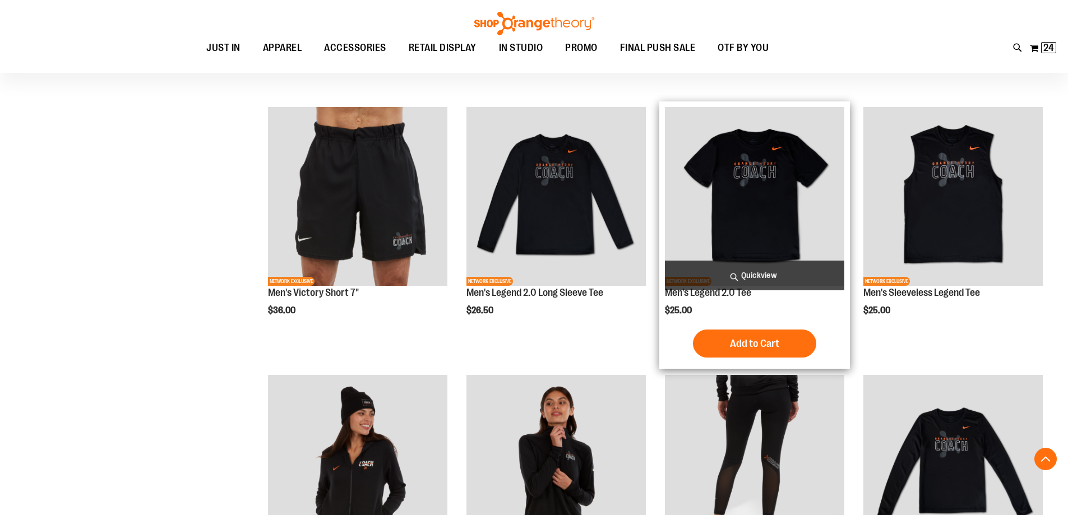
type input "**********"
click at [759, 161] on img "product" at bounding box center [754, 196] width 179 height 179
click at [774, 206] on img "product" at bounding box center [754, 196] width 179 height 179
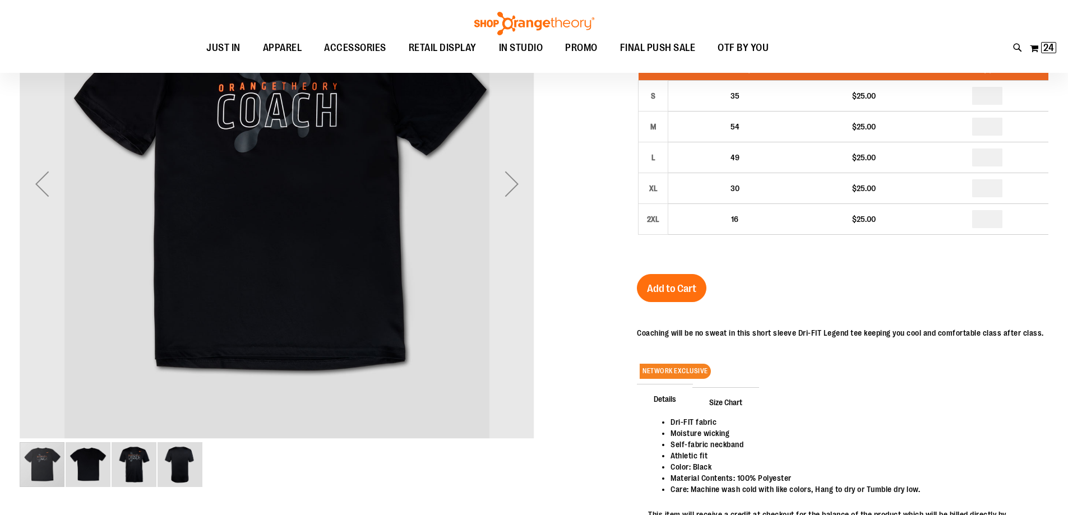
scroll to position [112, 0]
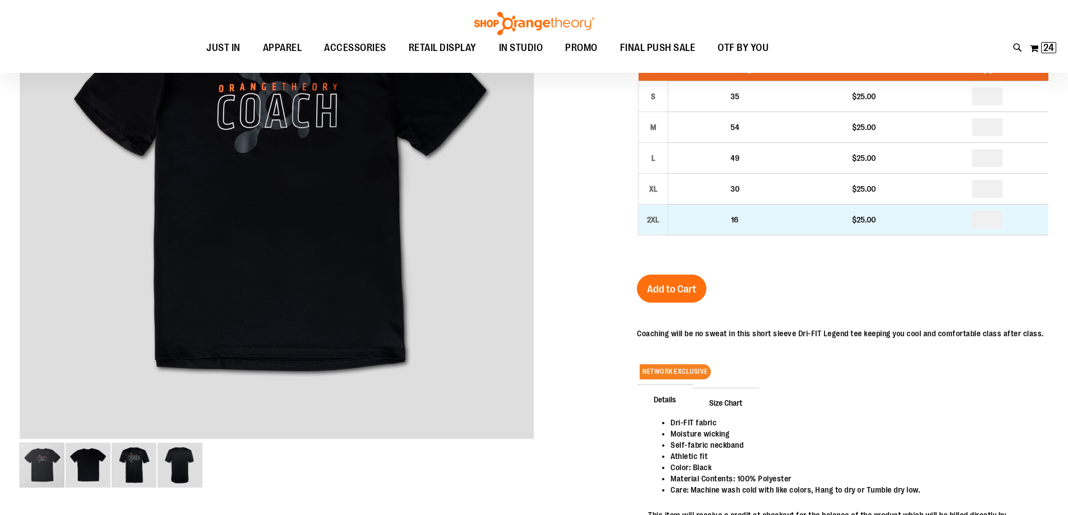
type input "**********"
click at [1002, 229] on input "number" at bounding box center [987, 220] width 30 height 18
type input "*"
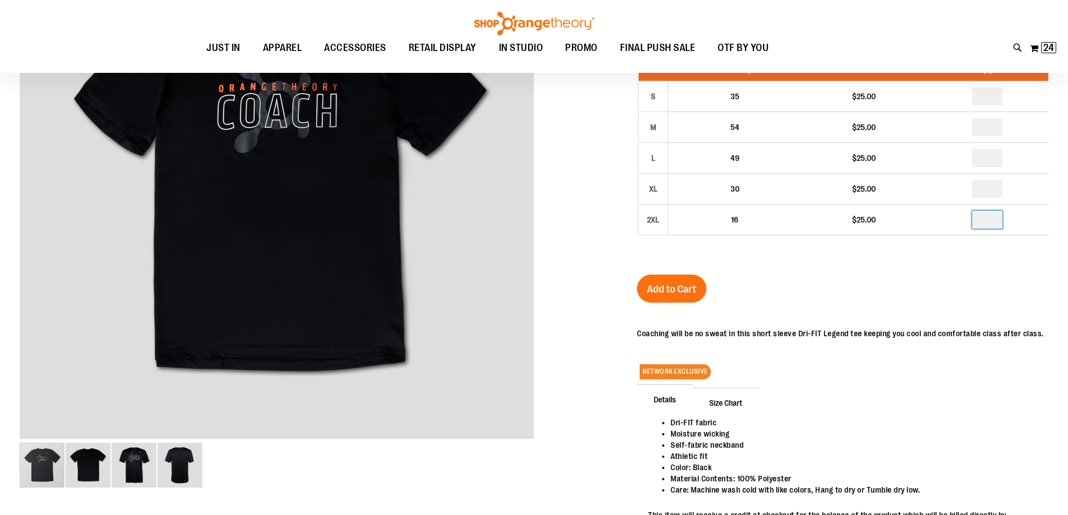
click at [942, 289] on div "Men's Legend 2.0 Tee $25.00 In stock Only %1 left SKU RT-231121200 Size Availab…" at bounding box center [843, 271] width 412 height 585
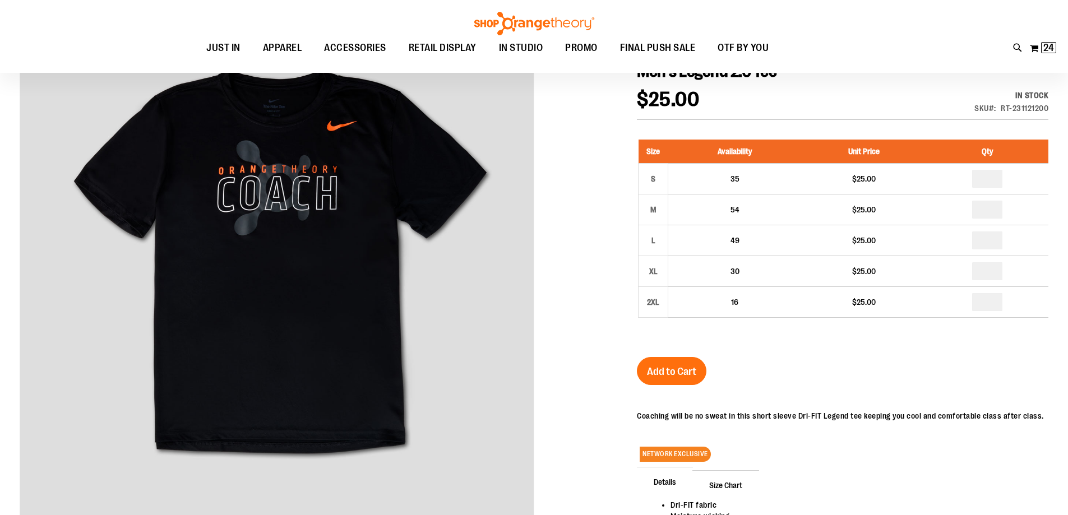
scroll to position [56, 0]
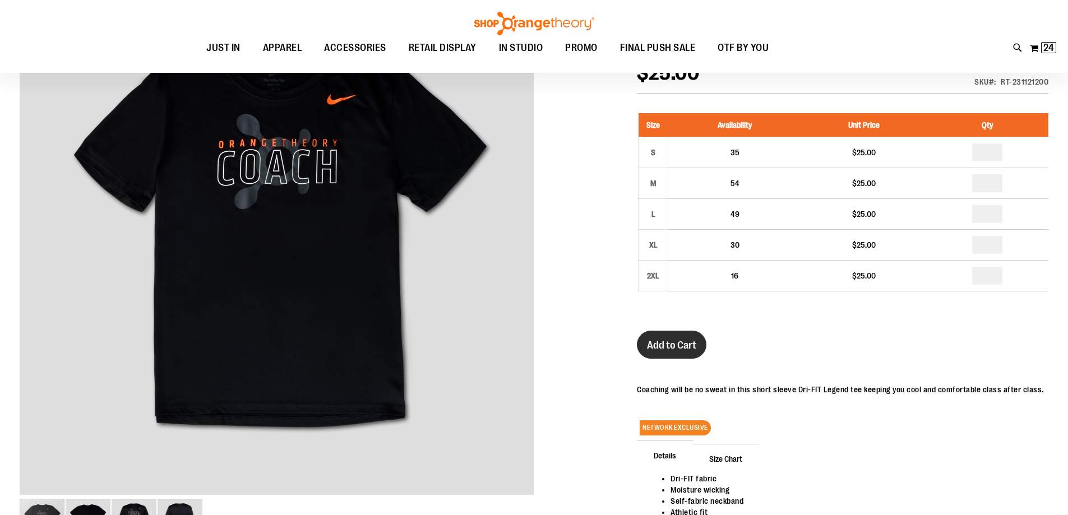
click at [692, 352] on span "Add to Cart" at bounding box center [671, 345] width 49 height 12
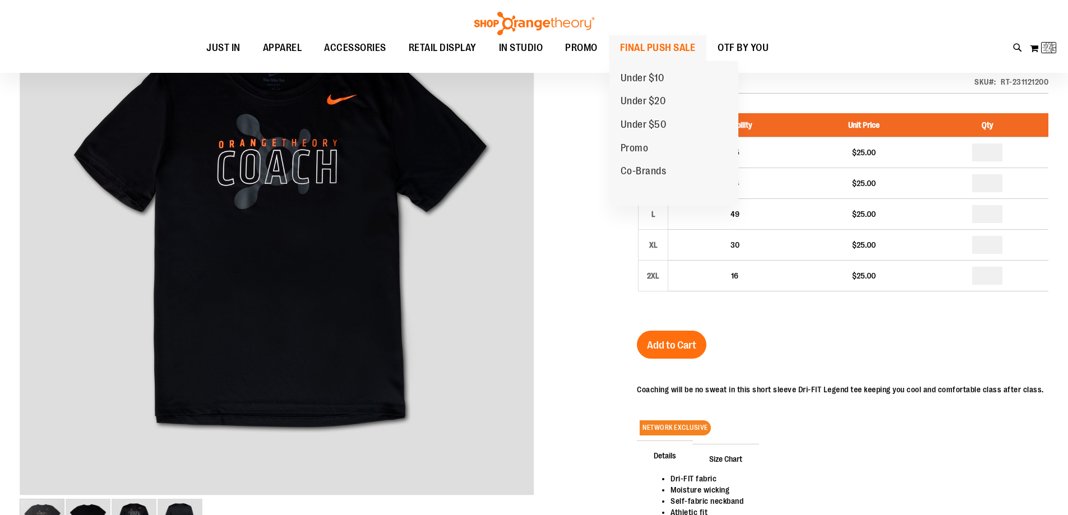
click at [661, 54] on span "FINAL PUSH SALE" at bounding box center [658, 47] width 76 height 25
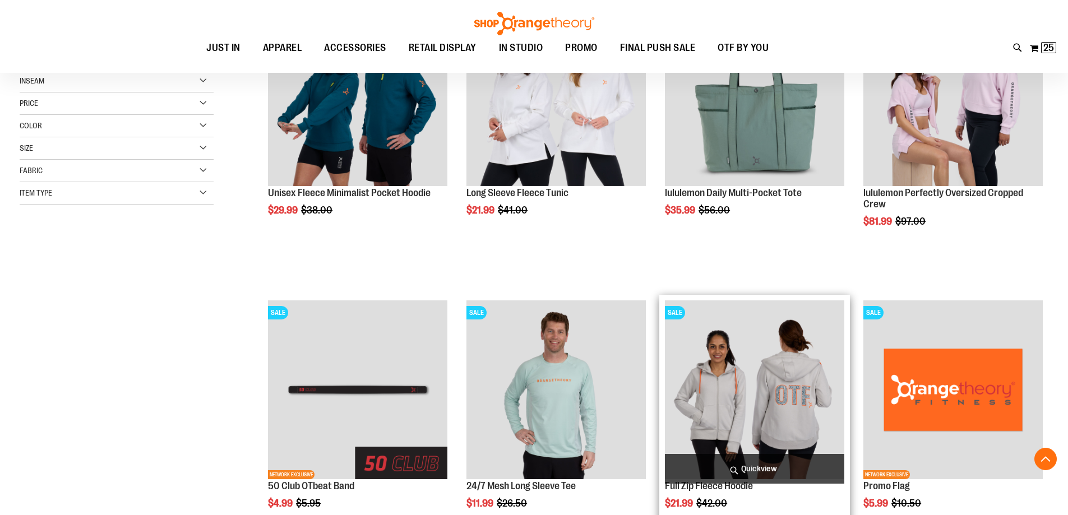
scroll to position [280, 0]
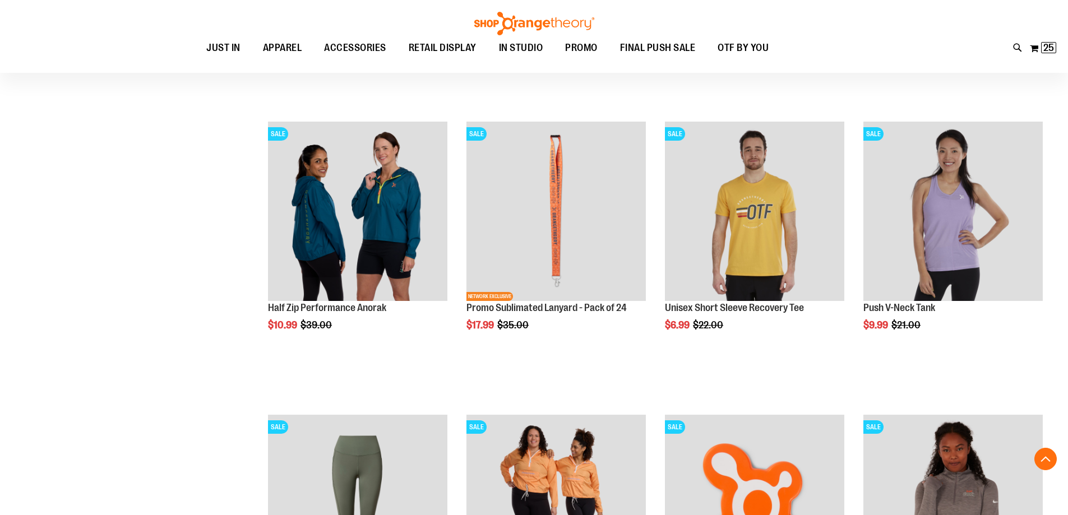
scroll to position [1009, 0]
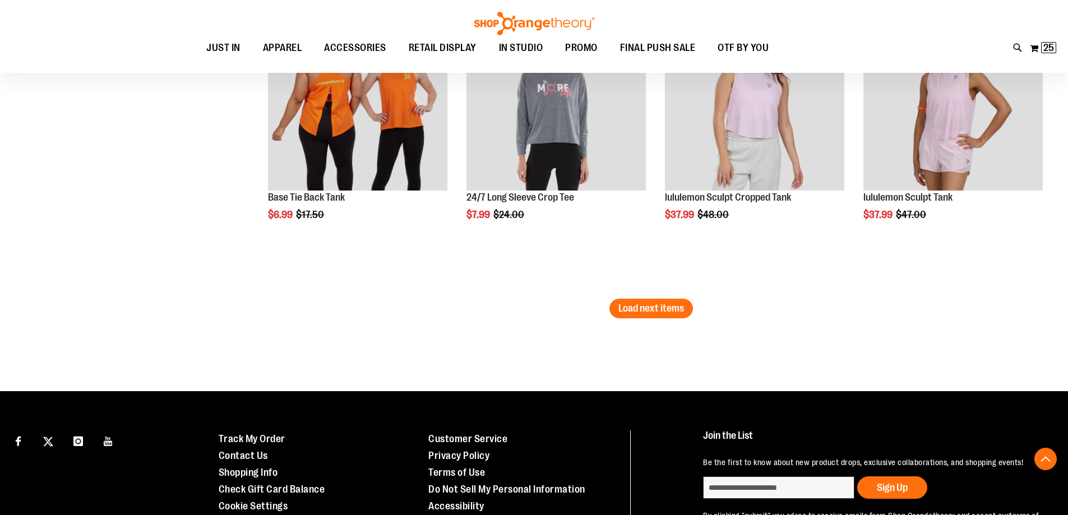
scroll to position [2579, 0]
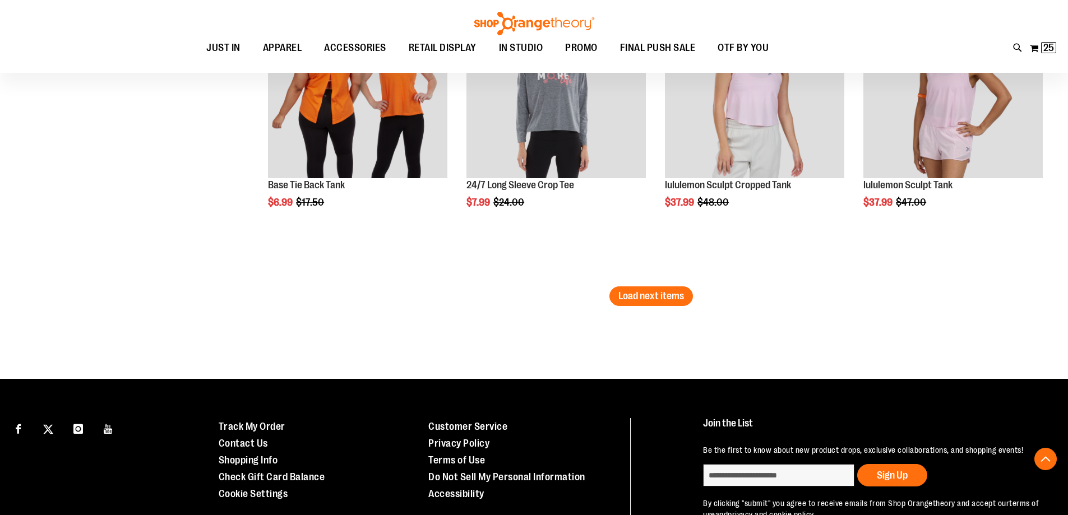
type input "**********"
click at [640, 306] on button "Load next items" at bounding box center [651, 296] width 84 height 20
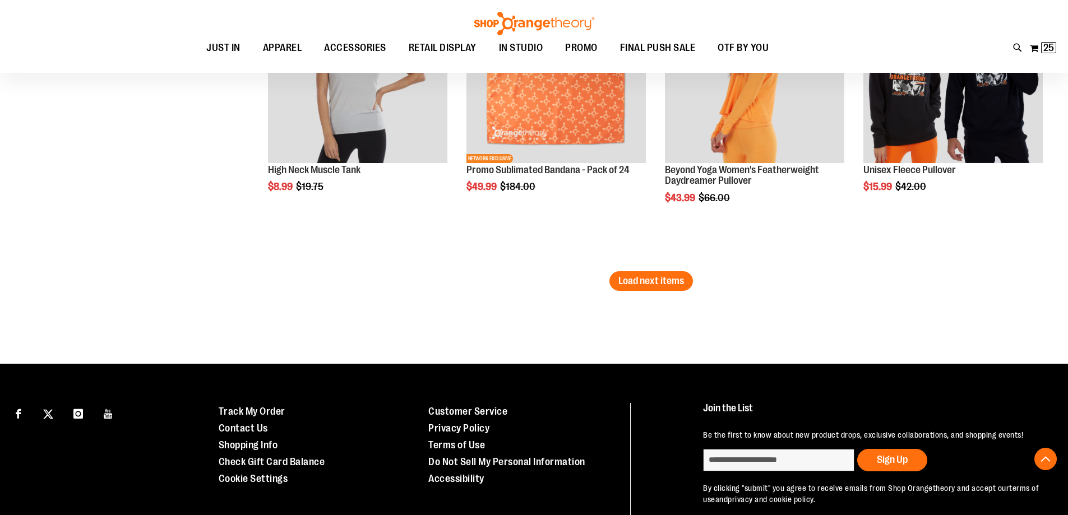
scroll to position [3476, 0]
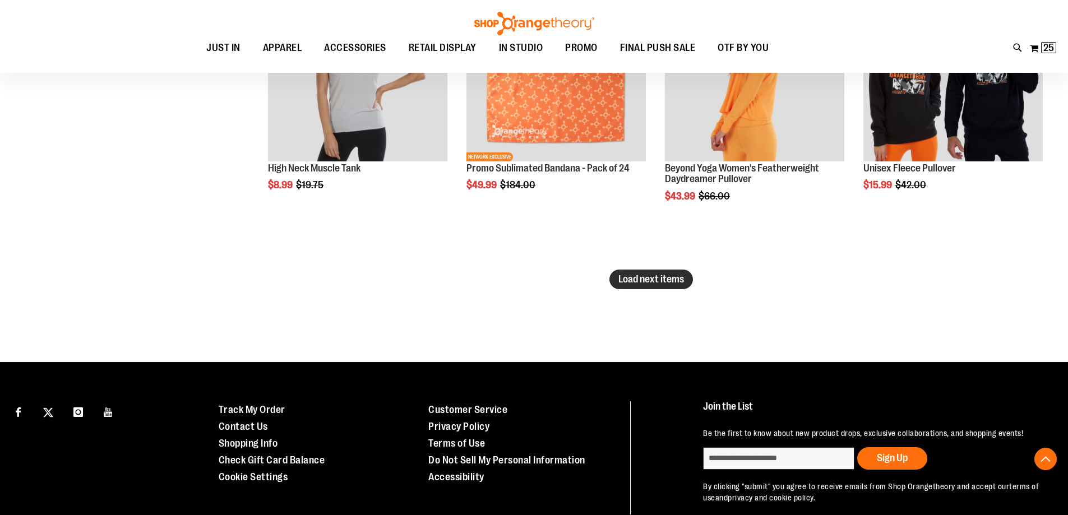
click at [669, 283] on span "Load next items" at bounding box center [651, 279] width 66 height 11
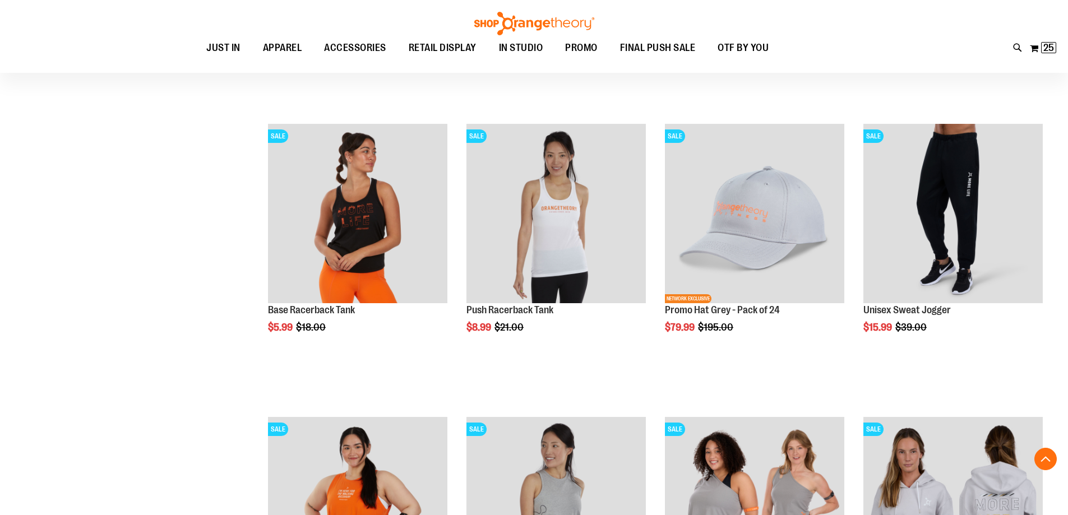
scroll to position [3644, 0]
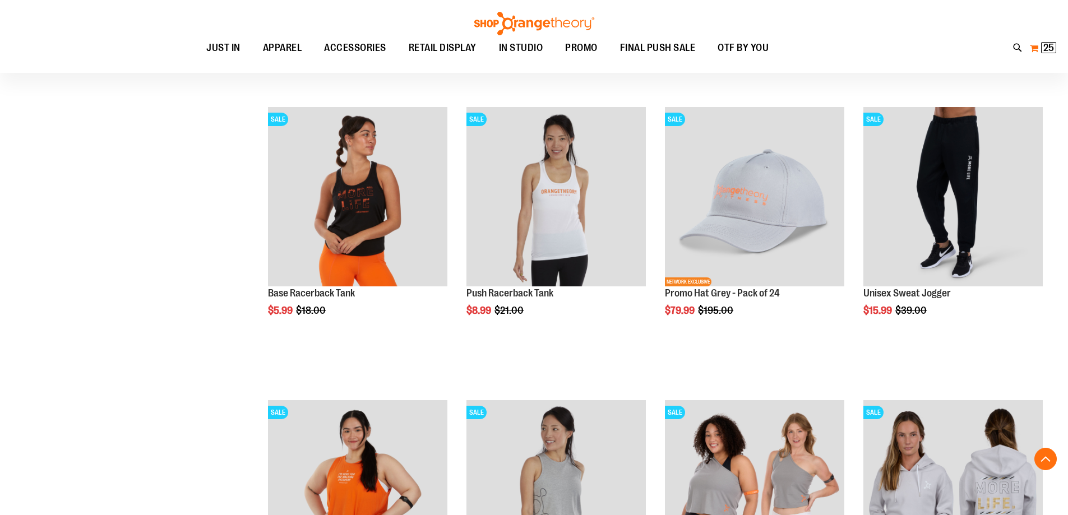
click at [1053, 48] on span "25" at bounding box center [1048, 47] width 11 height 11
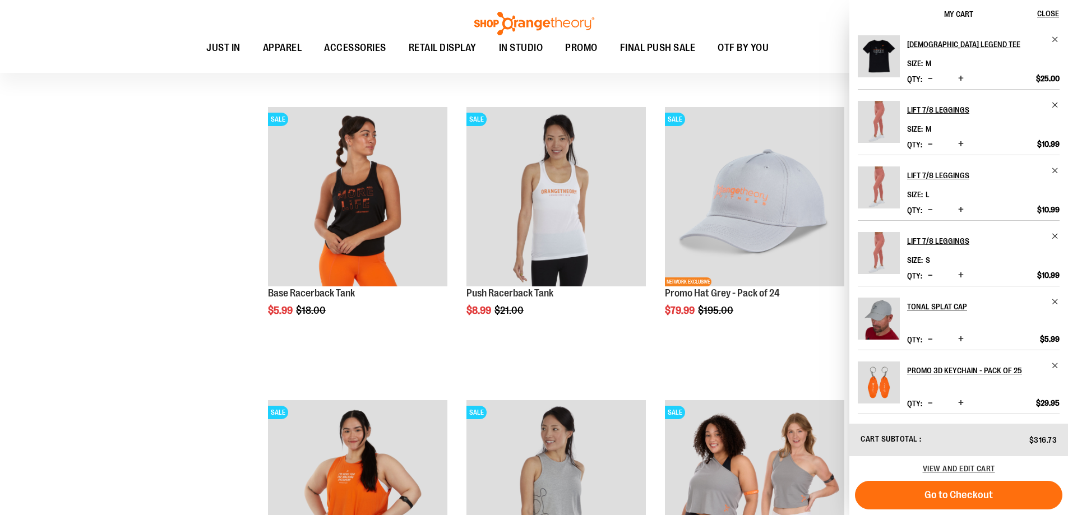
scroll to position [284, 0]
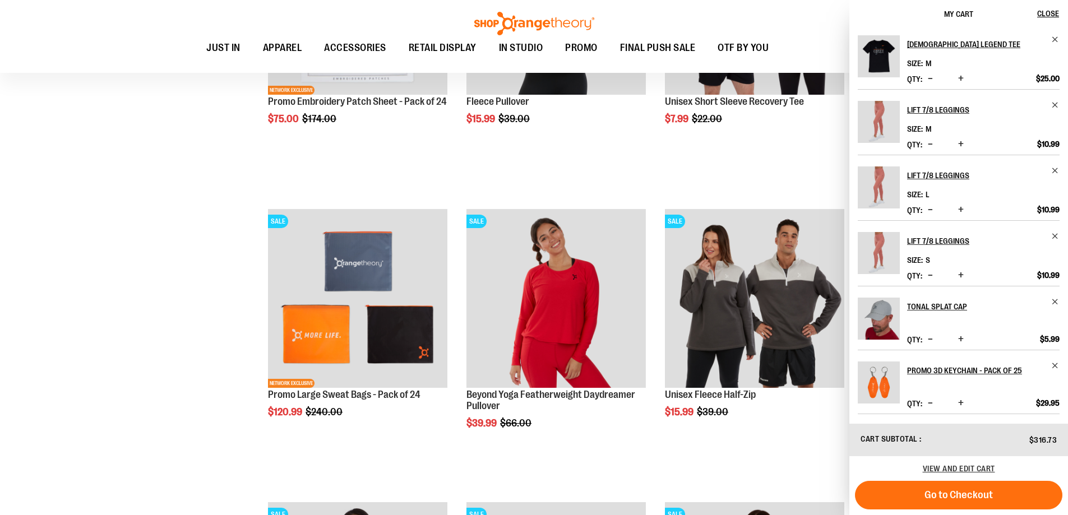
scroll to position [2859, 0]
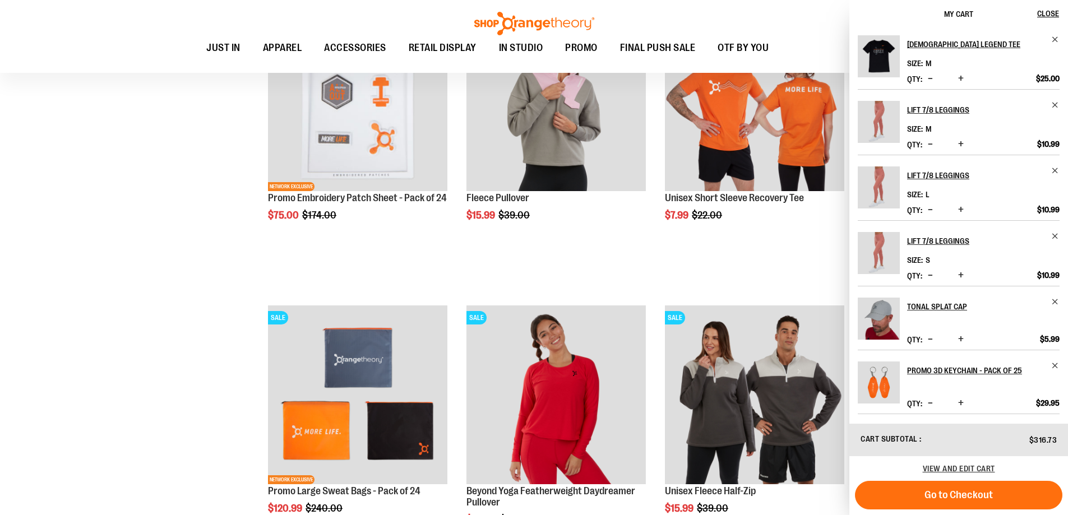
click at [992, 212] on div "Lift 7/8 Leggings Size L *" at bounding box center [959, 194] width 202 height 54
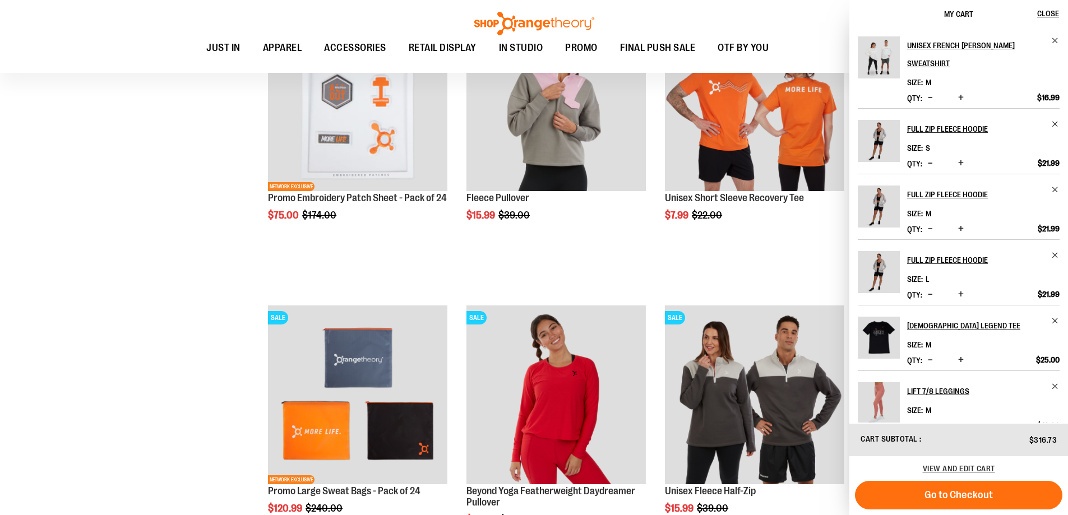
scroll to position [2523, 0]
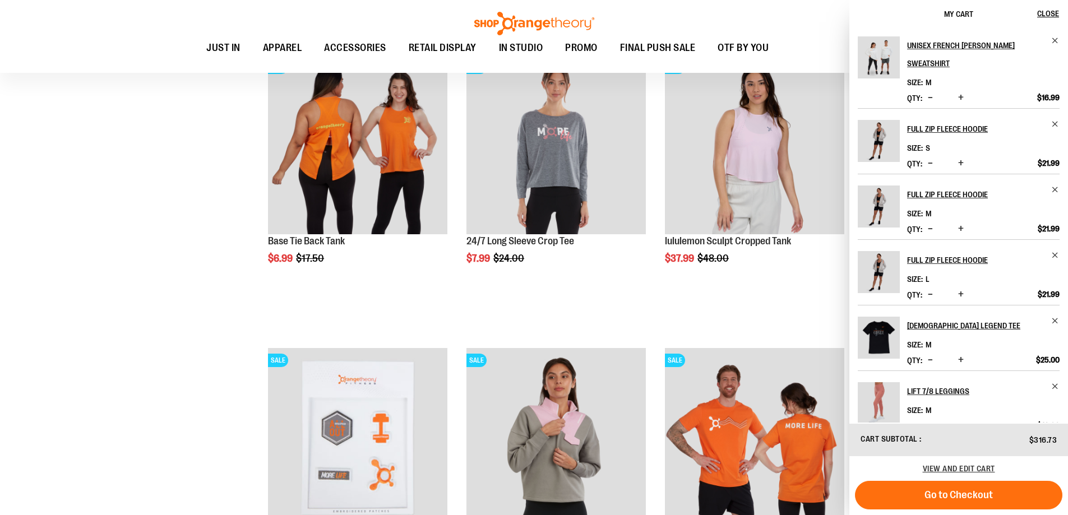
click at [821, 12] on div "Toggle Nav Search Popular Suggestions Advanced Search" at bounding box center [534, 36] width 1068 height 73
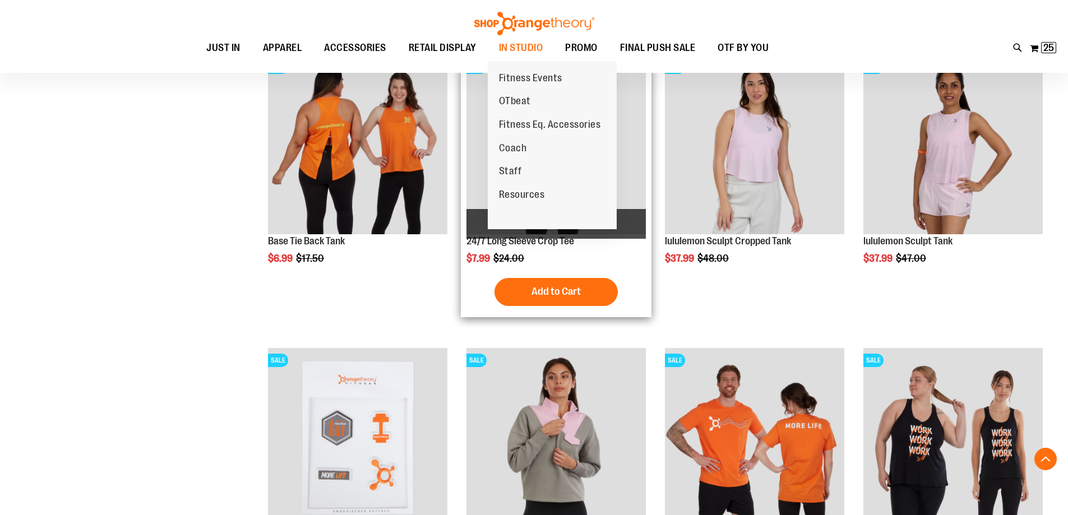
click at [520, 155] on span "Coach" at bounding box center [513, 149] width 28 height 14
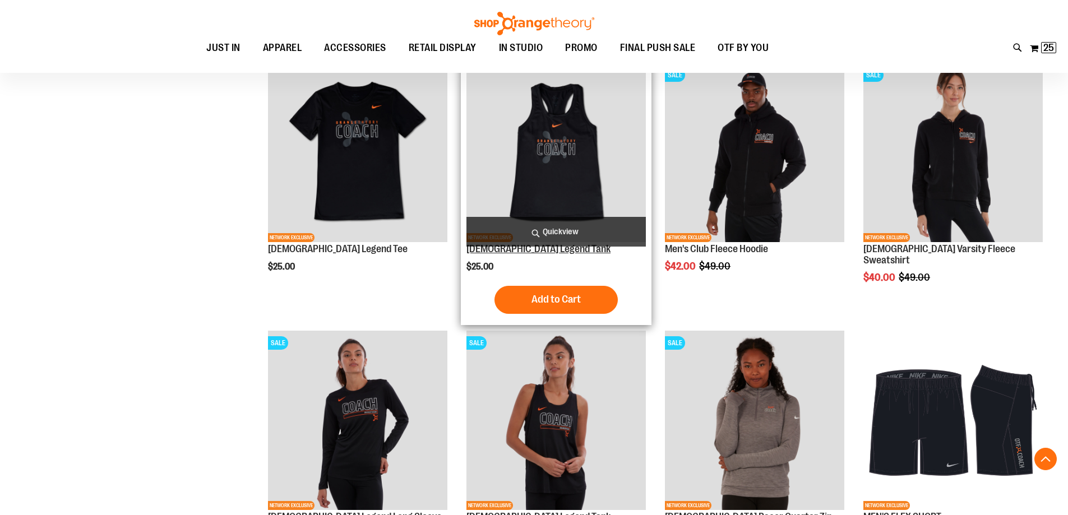
scroll to position [953, 0]
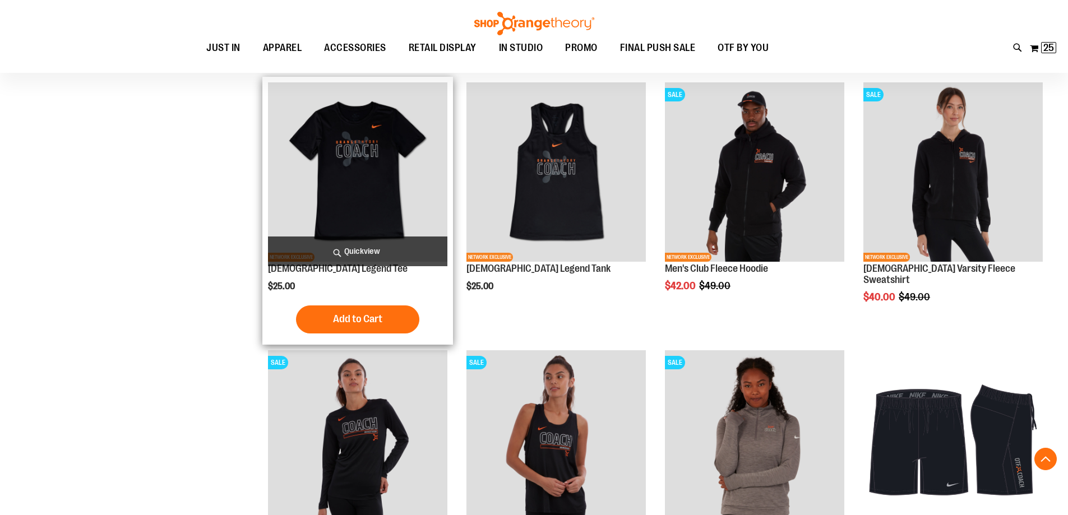
type input "**********"
click at [386, 221] on img "product" at bounding box center [357, 171] width 179 height 179
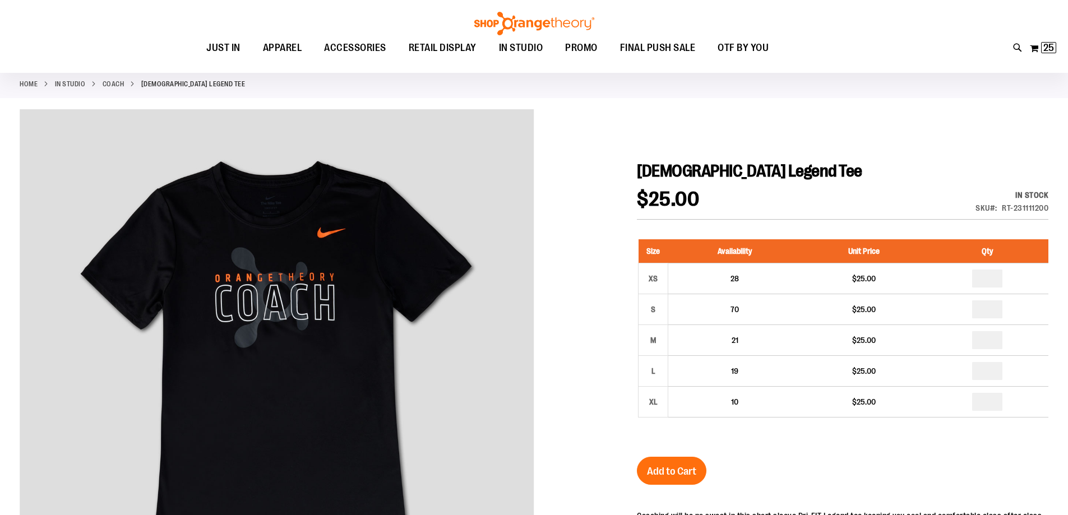
scroll to position [56, 0]
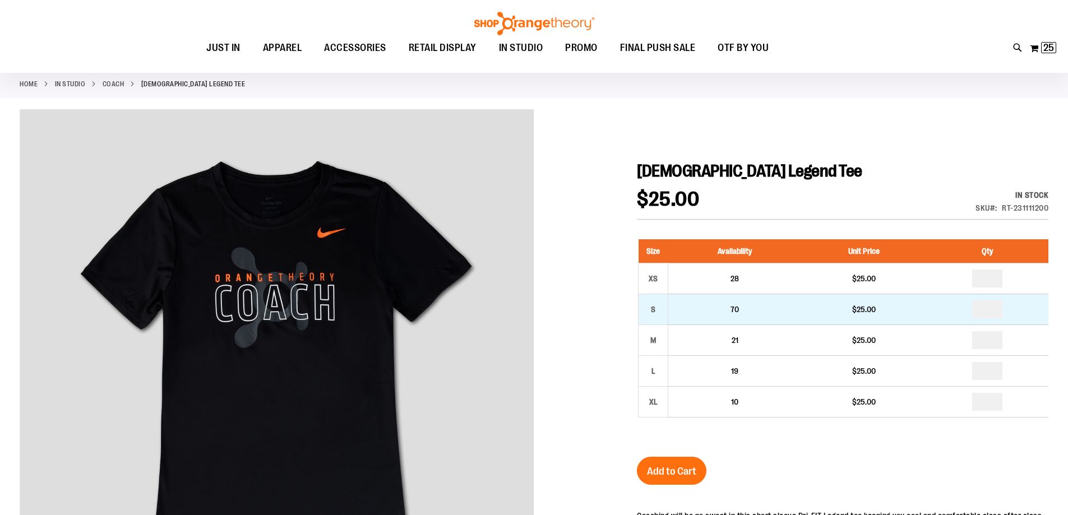
type input "**********"
click at [1002, 318] on input "number" at bounding box center [987, 310] width 30 height 18
type input "*"
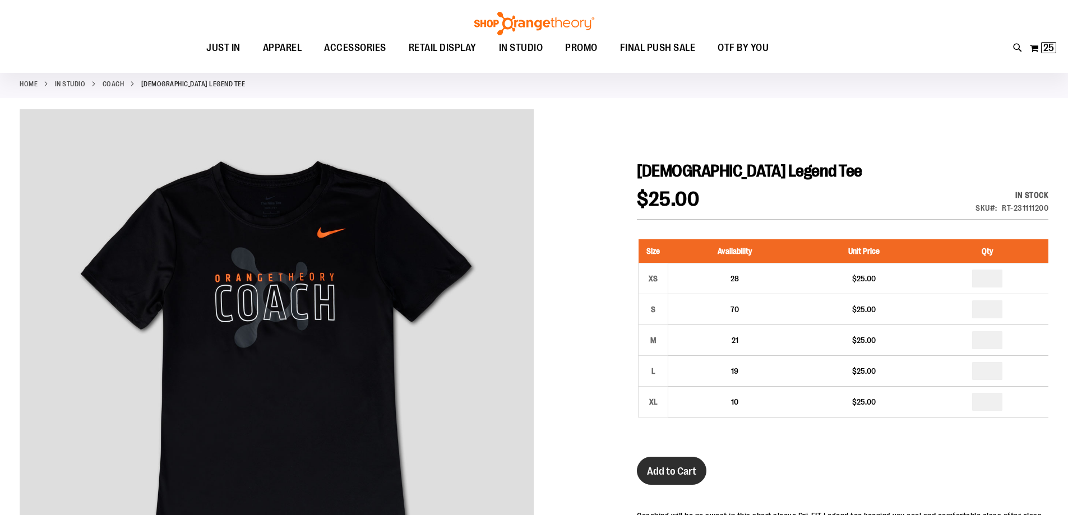
click at [681, 478] on span "Add to Cart" at bounding box center [671, 471] width 49 height 12
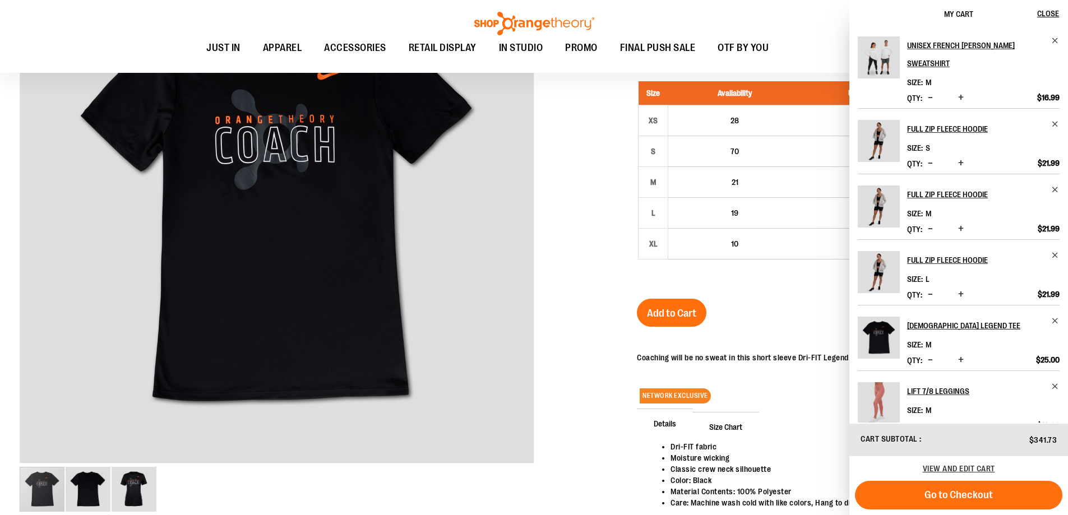
scroll to position [224, 0]
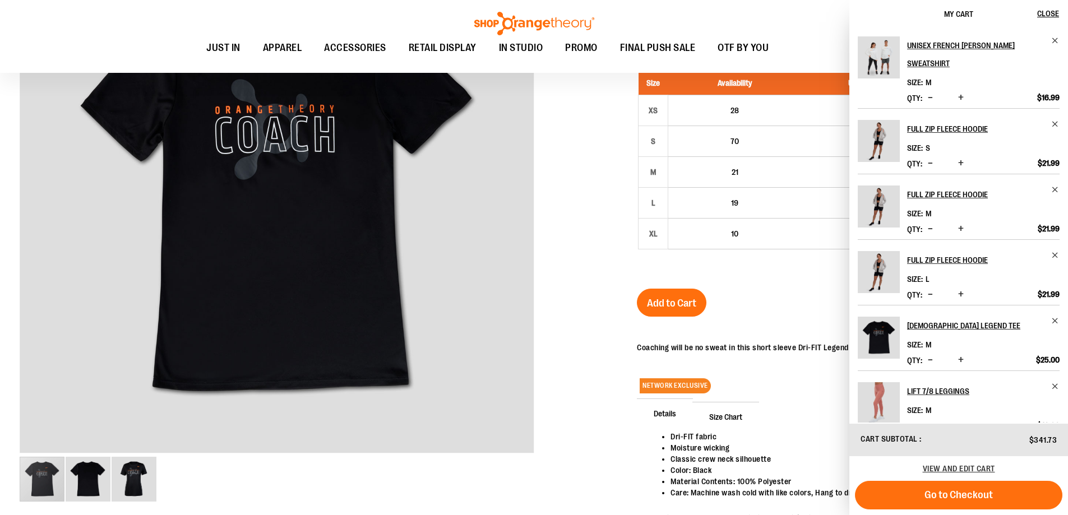
click at [1001, 354] on div "[DEMOGRAPHIC_DATA] Legend Tee Size M *" at bounding box center [959, 344] width 202 height 54
click at [1057, 36] on div "Unisex French [PERSON_NAME] Sweatshirt Size M" at bounding box center [958, 225] width 219 height 395
click at [1055, 40] on span "Remove item" at bounding box center [1055, 40] width 8 height 8
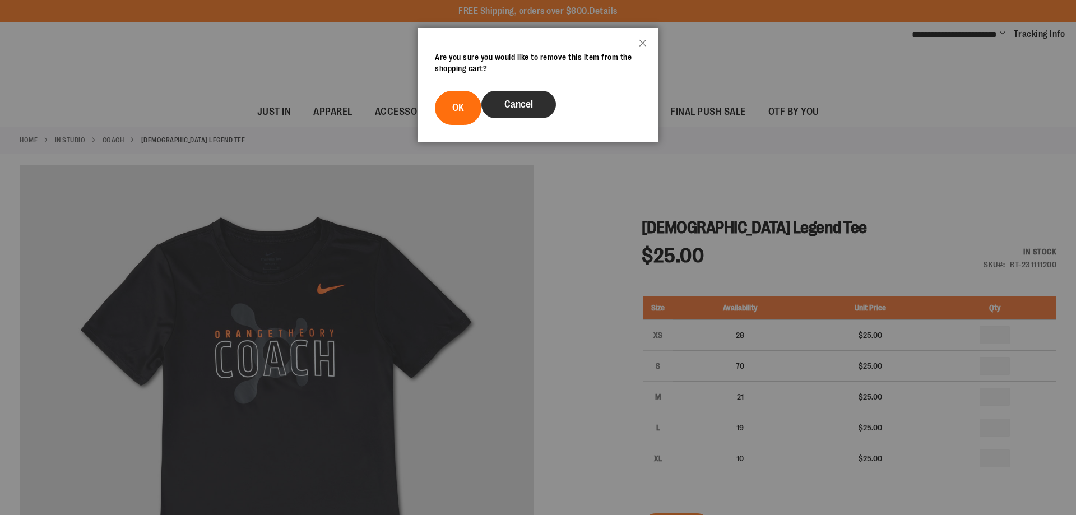
click at [543, 118] on button "Cancel" at bounding box center [519, 104] width 75 height 27
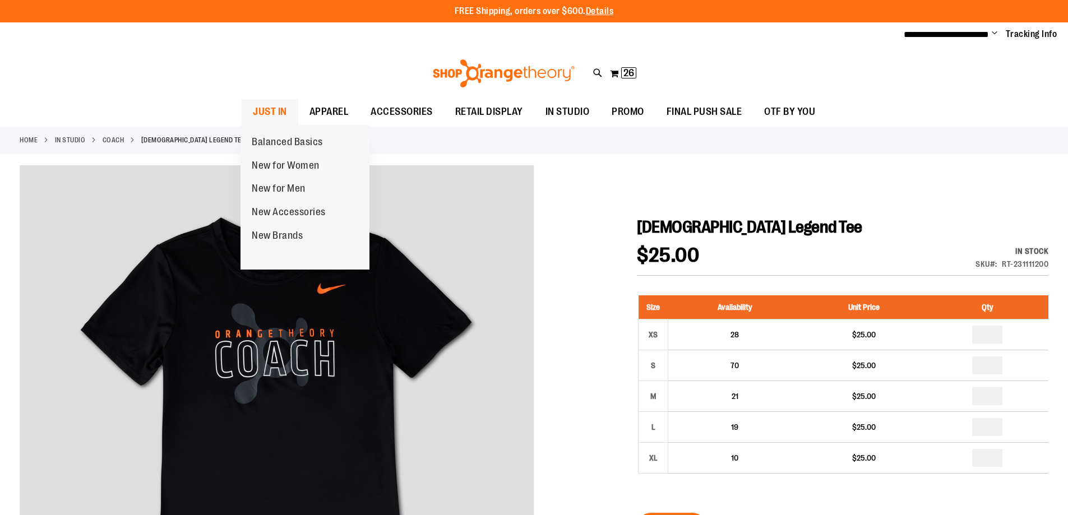
click at [292, 119] on link "JUST IN" at bounding box center [270, 112] width 57 height 26
click at [278, 112] on span "JUST IN" at bounding box center [270, 111] width 34 height 25
click at [272, 139] on span "Balanced Basics" at bounding box center [287, 143] width 71 height 14
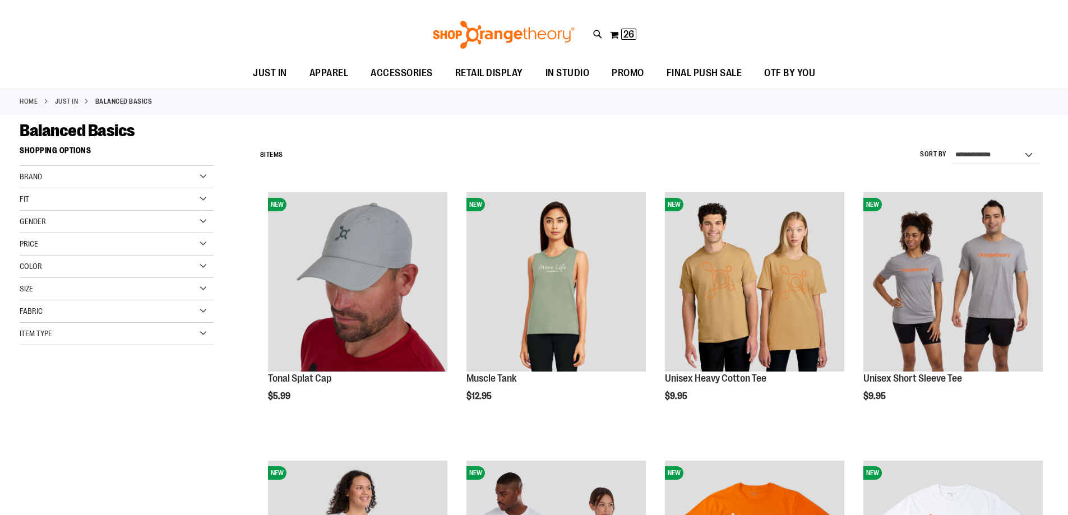
scroll to position [56, 0]
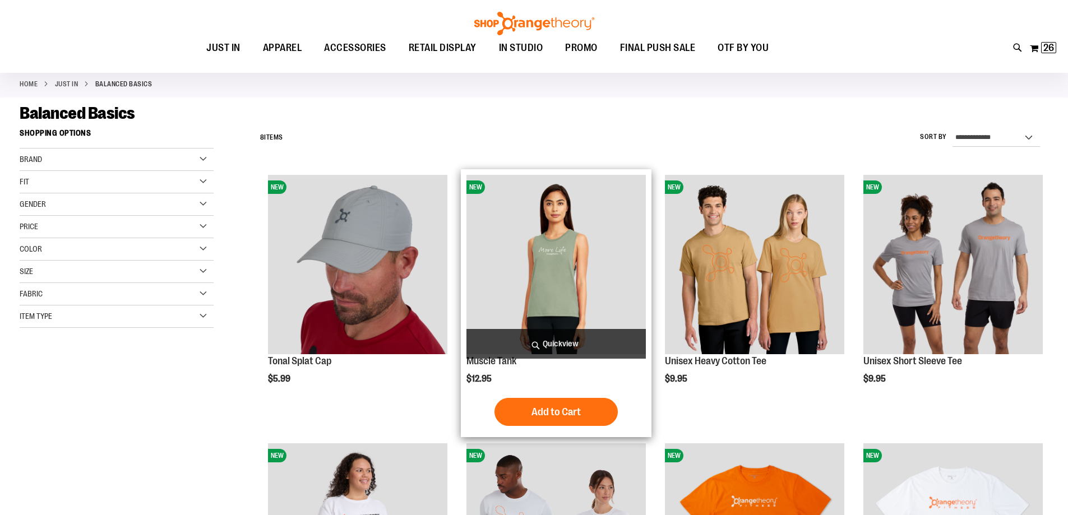
type input "**********"
click at [606, 250] on img "product" at bounding box center [555, 264] width 179 height 179
click at [581, 263] on img "product" at bounding box center [555, 264] width 179 height 179
click at [617, 301] on img "product" at bounding box center [555, 264] width 179 height 179
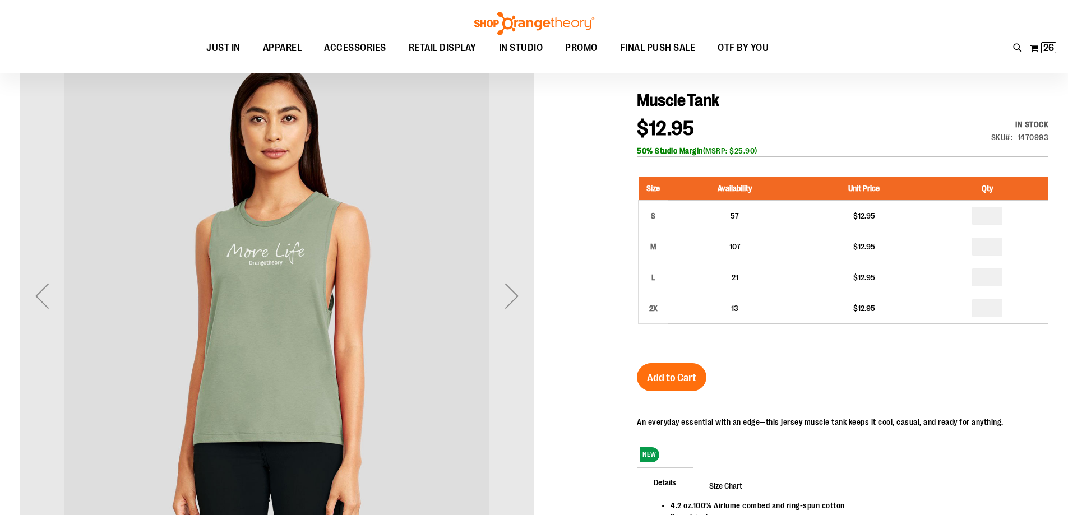
type input "**********"
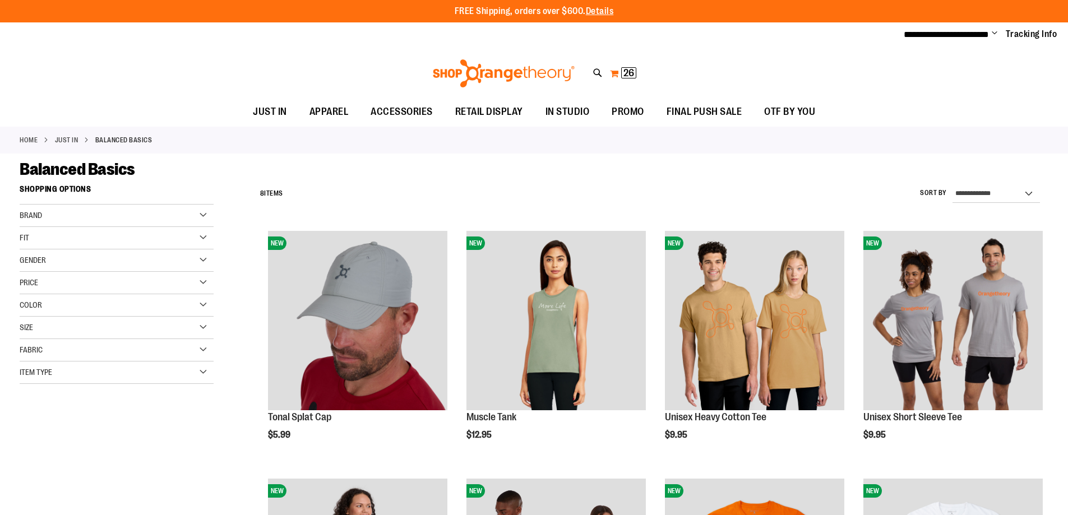
type input "**********"
click at [636, 77] on span "26 26 items" at bounding box center [628, 72] width 15 height 11
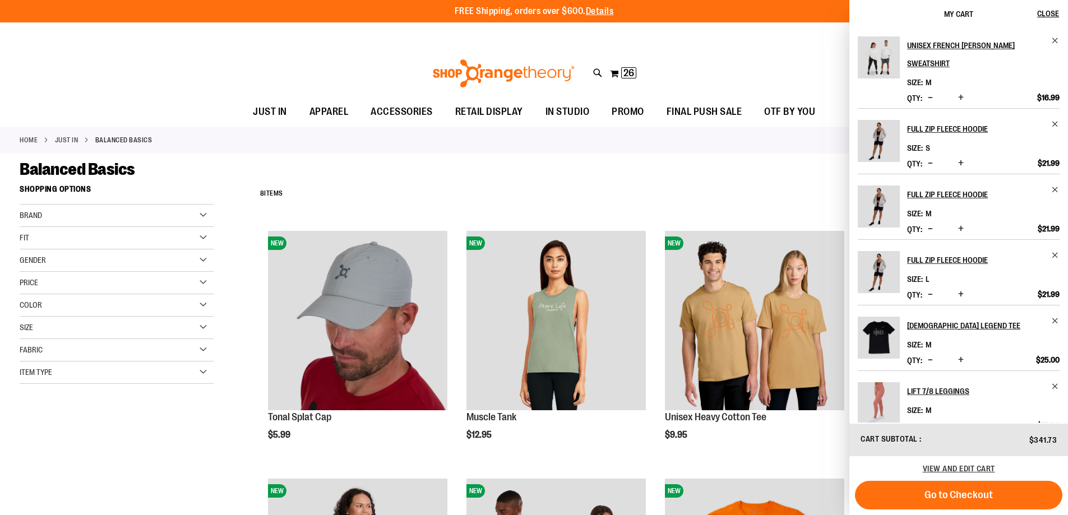
click at [803, 185] on div "**********" at bounding box center [652, 193] width 794 height 29
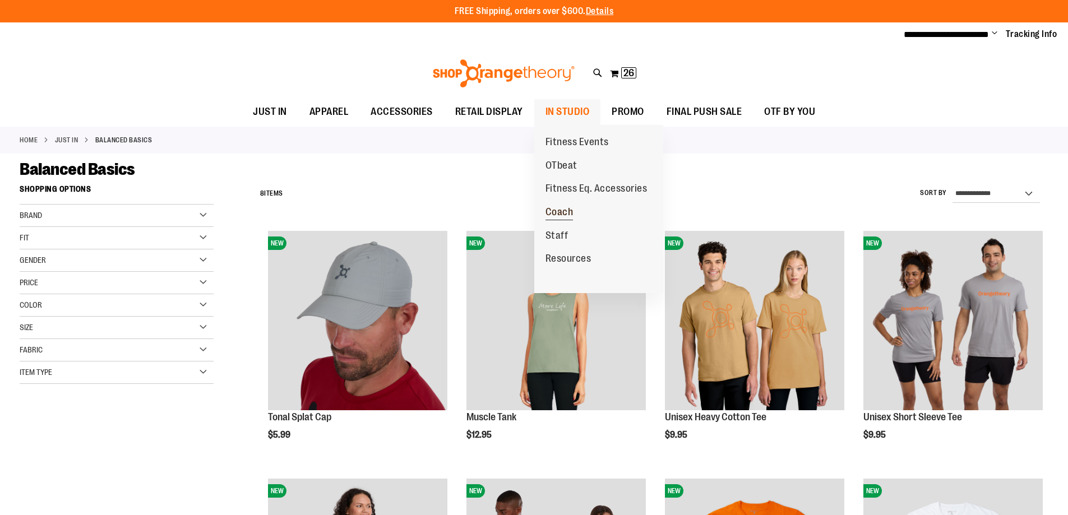
click at [560, 211] on link "Coach" at bounding box center [559, 213] width 50 height 24
click at [548, 215] on span "Coach" at bounding box center [560, 213] width 28 height 14
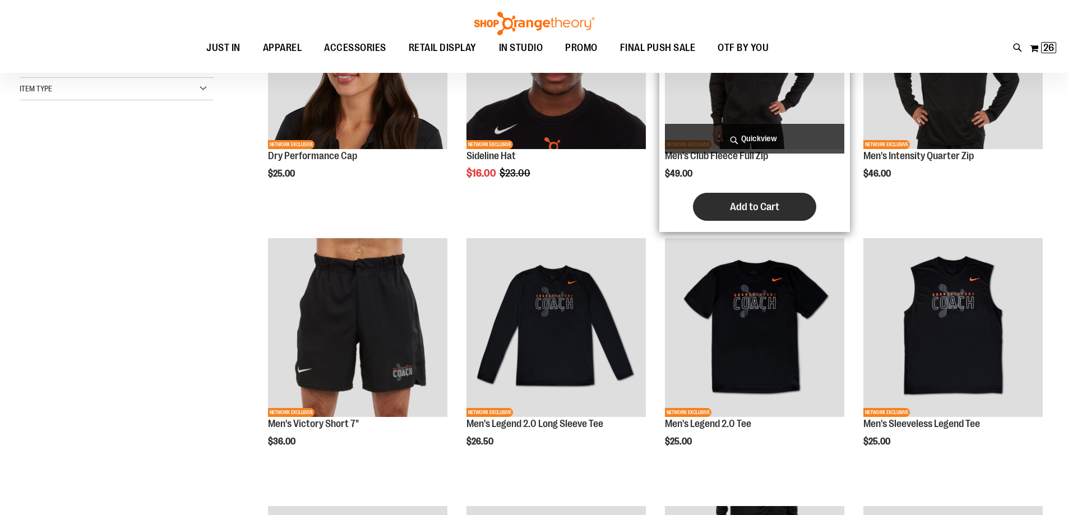
scroll to position [280, 0]
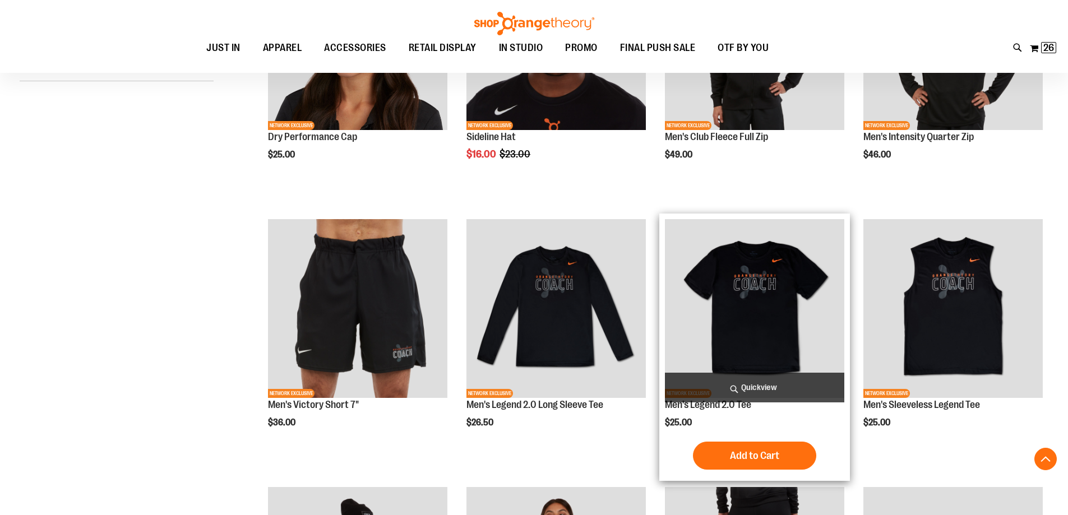
type input "**********"
click at [719, 302] on img "product" at bounding box center [754, 308] width 179 height 179
click at [787, 336] on img "product" at bounding box center [754, 308] width 179 height 179
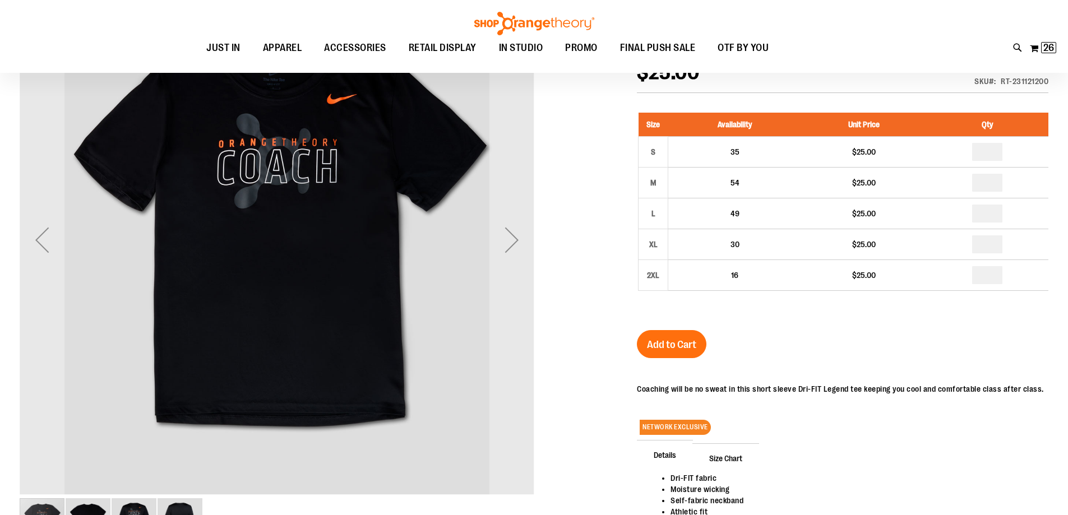
scroll to position [56, 0]
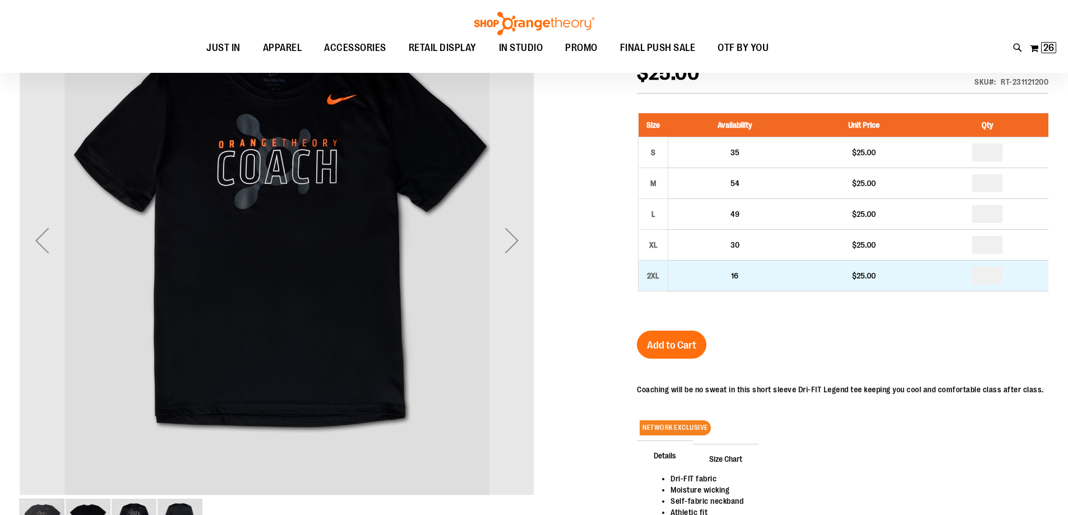
type input "**********"
click at [1002, 285] on input "number" at bounding box center [987, 276] width 30 height 18
type input "*"
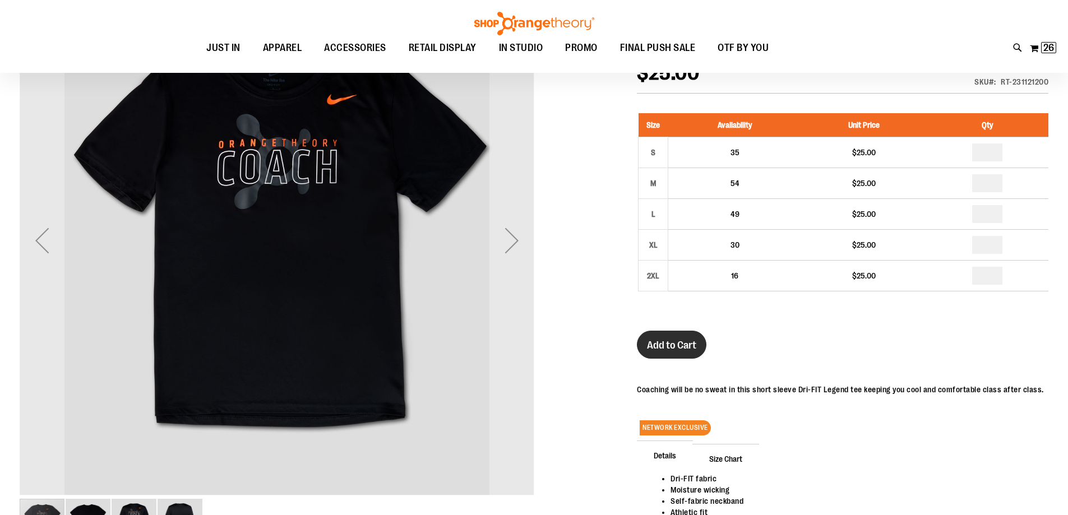
click at [656, 350] on button "Add to Cart" at bounding box center [672, 345] width 70 height 28
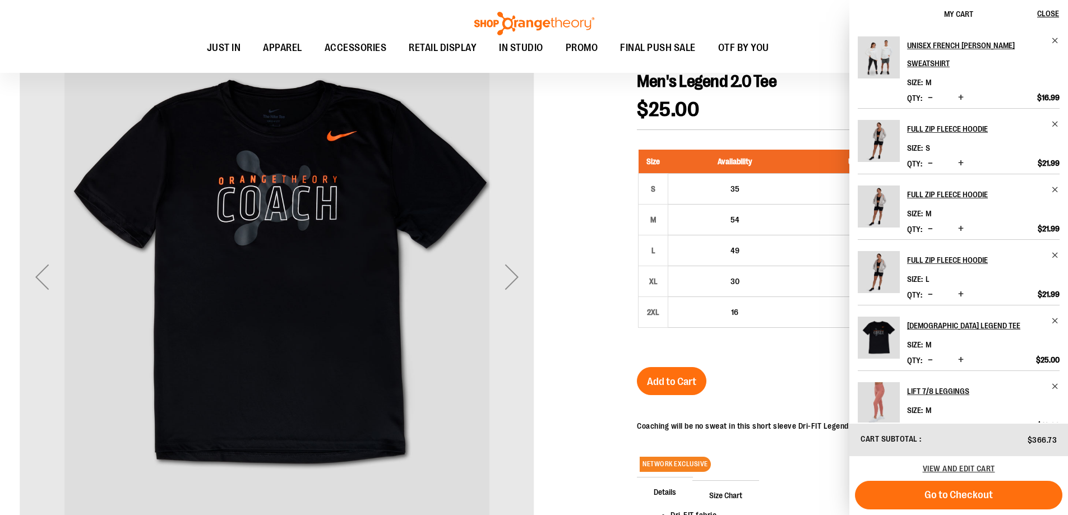
scroll to position [0, 0]
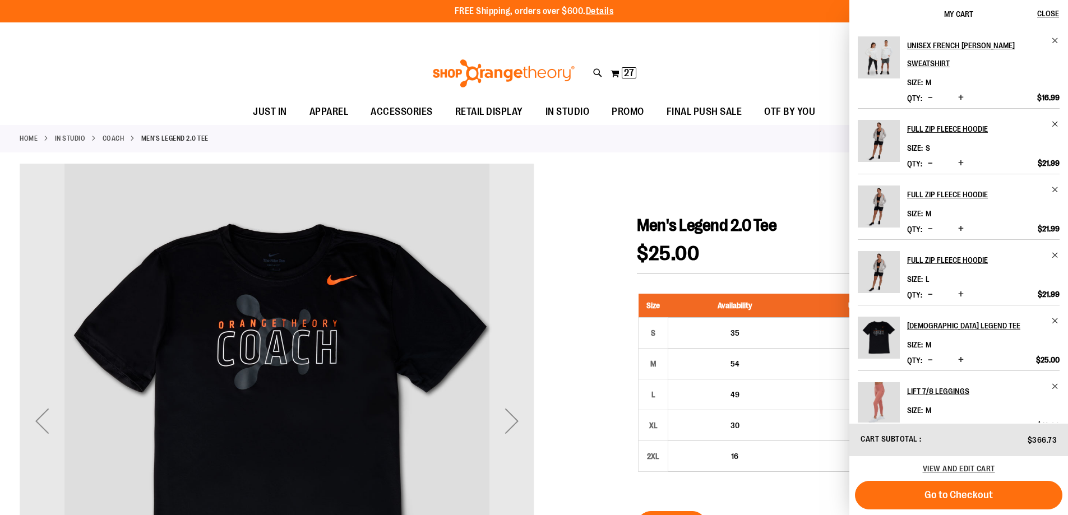
click at [775, 59] on div "Toggle Nav Search Popular Suggestions Advanced Search" at bounding box center [534, 74] width 1068 height 52
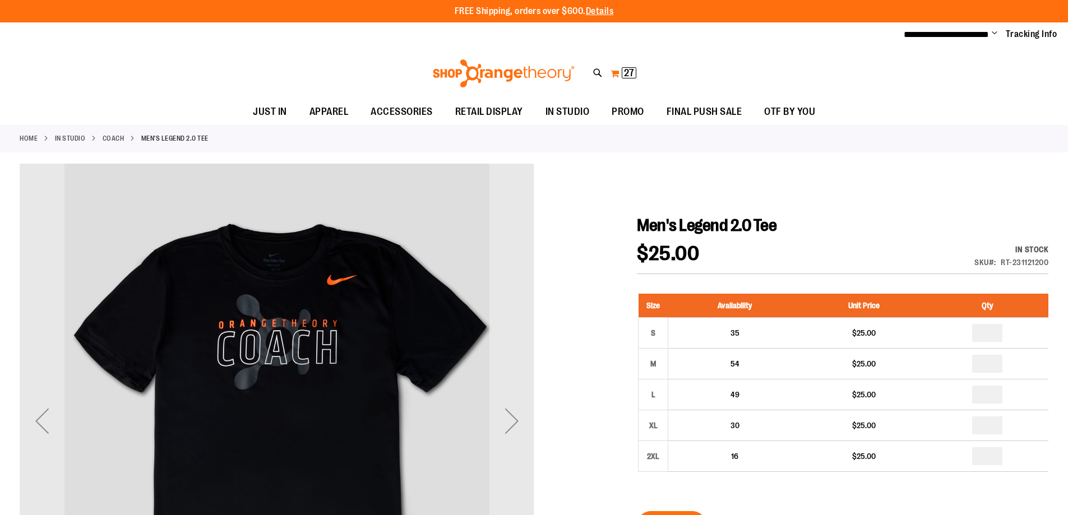
click at [625, 76] on span "27" at bounding box center [629, 72] width 10 height 11
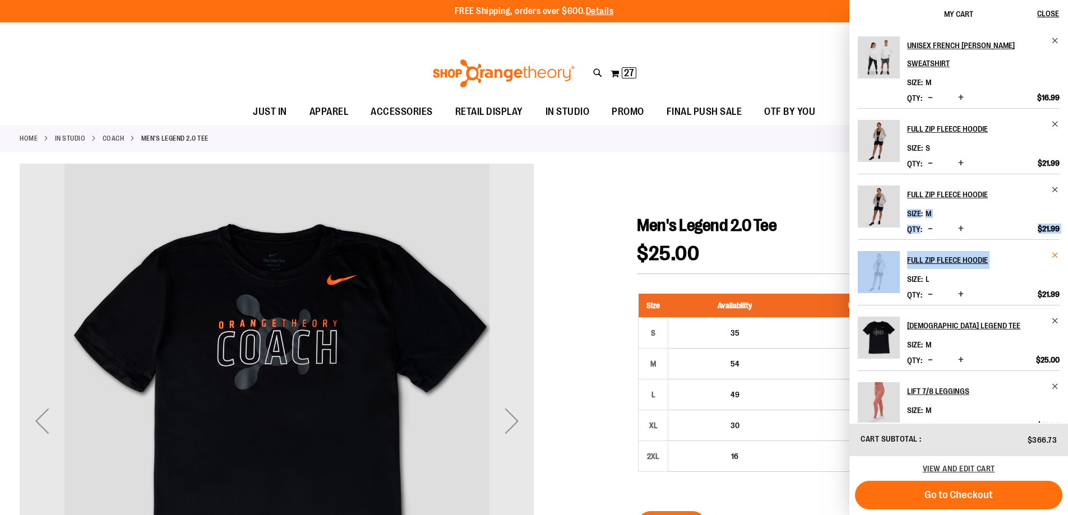
drag, startPoint x: 1065, startPoint y: 177, endPoint x: 1057, endPoint y: 252, distance: 75.6
click at [1057, 252] on div "Unisex French Terry Crewneck Sweatshirt Size M" at bounding box center [958, 225] width 219 height 395
click at [1019, 266] on h2 "Full Zip Fleece Hoodie" at bounding box center [975, 260] width 137 height 18
click at [607, 74] on div "Toggle Nav Search Popular Suggestions Advanced Search" at bounding box center [534, 74] width 1068 height 52
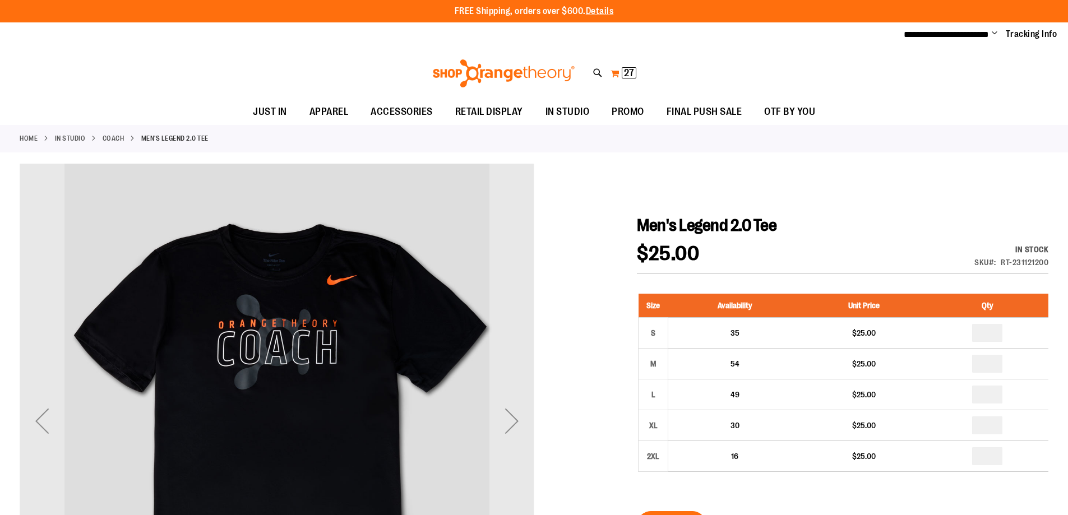
click at [620, 81] on button "My Cart 27 27 items" at bounding box center [623, 73] width 27 height 18
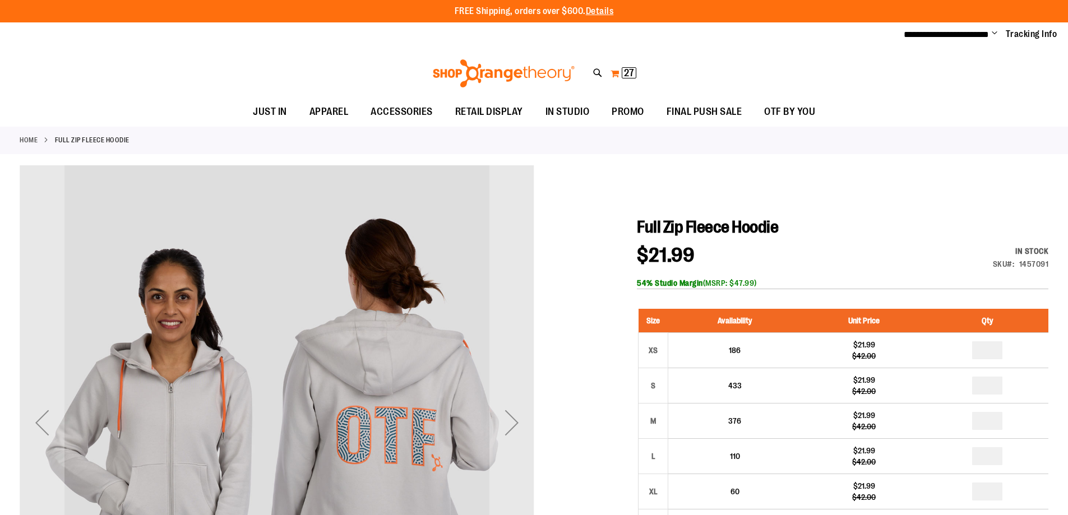
type input "**********"
click at [630, 72] on span "27" at bounding box center [629, 72] width 10 height 11
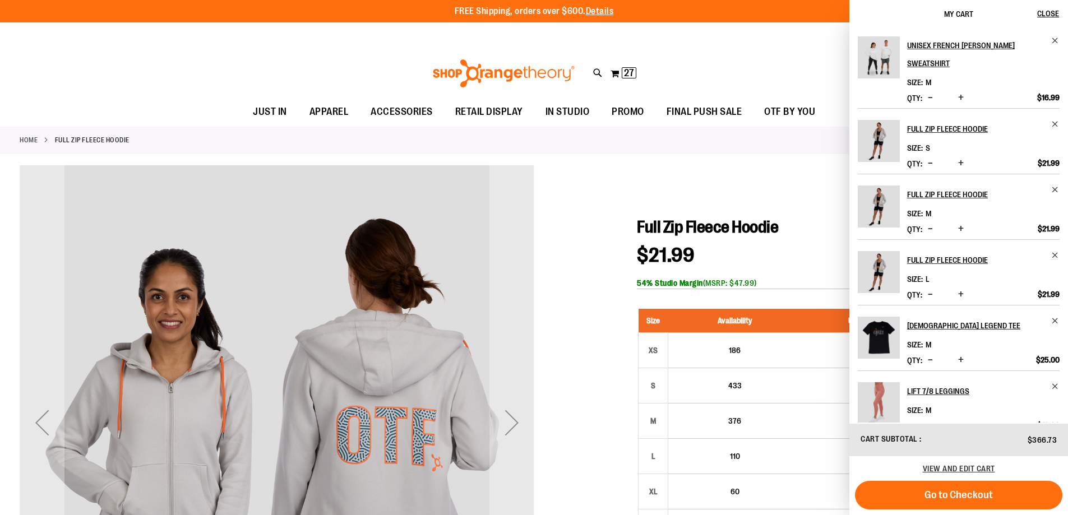
click at [783, 65] on div "Toggle Nav Search Popular Suggestions Advanced Search" at bounding box center [534, 74] width 1068 height 52
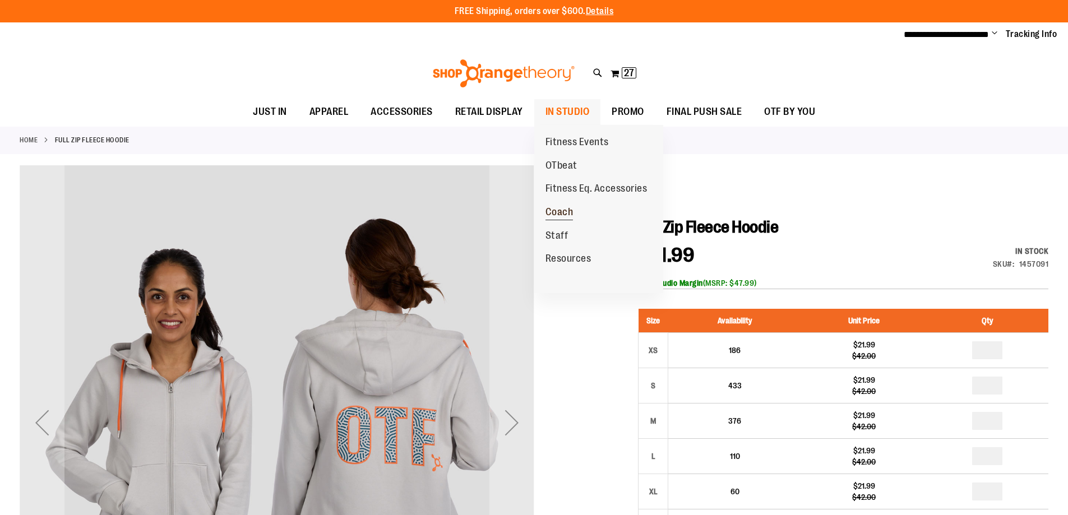
click at [558, 214] on span "Coach" at bounding box center [560, 213] width 28 height 14
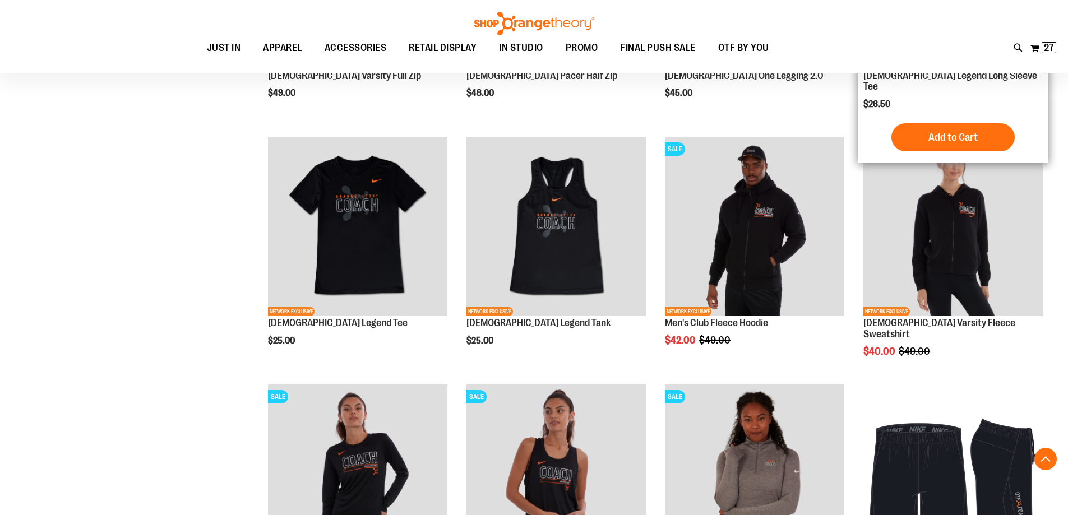
scroll to position [841, 0]
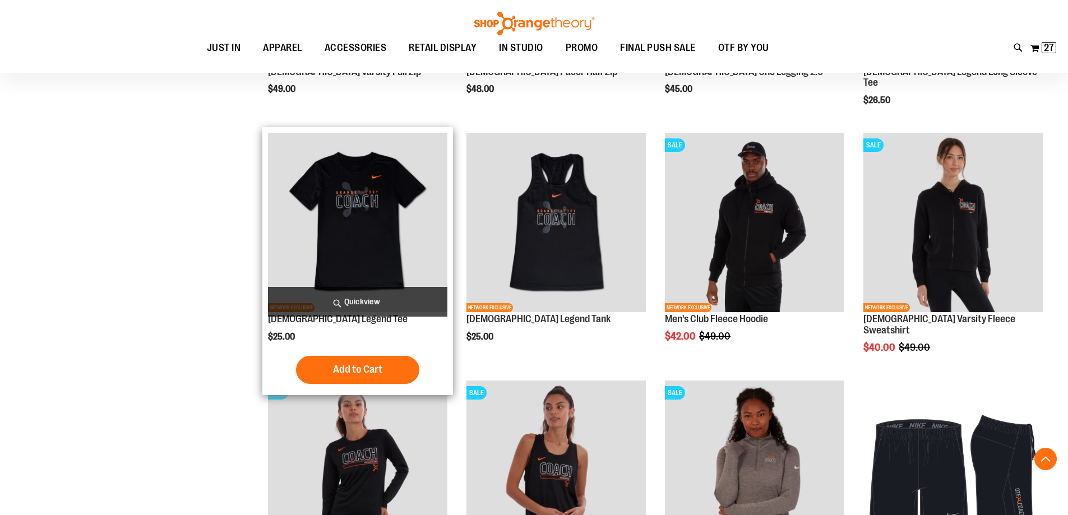
type input "**********"
click at [405, 208] on img "product" at bounding box center [357, 222] width 179 height 179
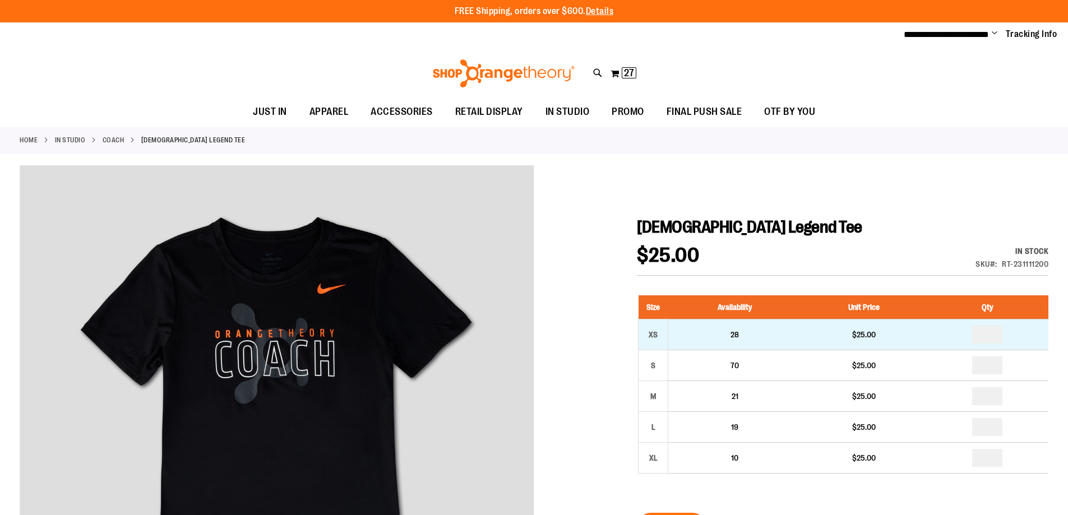
type input "**********"
drag, startPoint x: 956, startPoint y: 340, endPoint x: 945, endPoint y: 357, distance: 19.9
click at [946, 350] on tr "XS 28 $25.00 *" at bounding box center [844, 334] width 410 height 31
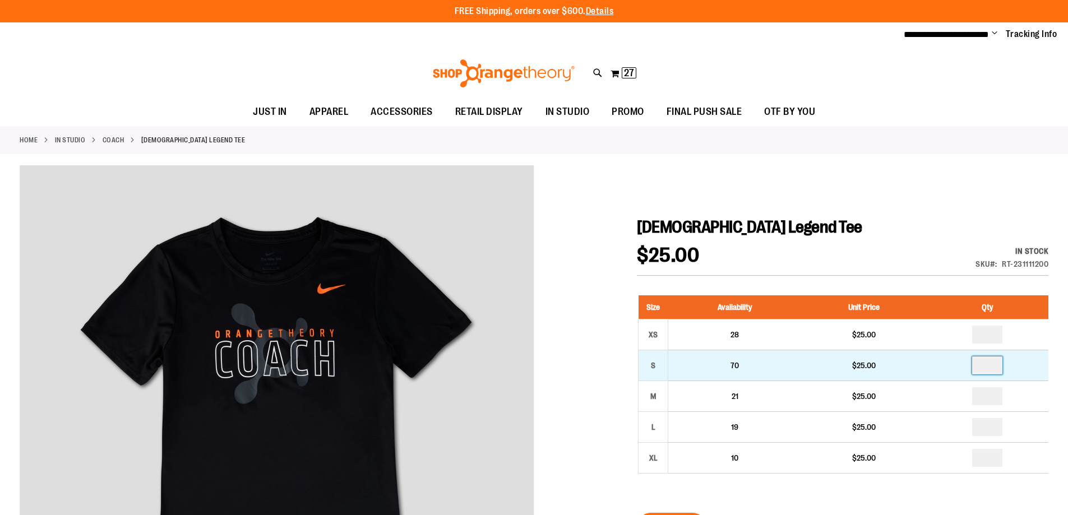
click at [1002, 375] on input "number" at bounding box center [987, 366] width 30 height 18
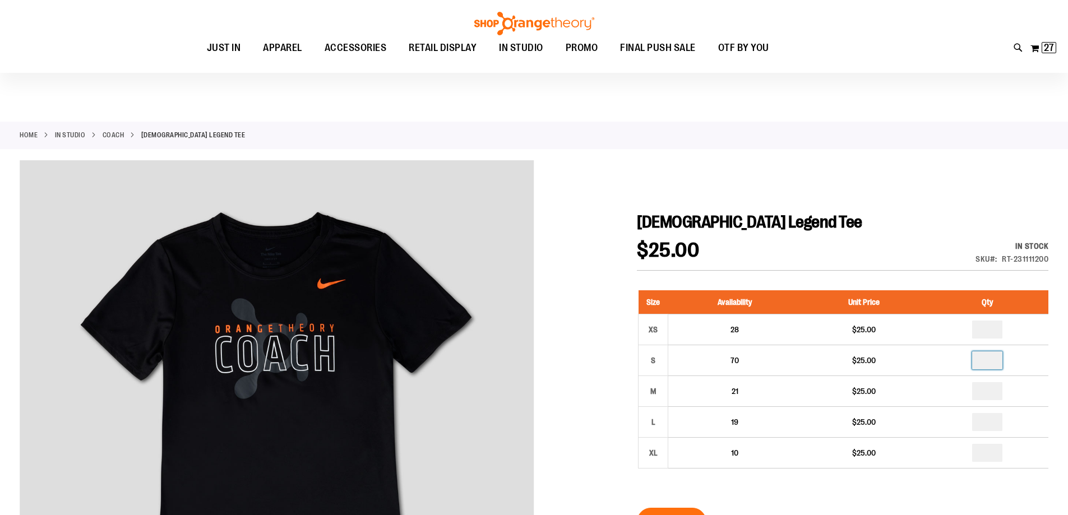
scroll to position [168, 0]
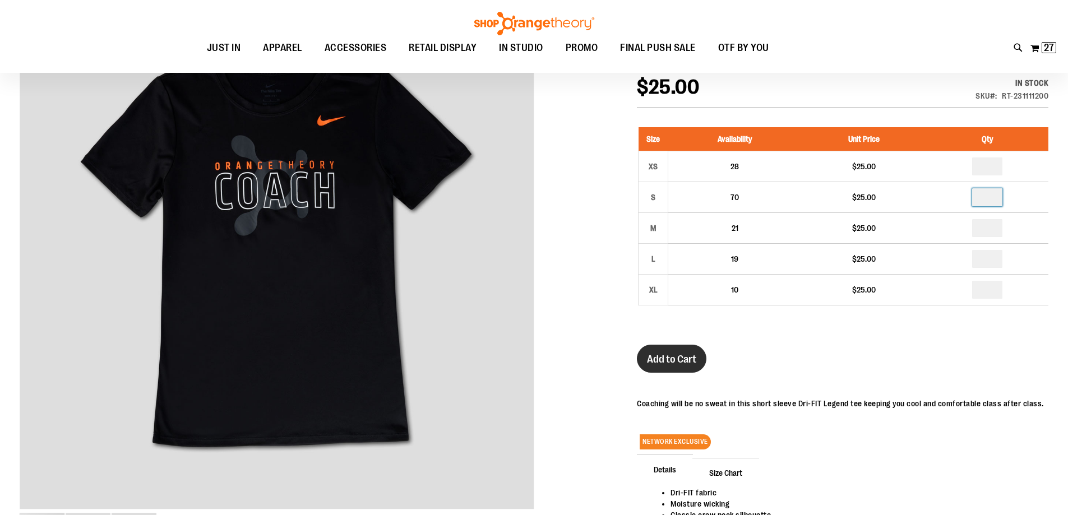
type input "*"
click at [685, 366] on span "Add to Cart" at bounding box center [671, 359] width 49 height 12
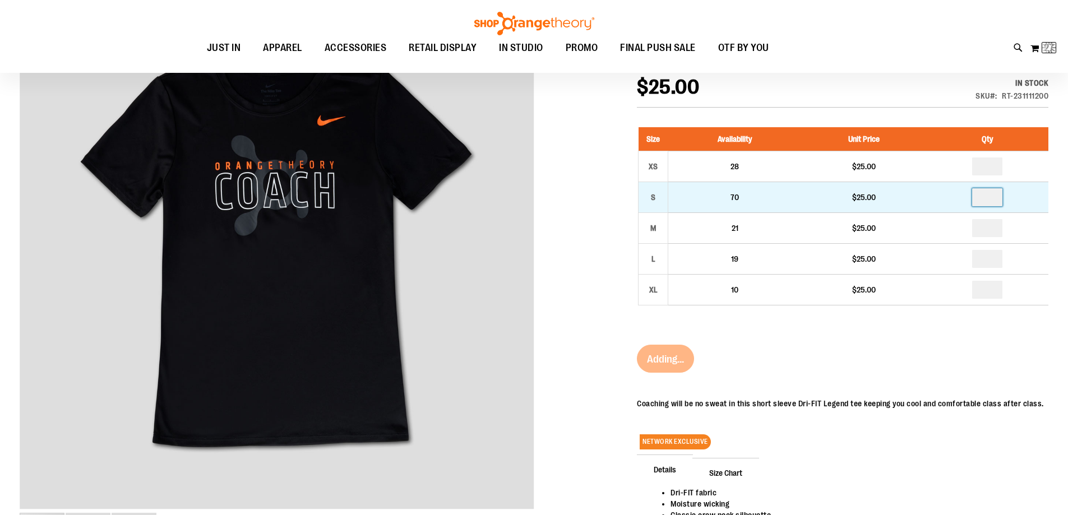
click at [997, 206] on input "number" at bounding box center [987, 197] width 30 height 18
type input "*"
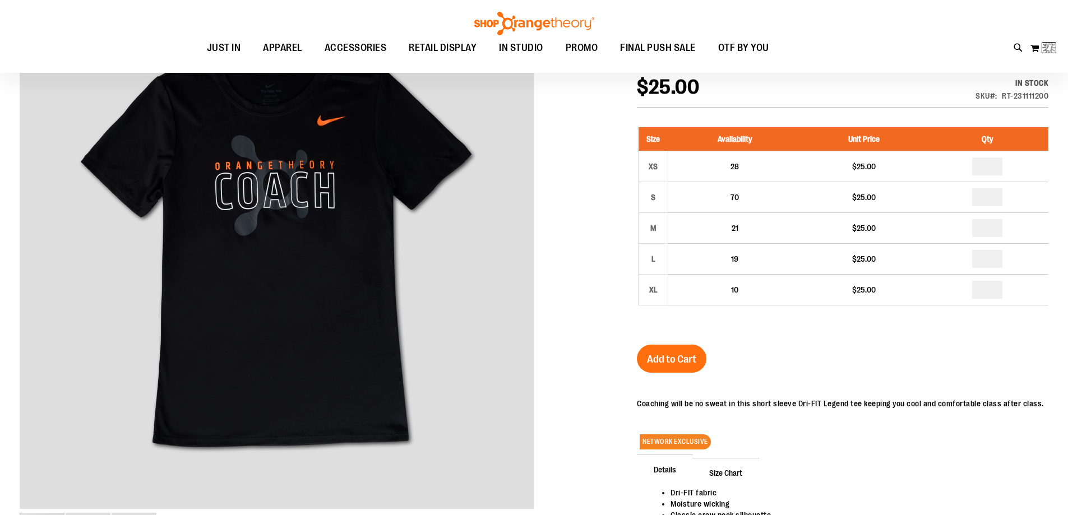
click at [894, 360] on div "Ladies Legend Tee $25.00 In stock Only %1 left SKU RT-231111200 Size Availabili…" at bounding box center [843, 336] width 412 height 574
click at [672, 366] on span "Add to Cart" at bounding box center [671, 359] width 49 height 12
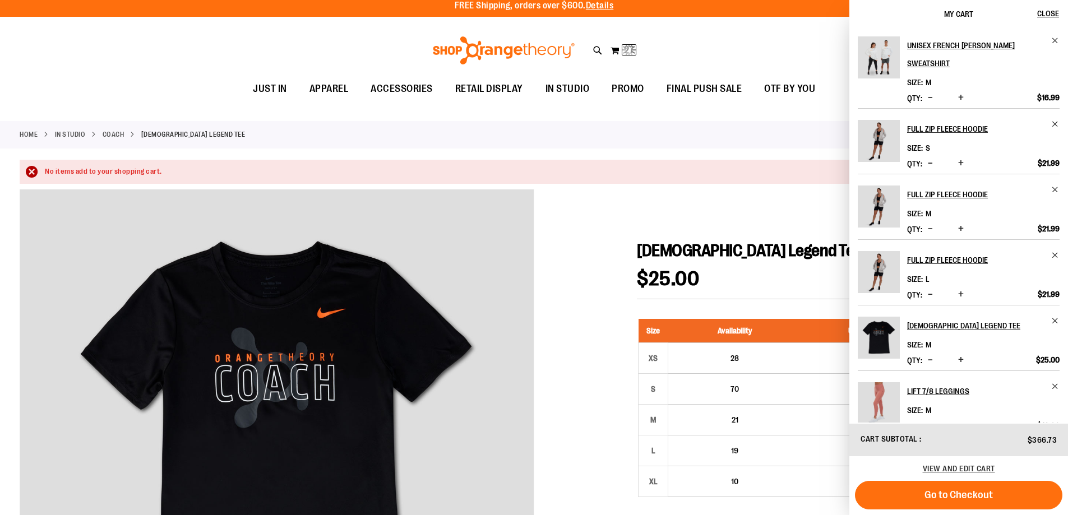
scroll to position [0, 0]
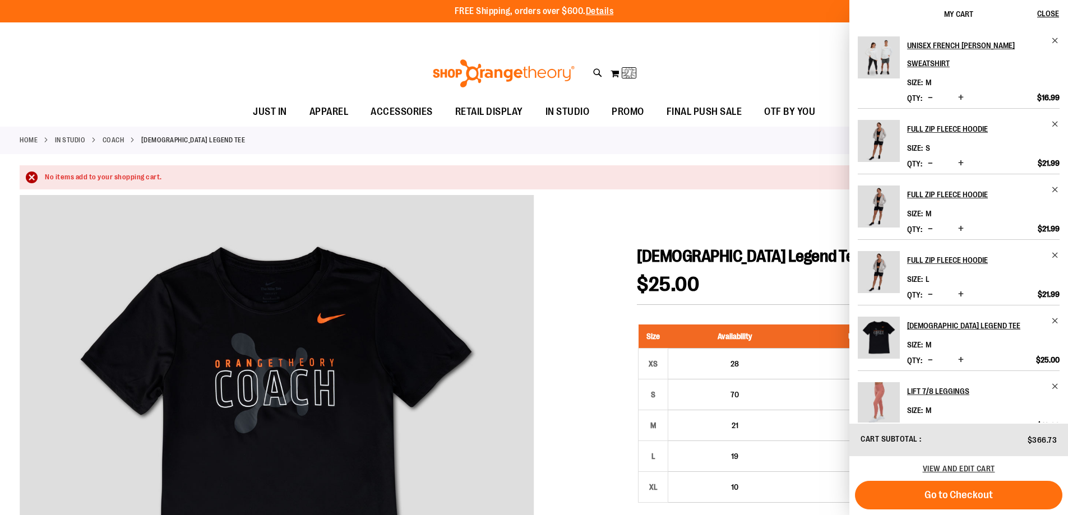
click at [774, 202] on div at bounding box center [534, 507] width 1029 height 625
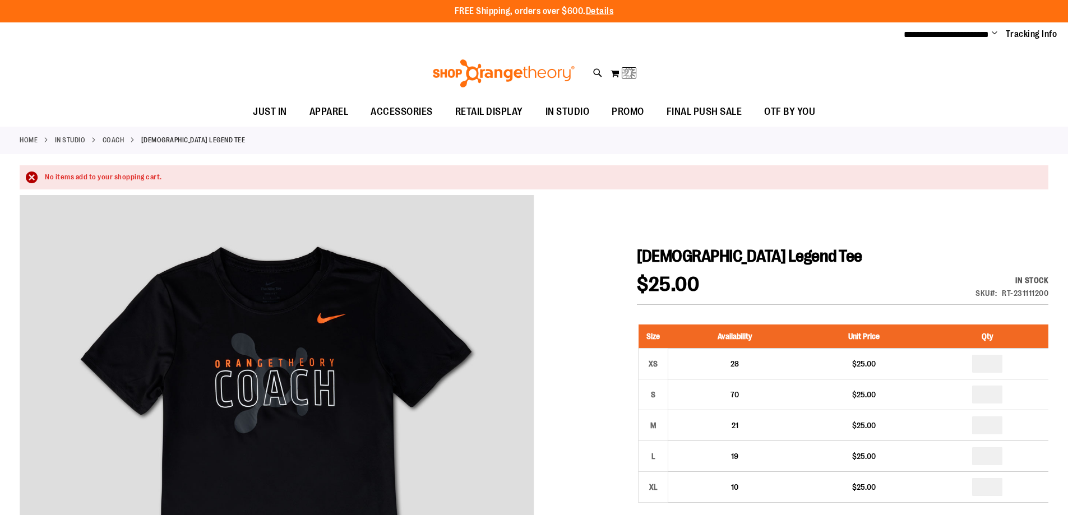
drag, startPoint x: 788, startPoint y: 264, endPoint x: 808, endPoint y: 205, distance: 62.8
click at [808, 205] on div at bounding box center [534, 507] width 1029 height 625
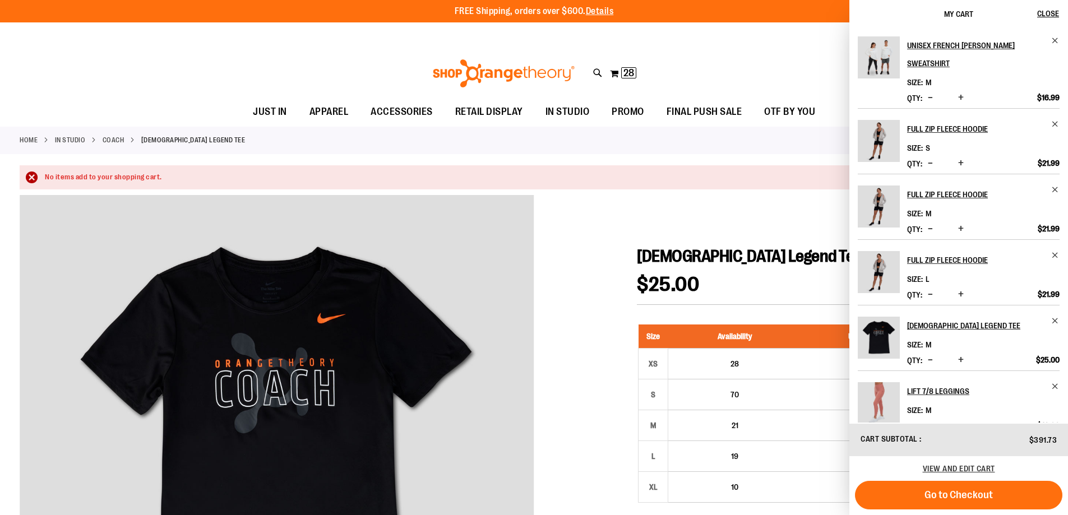
click at [788, 207] on div at bounding box center [534, 507] width 1029 height 625
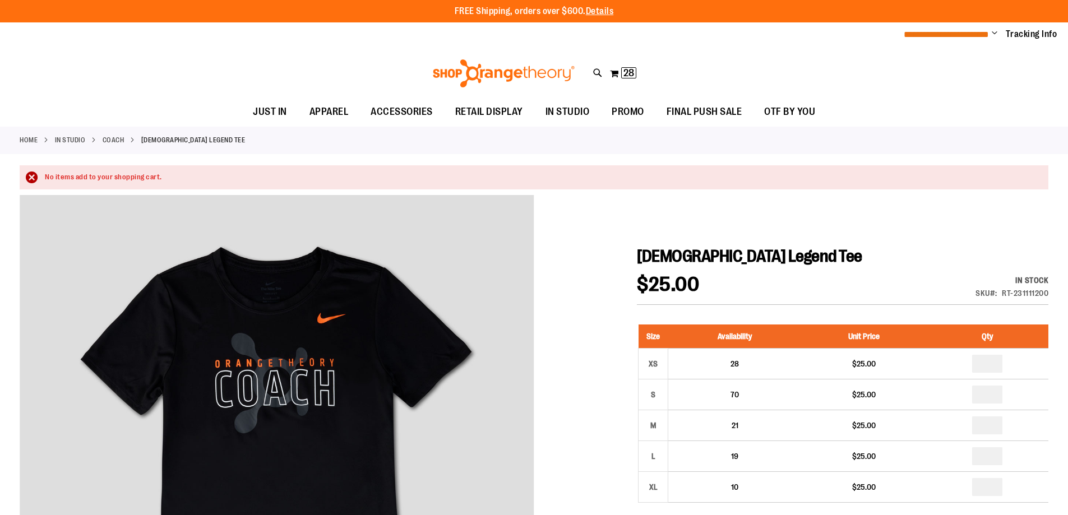
click at [980, 31] on span "**********" at bounding box center [946, 34] width 85 height 8
click at [987, 34] on span "**********" at bounding box center [946, 34] width 85 height 8
click at [633, 76] on span "28" at bounding box center [628, 72] width 11 height 11
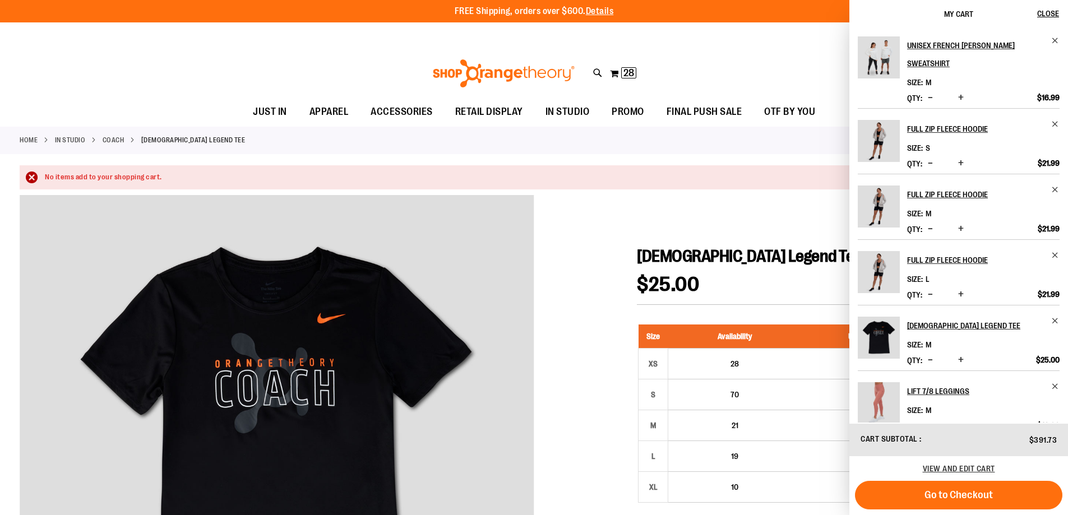
click at [962, 14] on span "My Cart" at bounding box center [958, 14] width 29 height 9
click at [806, 82] on div "Toggle Nav Search Popular Suggestions Advanced Search" at bounding box center [534, 74] width 1068 height 52
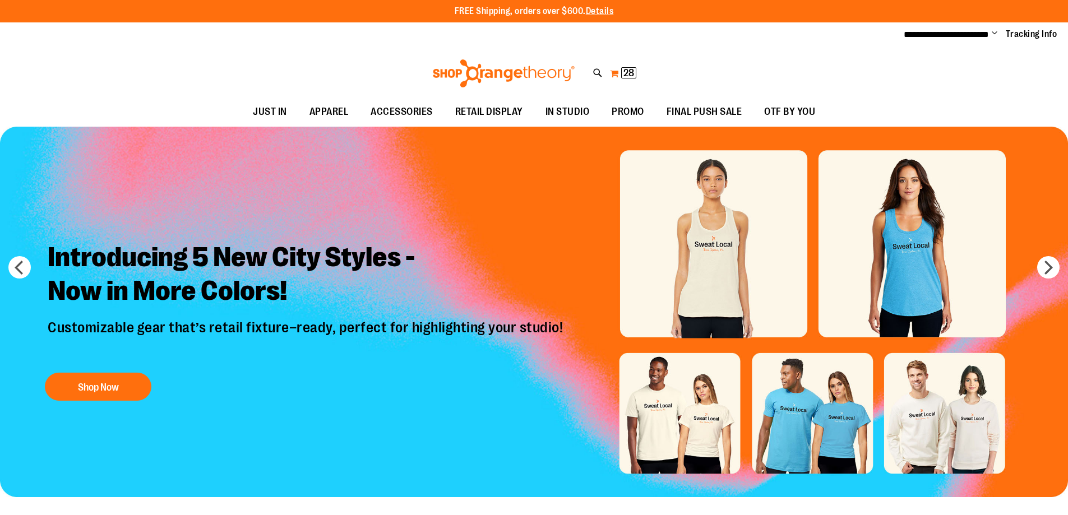
type input "**********"
click at [631, 72] on span "28" at bounding box center [628, 72] width 11 height 11
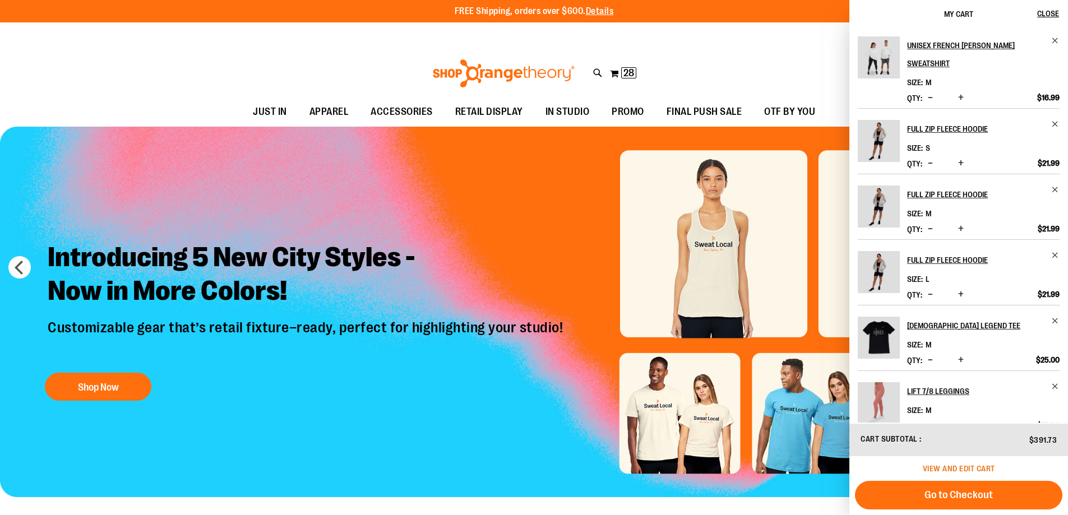
click at [961, 465] on span "View and edit cart" at bounding box center [959, 468] width 72 height 9
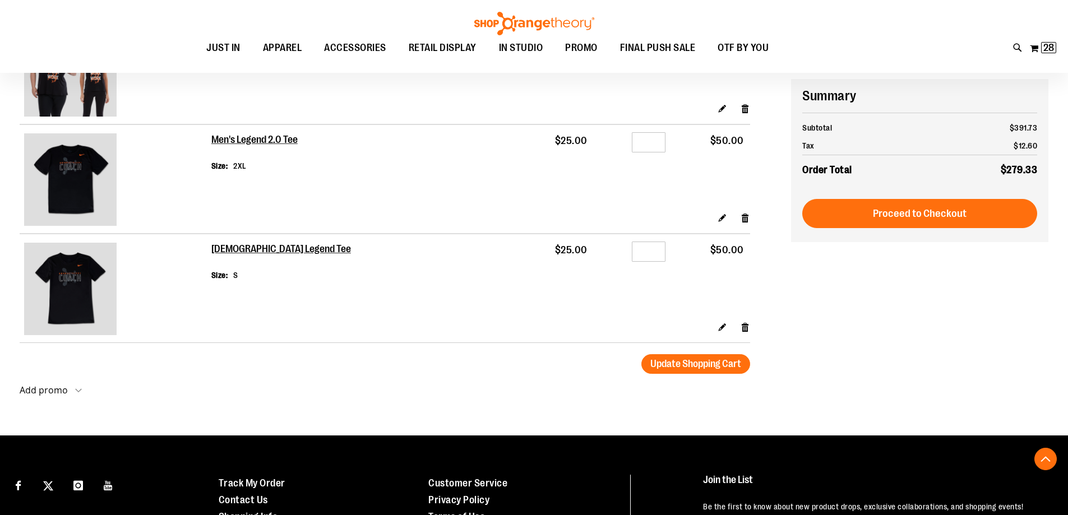
scroll to position [1626, 0]
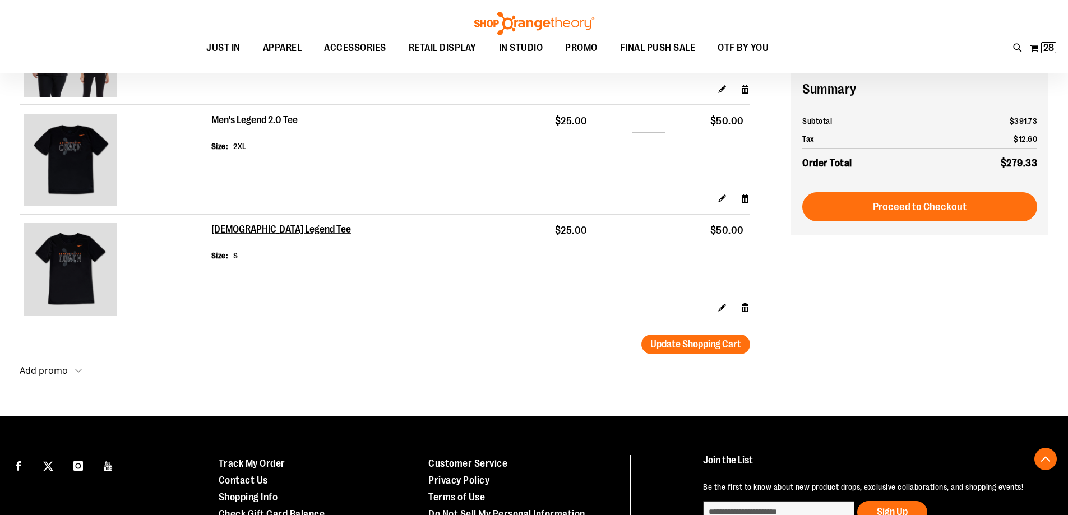
type input "**********"
click at [658, 242] on input "*" at bounding box center [649, 232] width 34 height 20
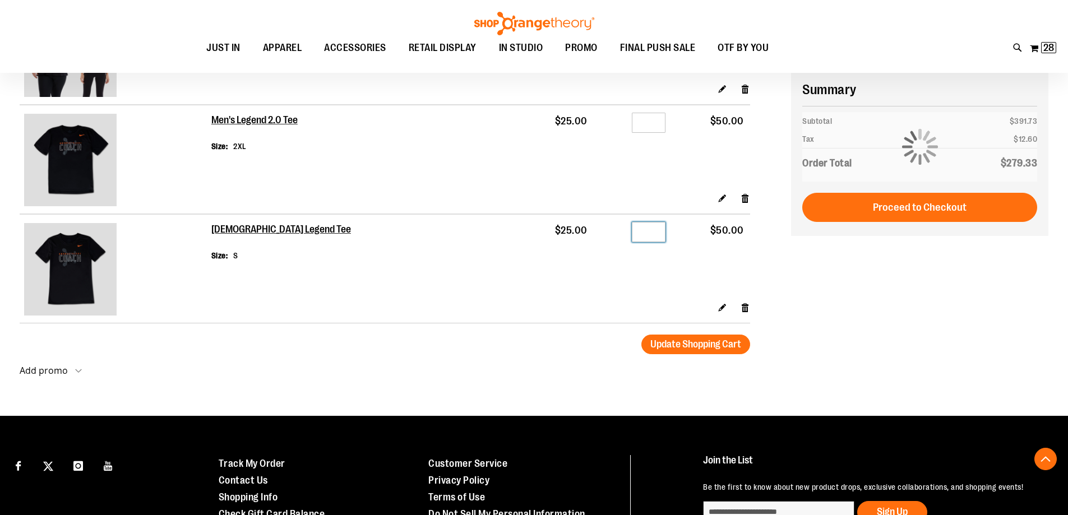
type input "*"
click at [653, 133] on input "*" at bounding box center [649, 123] width 34 height 20
type input "*"
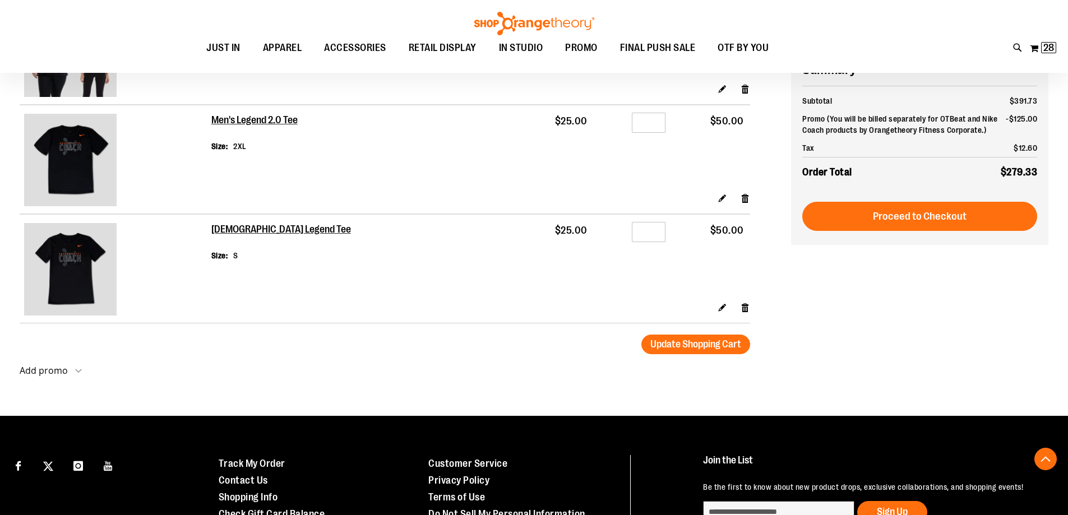
scroll to position [1570, 0]
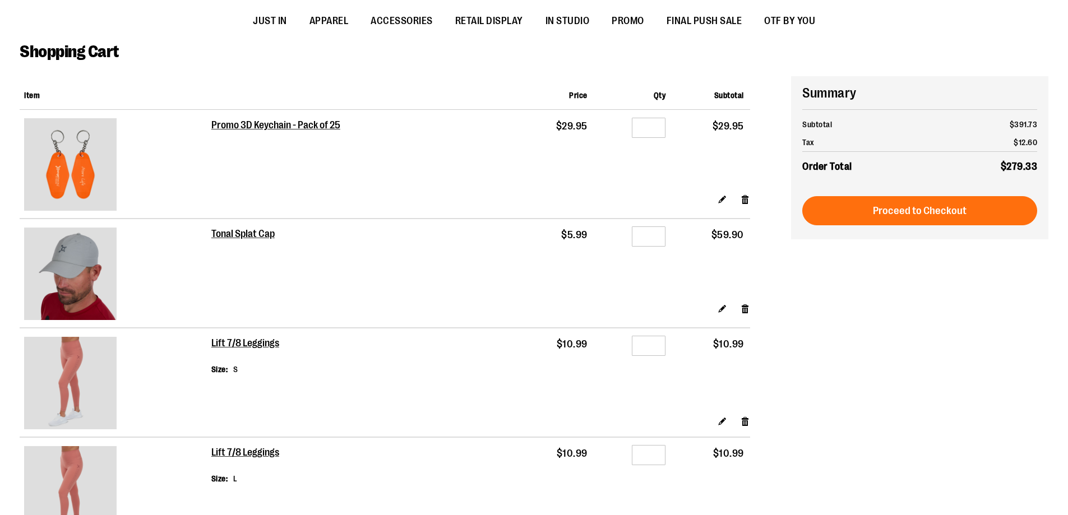
scroll to position [1570, 0]
